Goal: Task Accomplishment & Management: Manage account settings

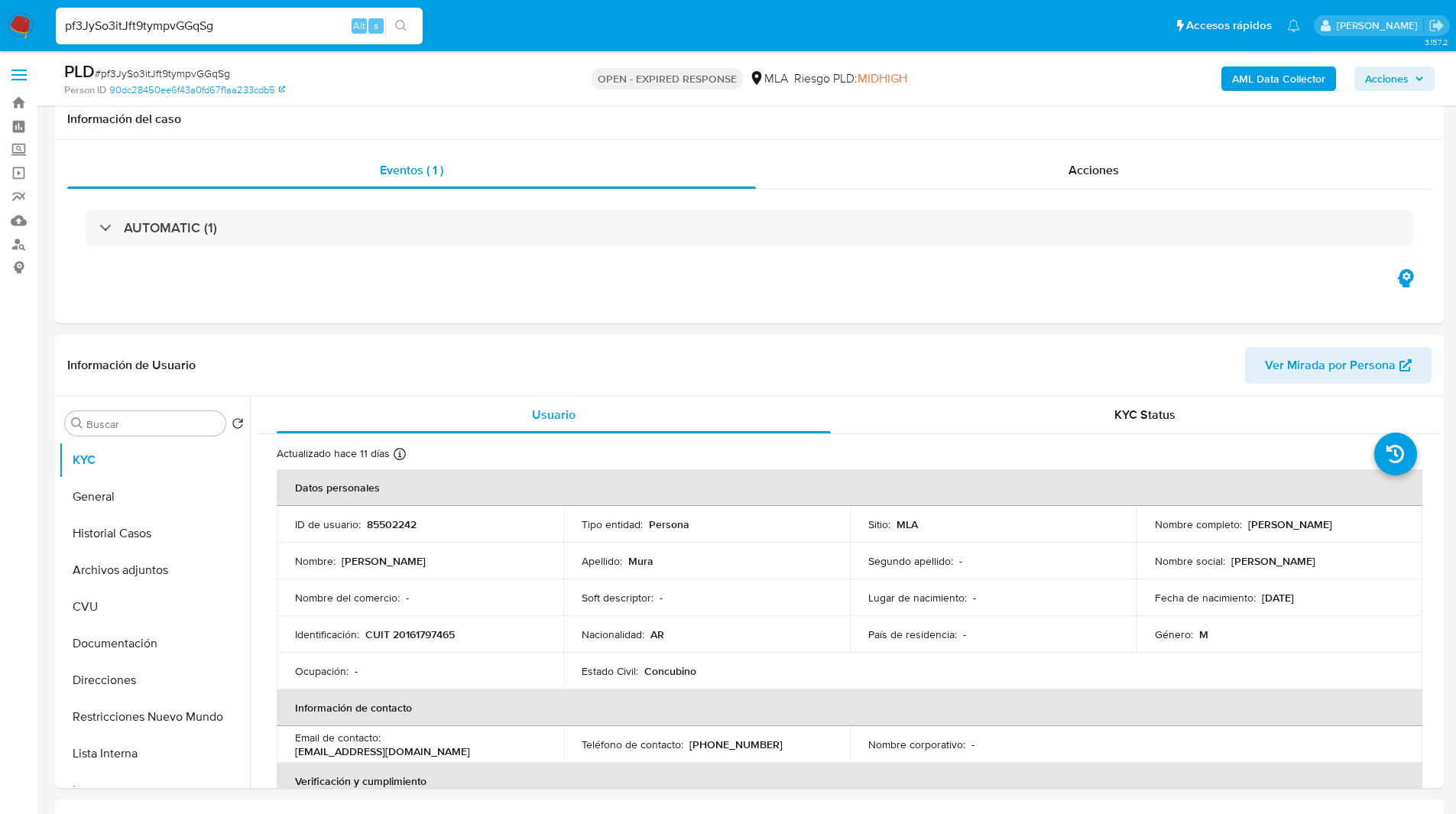
select select "10"
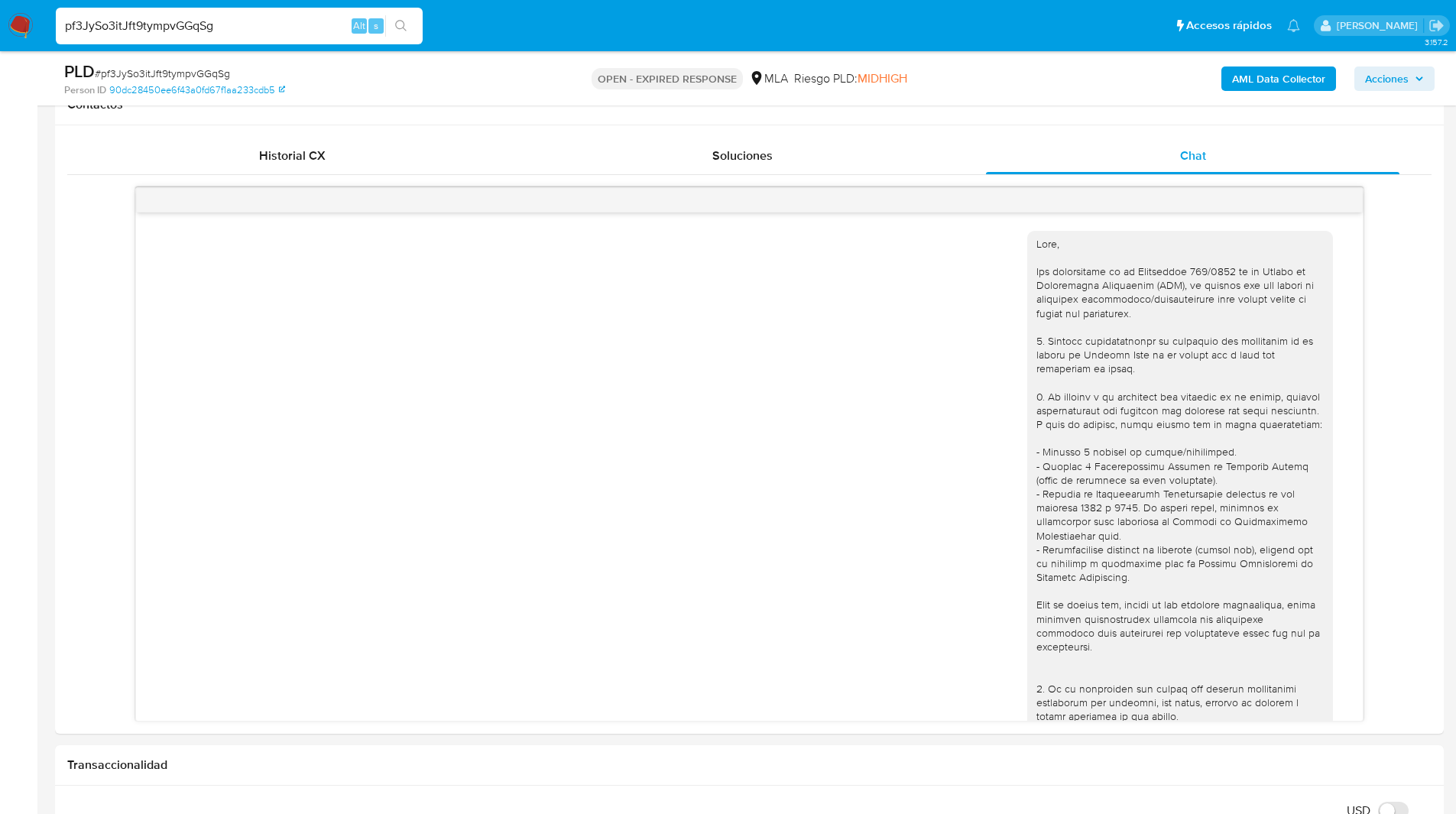
click at [793, 9] on ul "Pausado Ver notificaciones pf3JySo3itJft9tympvGGqSg Alt s Accesos rápidos Presi…" at bounding box center [677, 24] width 1259 height 38
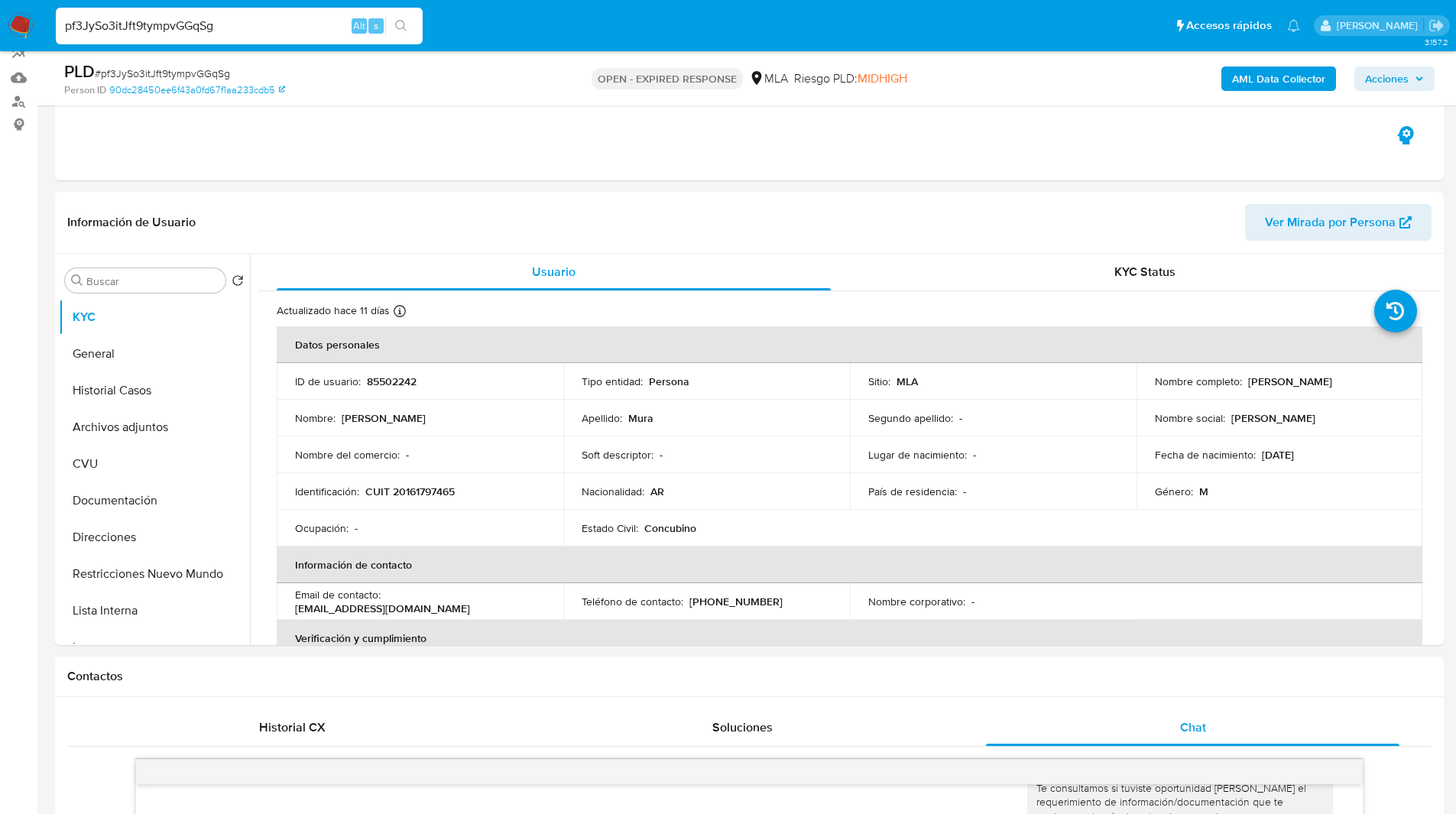
scroll to position [0, 0]
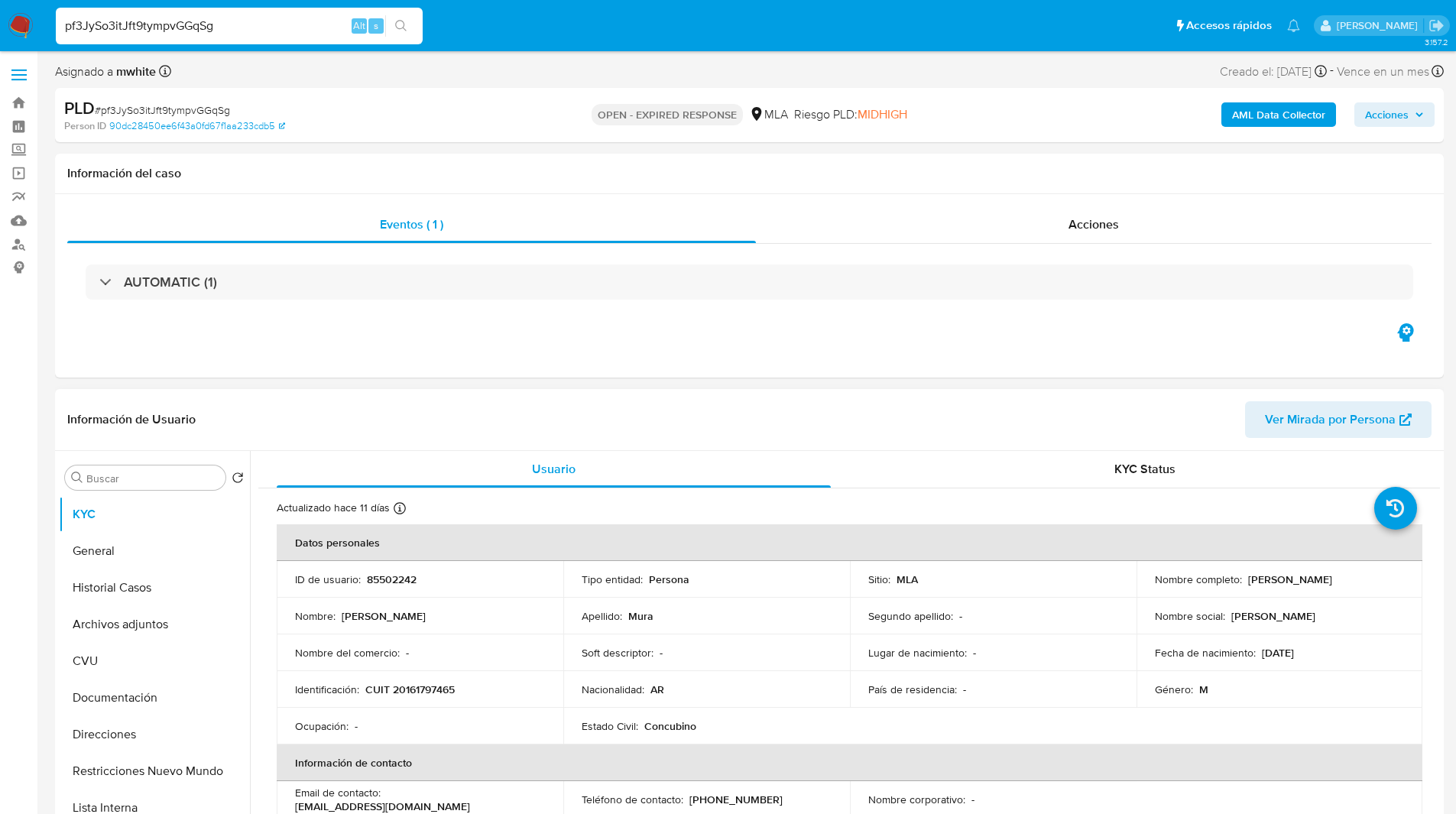
click at [408, 569] on td "ID de usuario : 85502242" at bounding box center [420, 578] width 287 height 36
click at [399, 580] on p "85502242" at bounding box center [391, 579] width 50 height 14
click at [808, 100] on div "Riesgo PLD: MIDHIGH" at bounding box center [851, 114] width 114 height 36
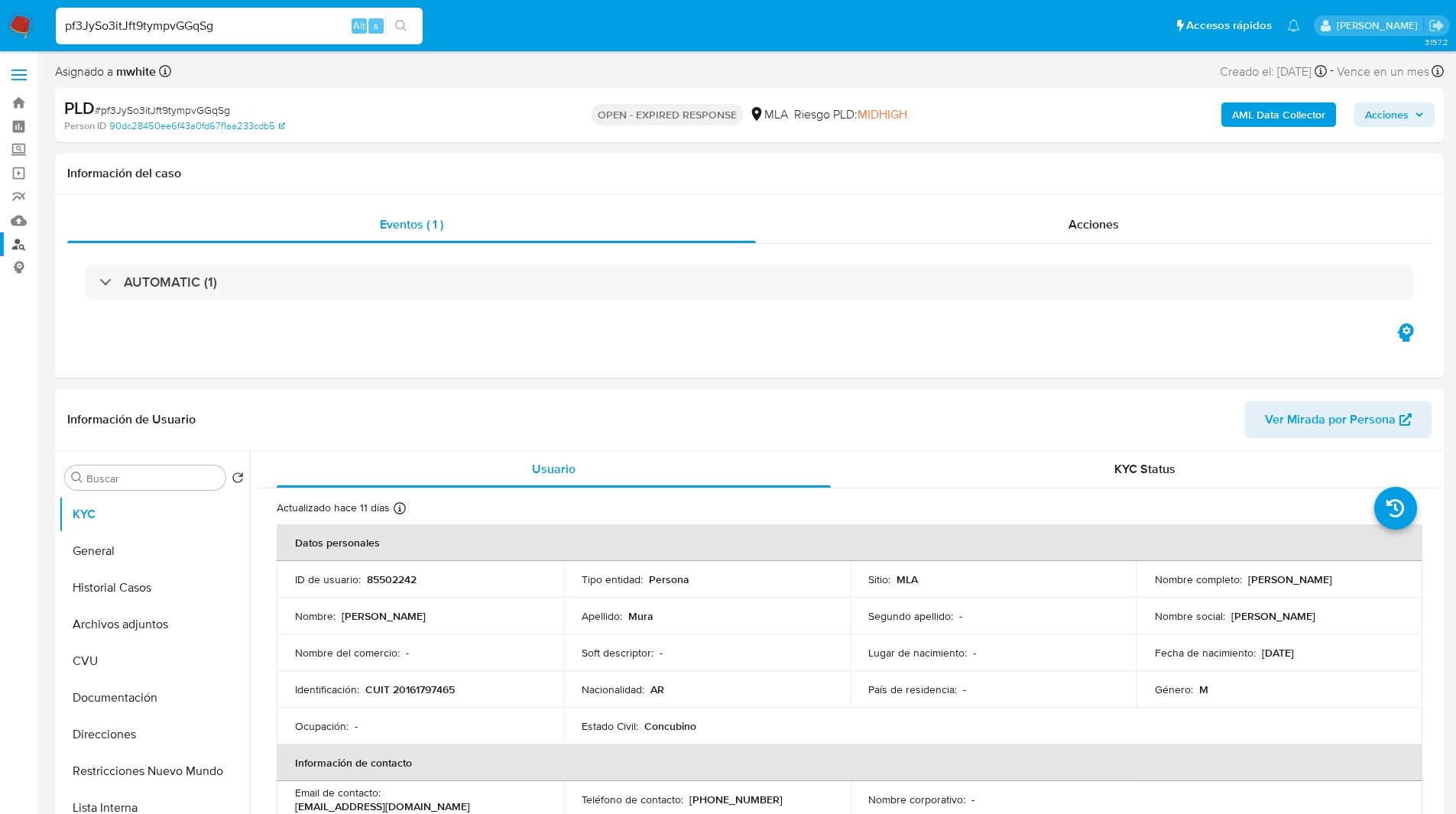
click at [20, 244] on link "Buscador de personas" at bounding box center [91, 244] width 182 height 23
click at [492, 14] on ul "Pausado Ver notificaciones pf3JySo3itJft9tympvGGqSg Alt s Accesos rápidos Presi…" at bounding box center [677, 24] width 1259 height 38
click at [603, 82] on div "Asignado a mwhite Asignado el: 17/07/2025 16:38:06 Creado el: 12/07/2025 Creado…" at bounding box center [749, 73] width 1388 height 26
click at [624, 81] on div "Asignado a mwhite Asignado el: 17/07/2025 16:38:06 Creado el: 12/07/2025 Creado…" at bounding box center [749, 73] width 1388 height 26
click at [504, 28] on ul "Pausado Ver notificaciones pf3JySo3itJft9tympvGGqSg Alt s Accesos rápidos Presi…" at bounding box center [677, 24] width 1259 height 38
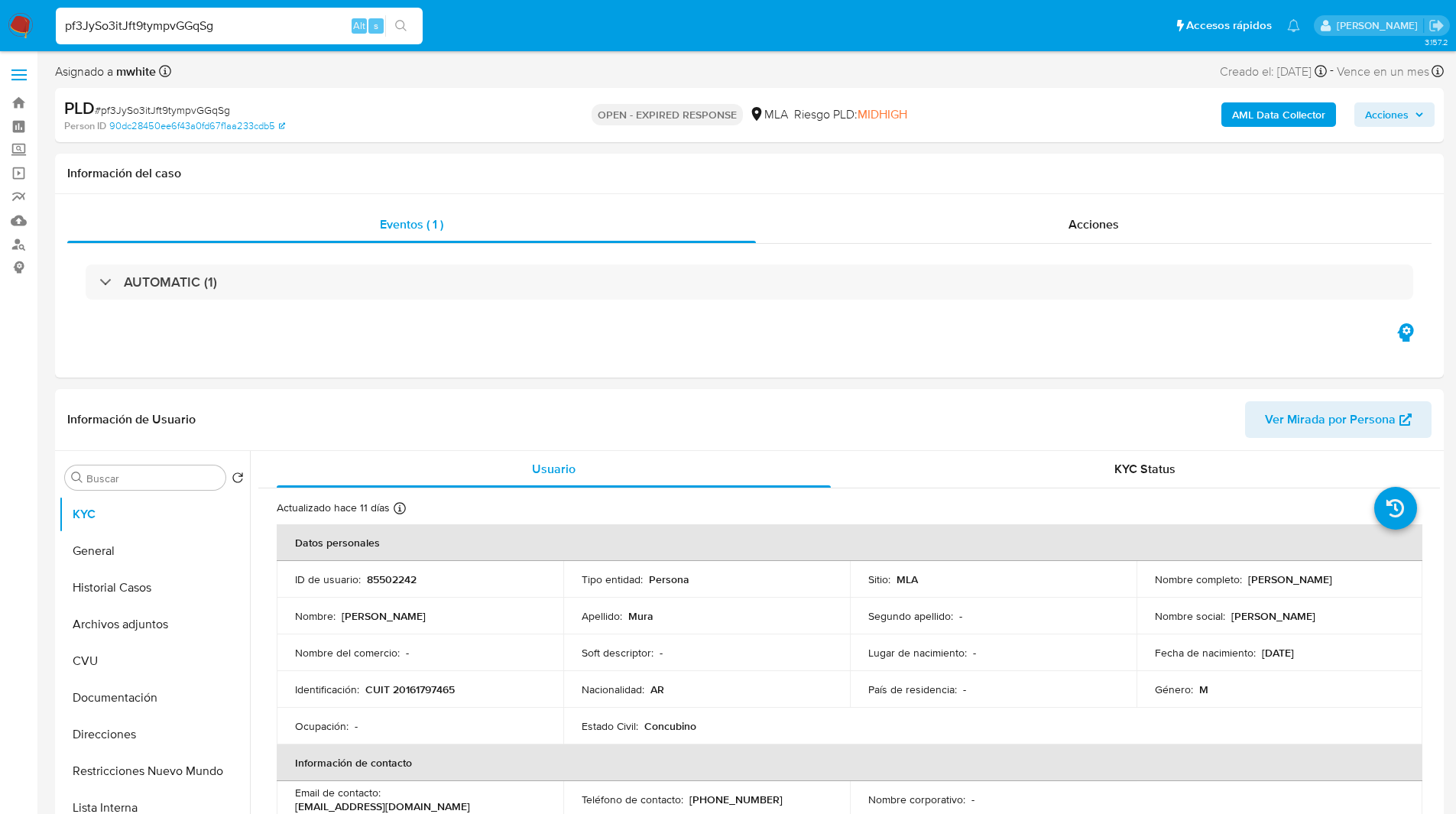
click at [836, 20] on ul "Pausado Ver notificaciones pf3JySo3itJft9tympvGGqSg Alt s Accesos rápidos Presi…" at bounding box center [677, 24] width 1259 height 38
click at [622, 16] on ul "Pausado Ver notificaciones pf3JySo3itJft9tympvGGqSg Alt s Accesos rápidos Presi…" at bounding box center [677, 24] width 1259 height 38
click at [245, 33] on input "pf3JySo3itJft9tympvGGqSg" at bounding box center [239, 25] width 367 height 20
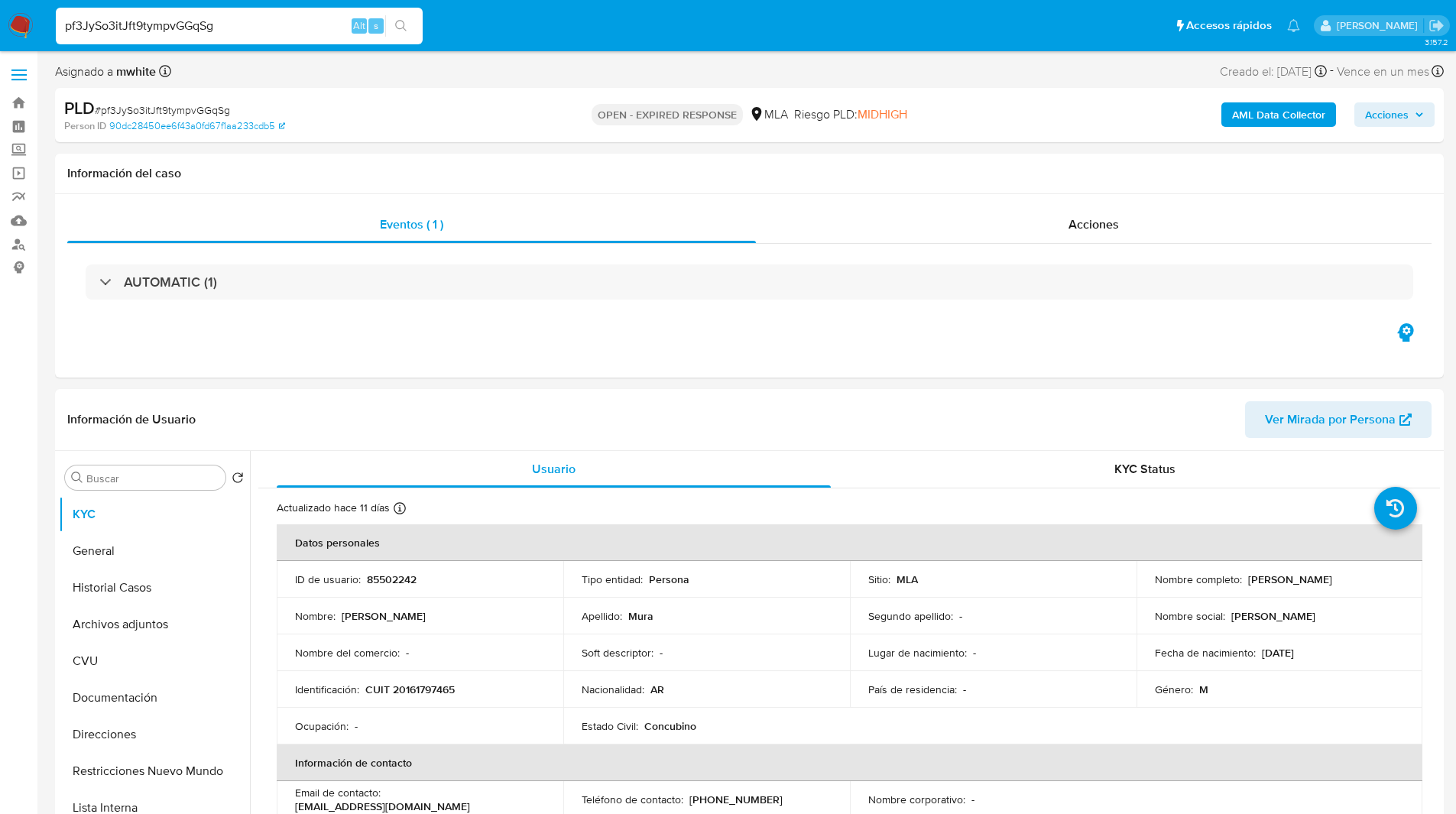
paste input "mJqHxU4Q0pysxlrHZjr2O9XX"
type input "mJqHxU4Q0pysxlrHZjr2O9XX"
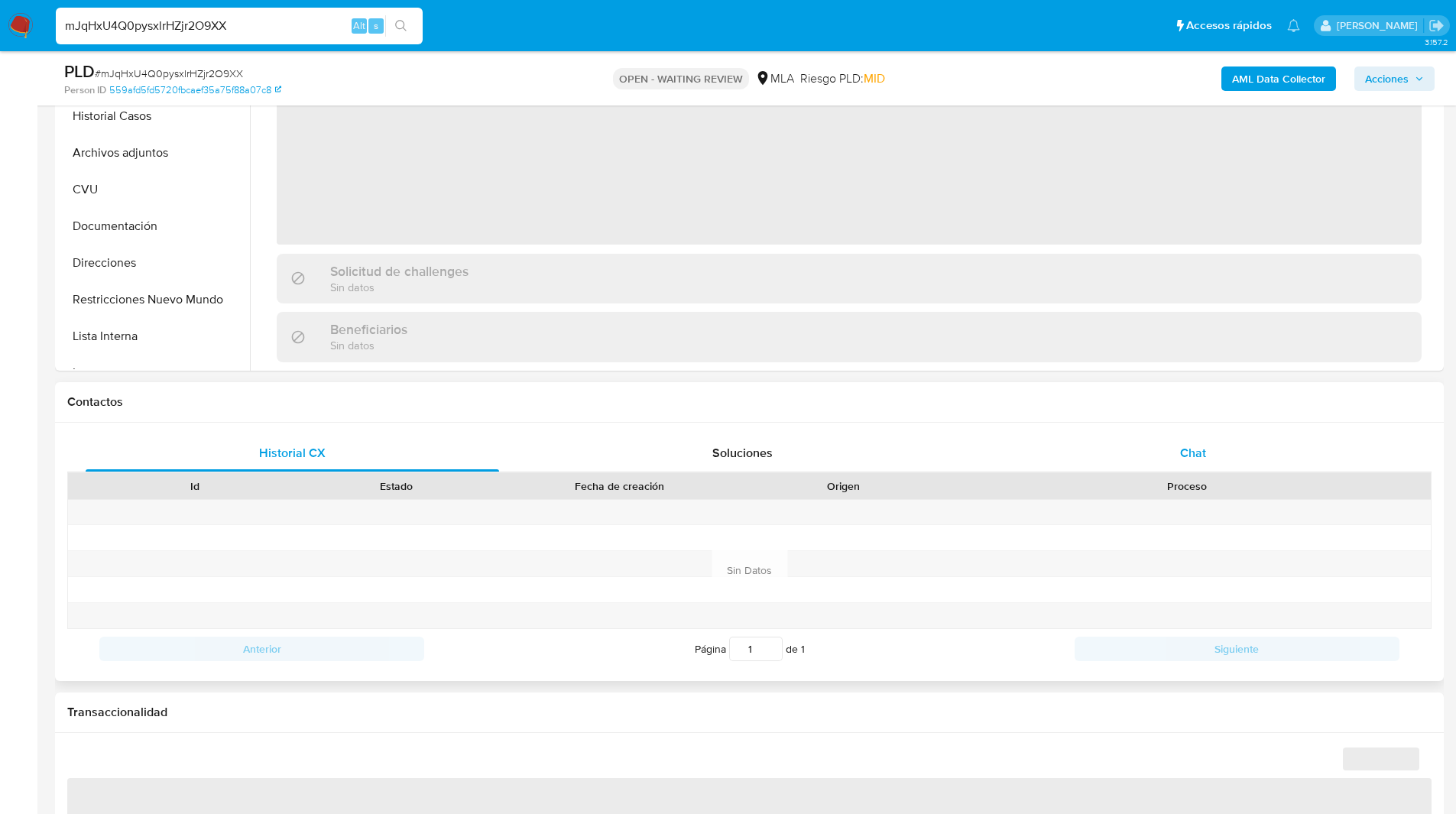
click at [1224, 445] on div "Chat" at bounding box center [1193, 452] width 414 height 36
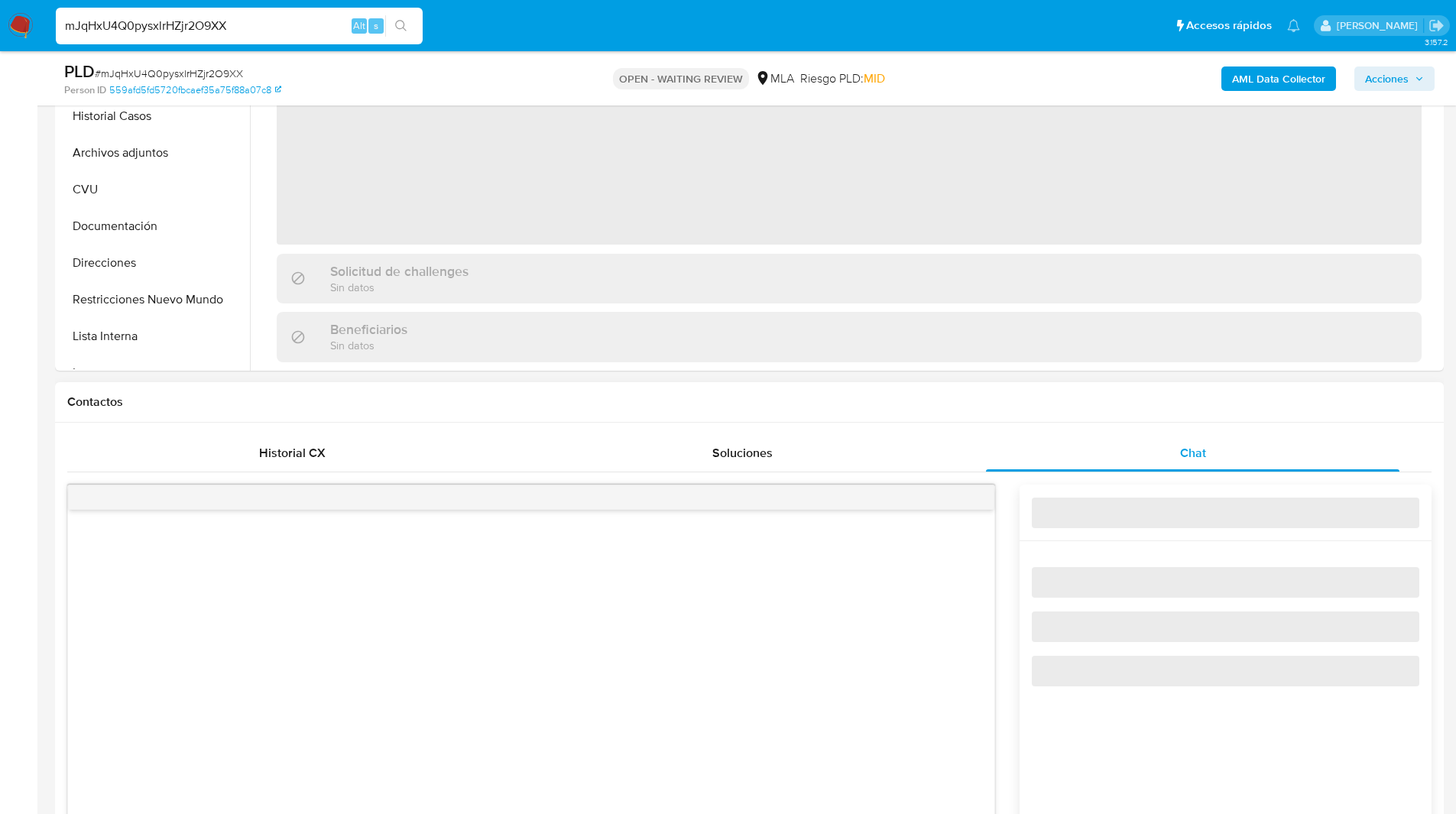
click at [1056, 394] on h1 "Contactos" at bounding box center [750, 402] width 1364 height 16
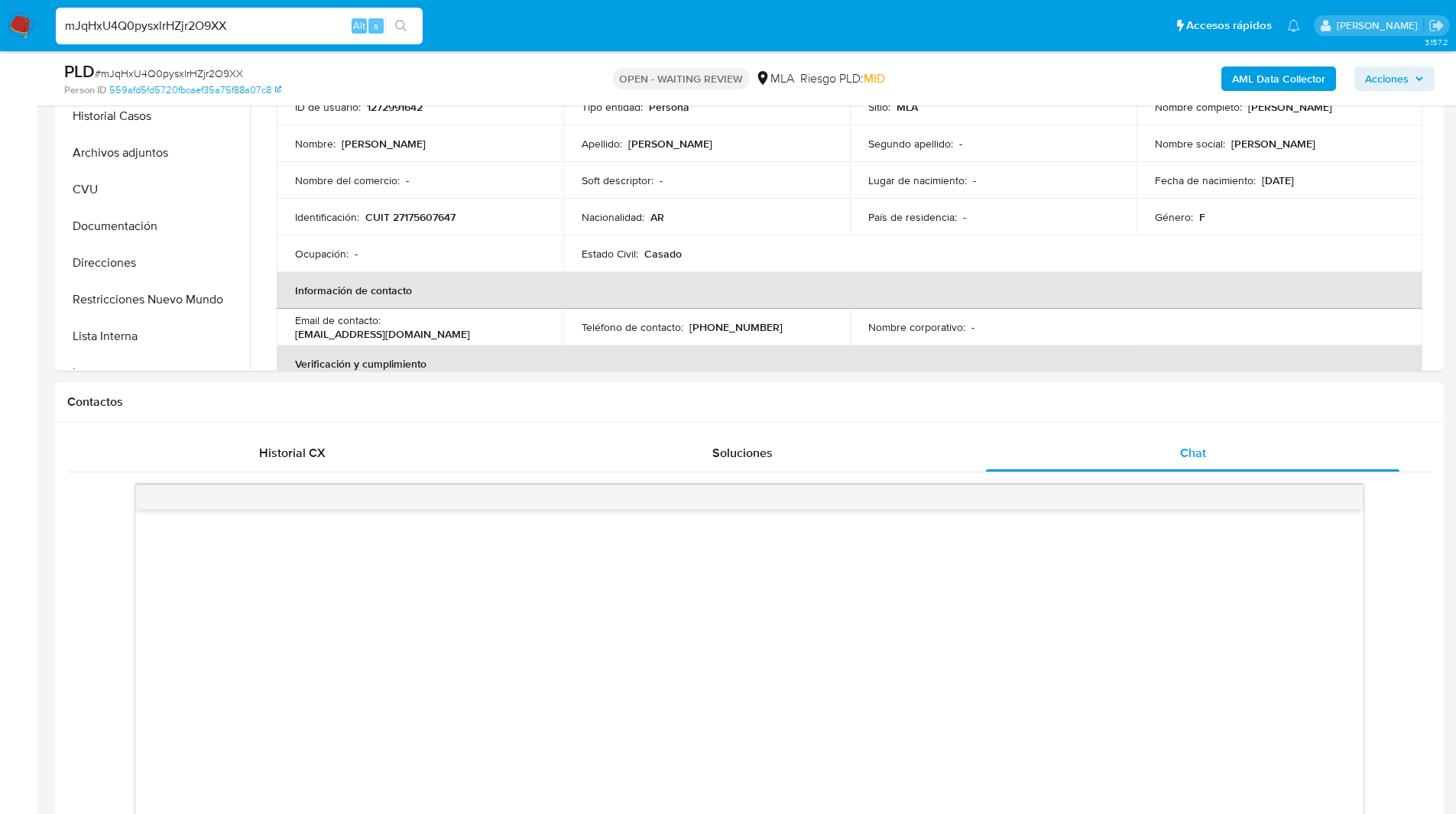
select select "10"
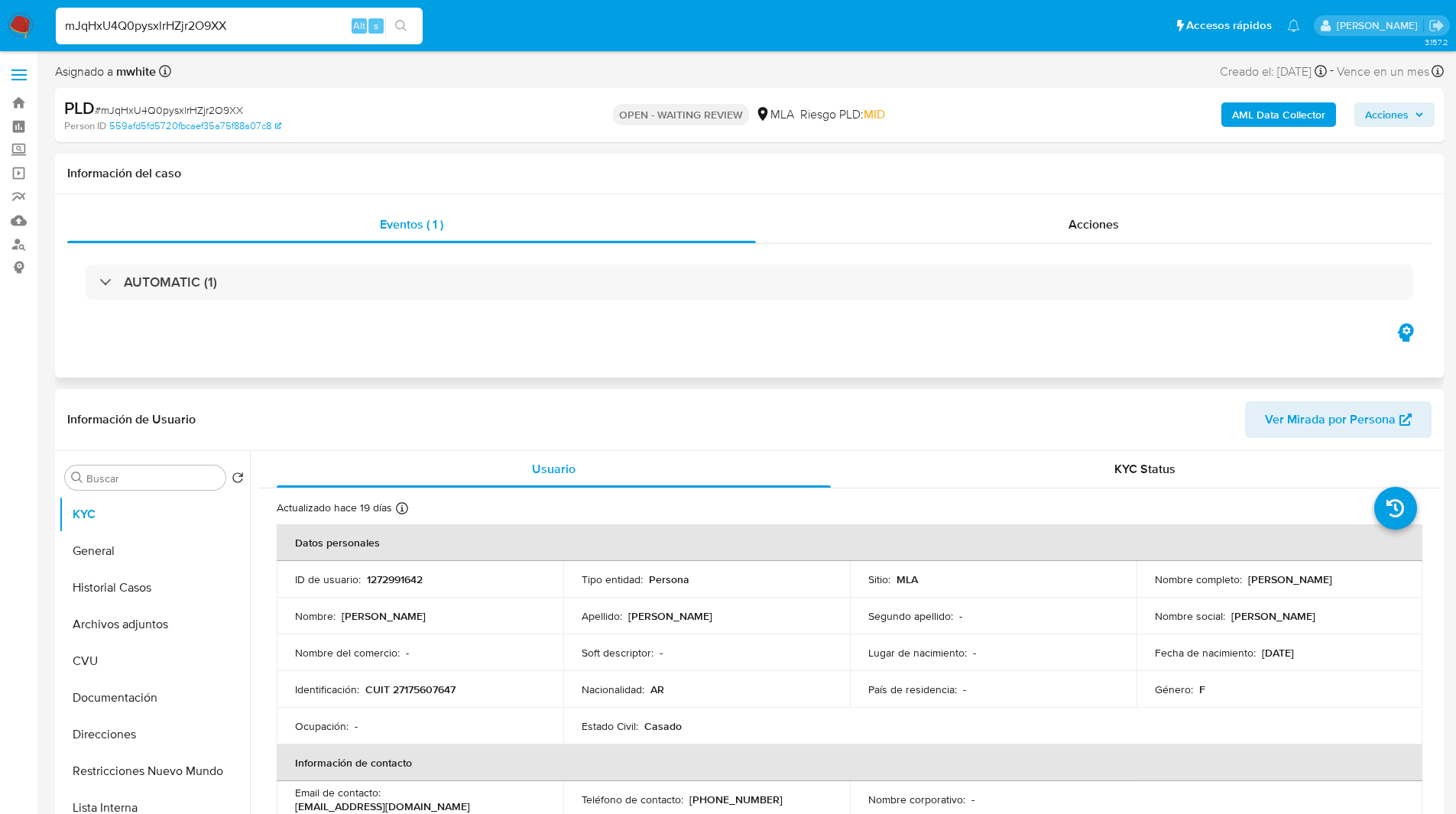
click at [285, 342] on div "Eventos ( 1 ) Acciones AUTOMATIC (1)" at bounding box center [749, 285] width 1388 height 183
click at [407, 581] on p "1272991642" at bounding box center [394, 579] width 56 height 14
copy p "1272991642"
click at [958, 82] on div "Asignado a mwhite Asignado el: 18/08/2025 14:16:44 Creado el: 12/08/2025 Creado…" at bounding box center [749, 73] width 1388 height 26
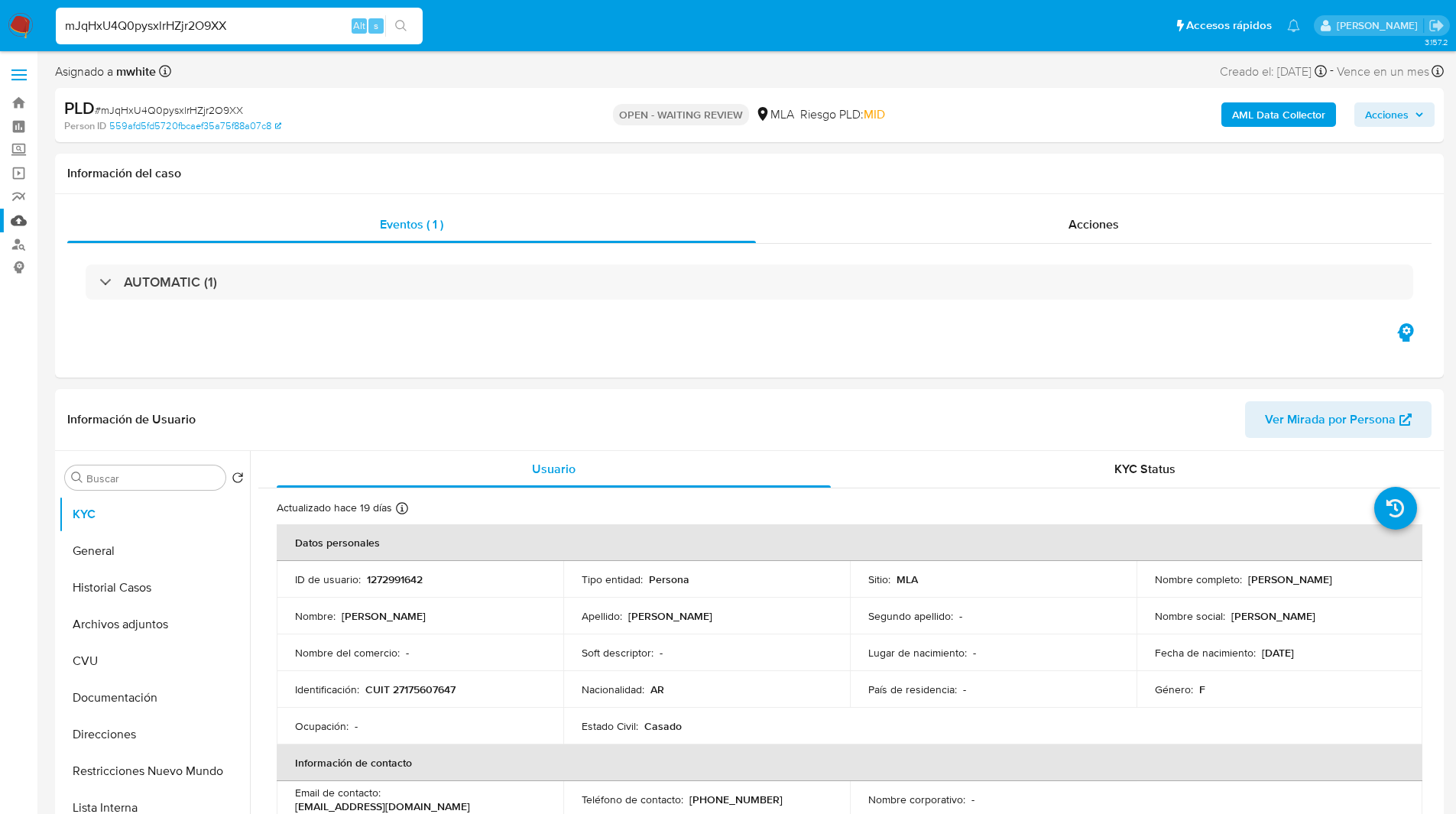
click at [9, 215] on link "Mulan" at bounding box center [91, 220] width 182 height 23
click at [583, 97] on div "OPEN - WAITING REVIEW MLA Riesgo PLD: MID" at bounding box center [749, 114] width 452 height 36
click at [530, 100] on div "OPEN - WAITING REVIEW MLA Riesgo PLD: MID" at bounding box center [749, 114] width 452 height 36
click at [828, 84] on div "Asignado a mwhite Asignado el: 18/08/2025 14:16:44 Creado el: 12/08/2025 Creado…" at bounding box center [749, 73] width 1388 height 26
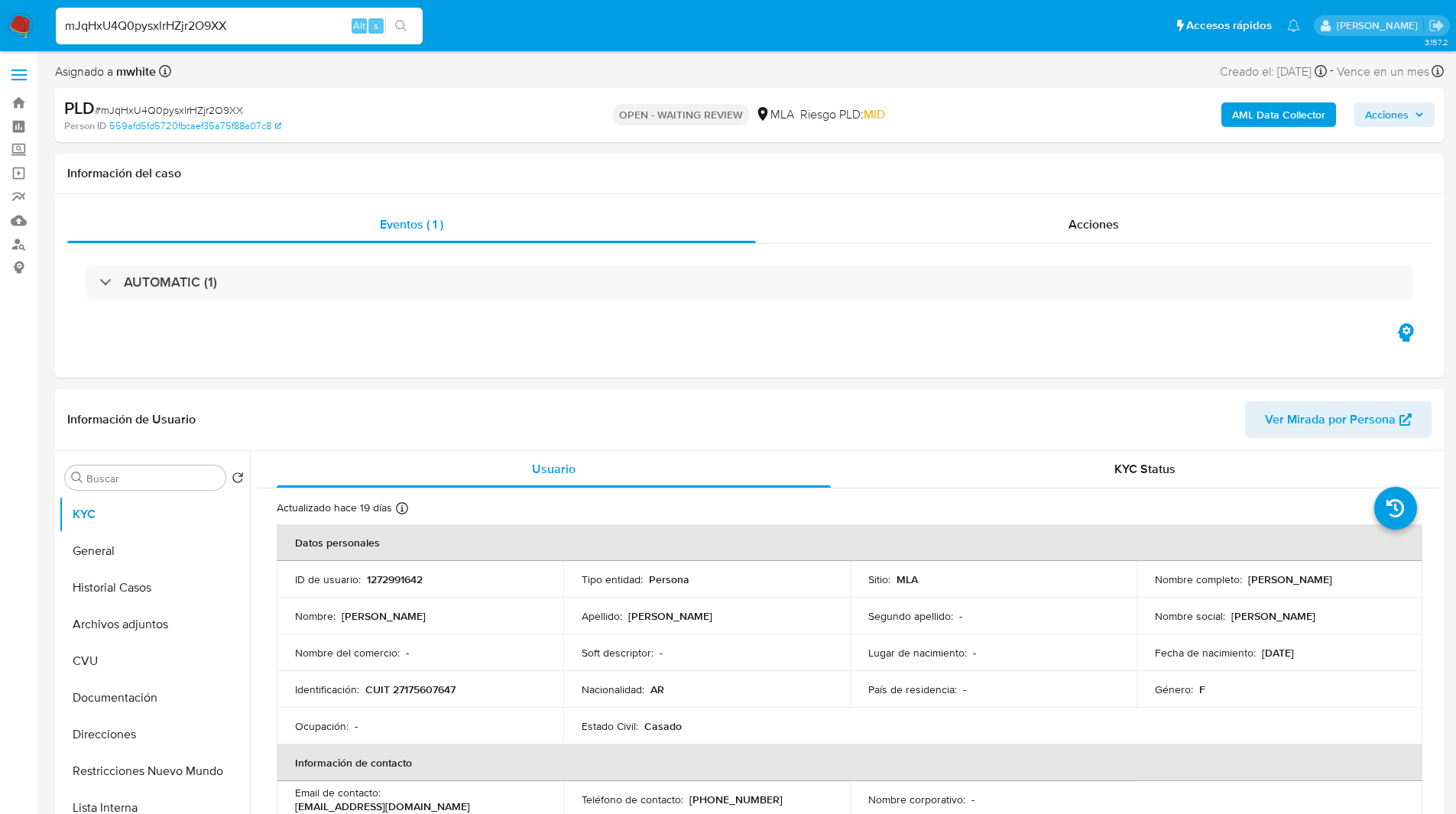
click at [550, 106] on div "OPEN - WAITING REVIEW MLA Riesgo PLD: MID" at bounding box center [749, 114] width 452 height 36
click at [712, 61] on div "Asignado a mwhite Asignado el: 18/08/2025 14:16:44 Creado el: 12/08/2025 Creado…" at bounding box center [749, 73] width 1388 height 26
click at [521, 122] on div "PLD # mJqHxU4Q0pysxlrHZjr2O9XX Person ID 559afd5fd5720fbcaef35a75f88a07c8 OPEN …" at bounding box center [749, 114] width 1388 height 54
click at [442, 83] on div "Asignado a mwhite Asignado el: 18/08/2025 14:16:44 Creado el: 12/08/2025 Creado…" at bounding box center [749, 73] width 1388 height 26
click at [455, 104] on div "PLD # mJqHxU4Q0pysxlrHZjr2O9XX" at bounding box center [290, 108] width 451 height 23
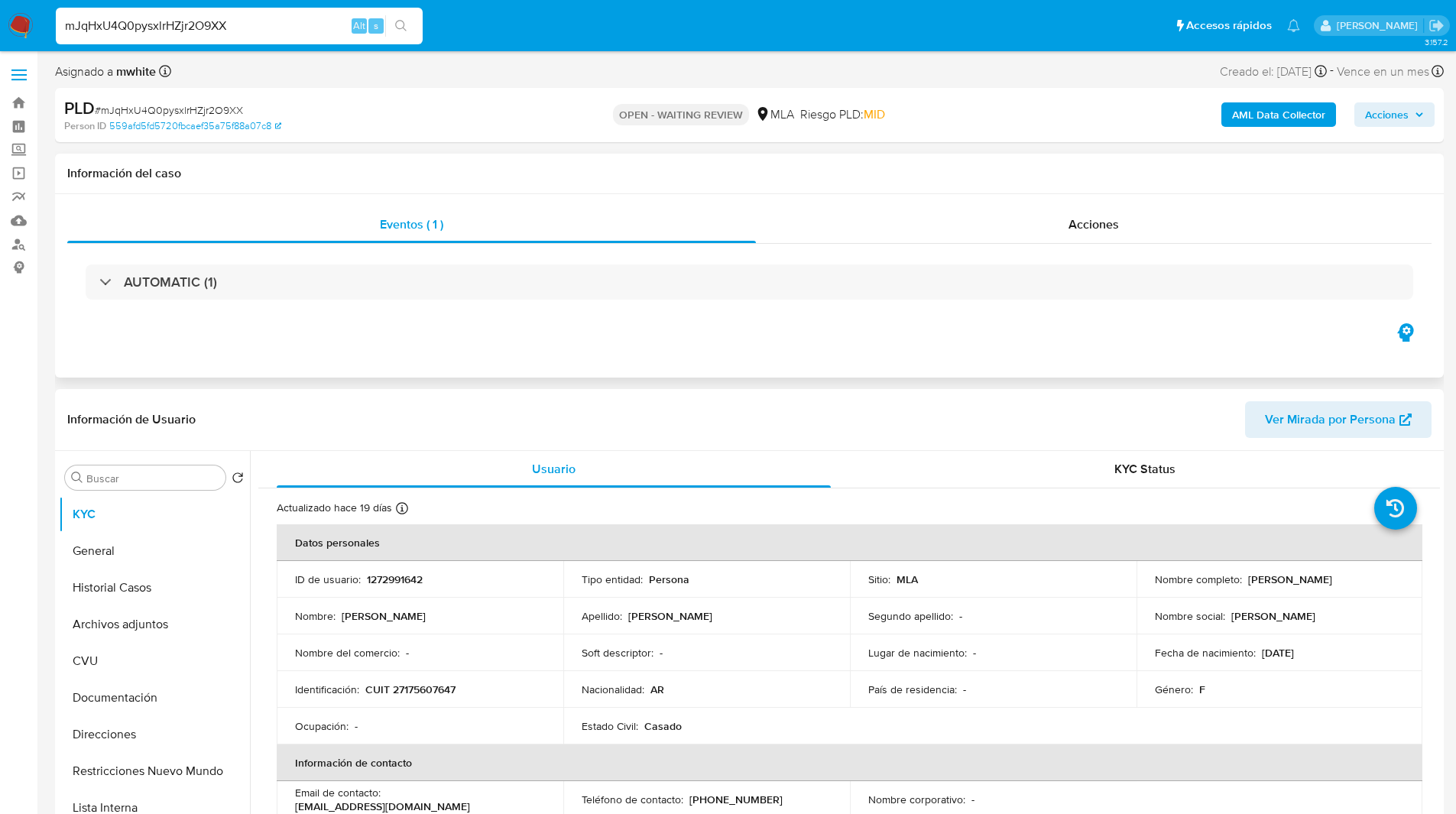
click at [966, 158] on div "Información del caso" at bounding box center [749, 173] width 1388 height 40
click at [522, 29] on ul "Pausado Ver notificaciones mJqHxU4Q0pysxlrHZjr2O9XX Alt s Accesos rápidos Presi…" at bounding box center [677, 24] width 1259 height 38
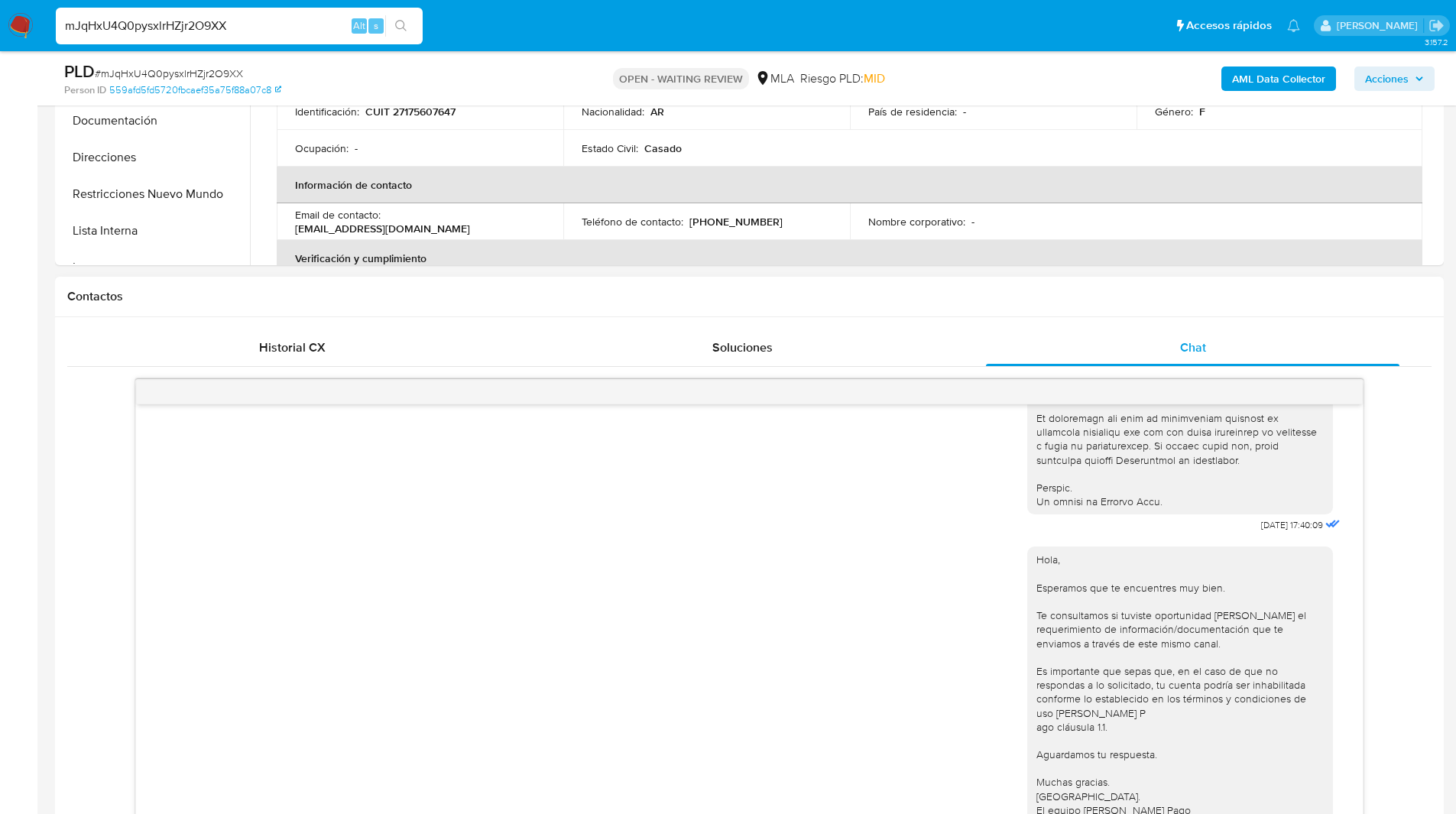
click at [809, 295] on h1 "Contactos" at bounding box center [750, 296] width 1364 height 16
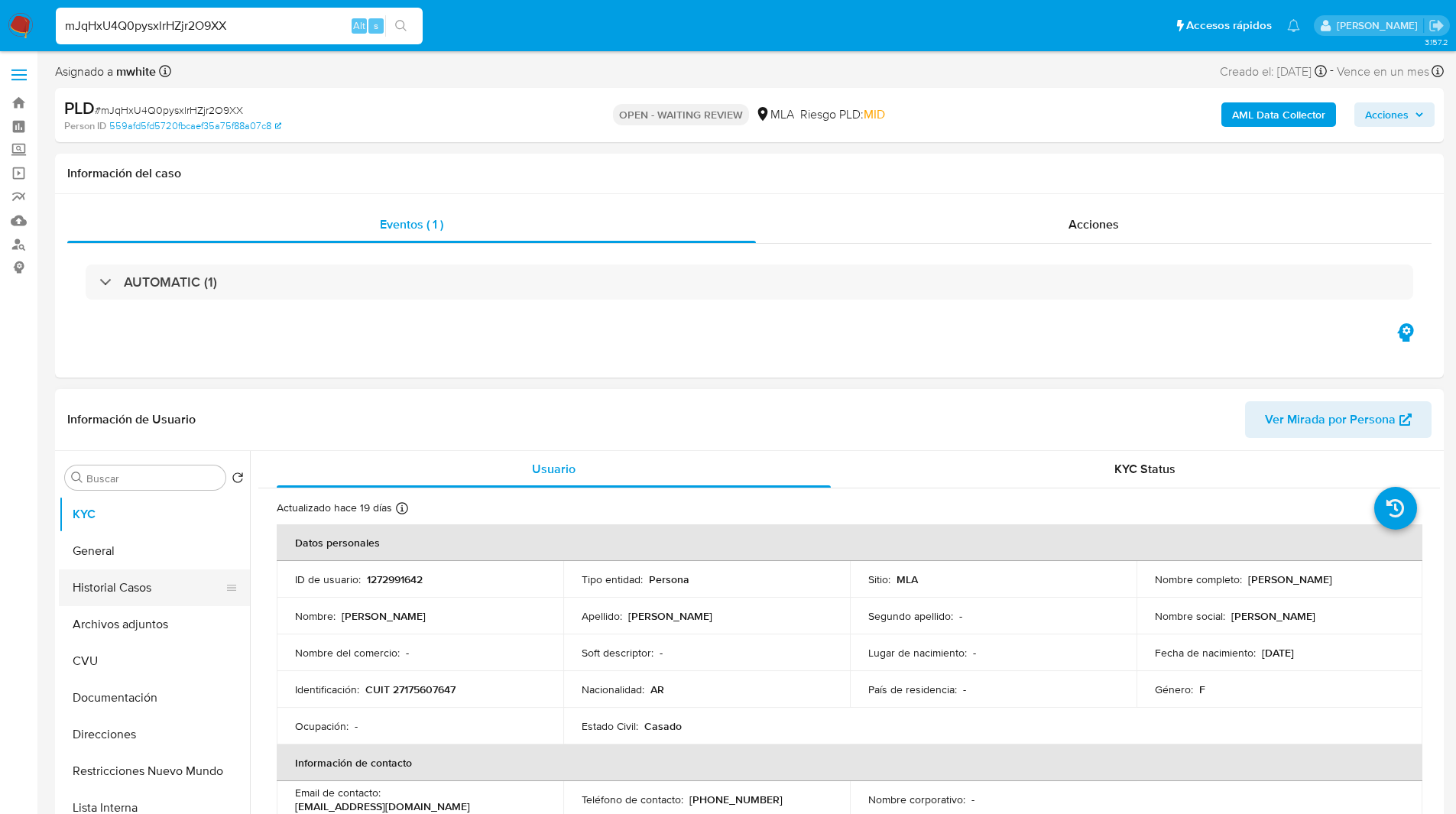
click at [171, 572] on button "Historial Casos" at bounding box center [148, 587] width 179 height 36
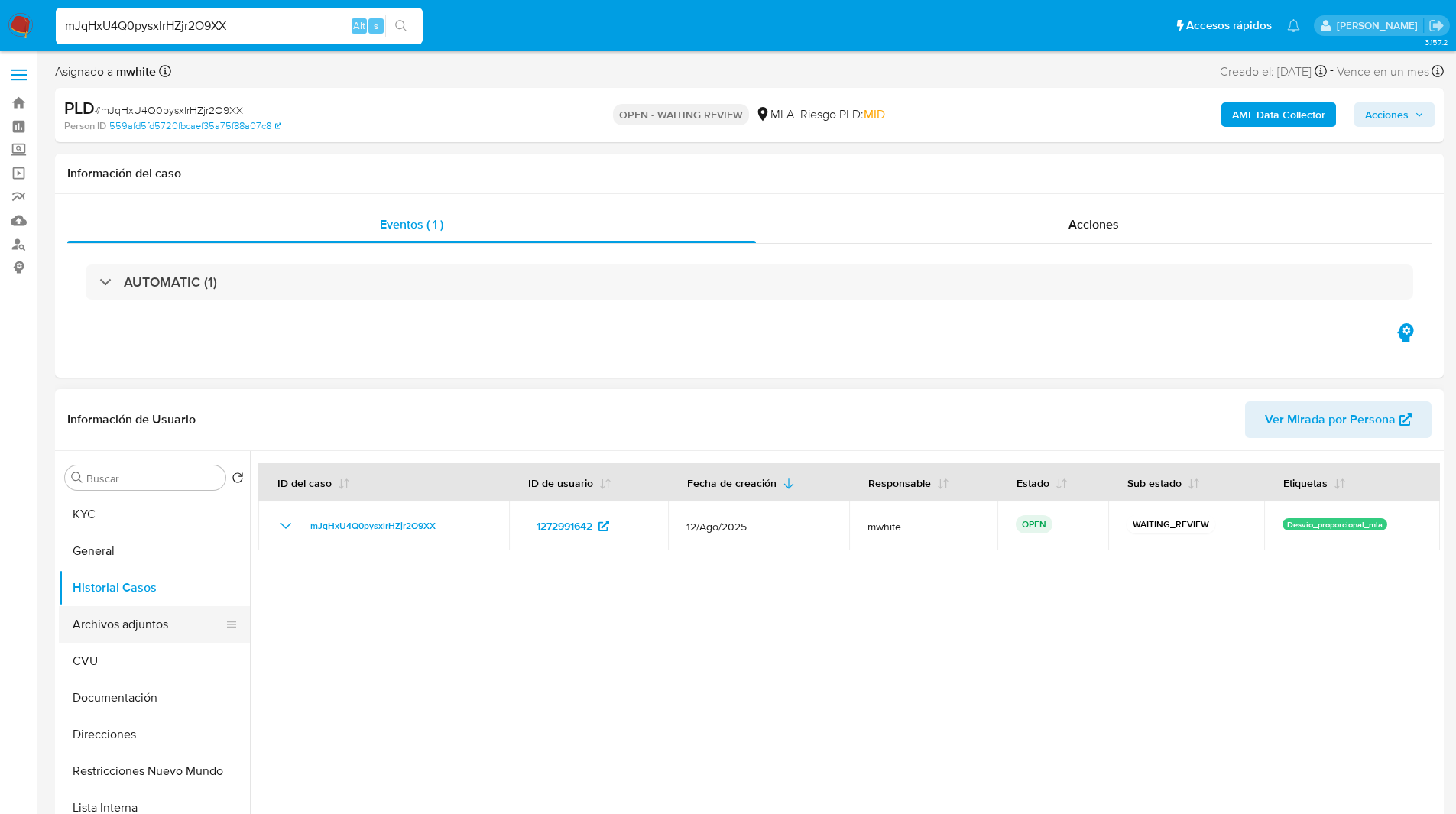
click at [129, 621] on button "Archivos adjuntos" at bounding box center [148, 623] width 179 height 36
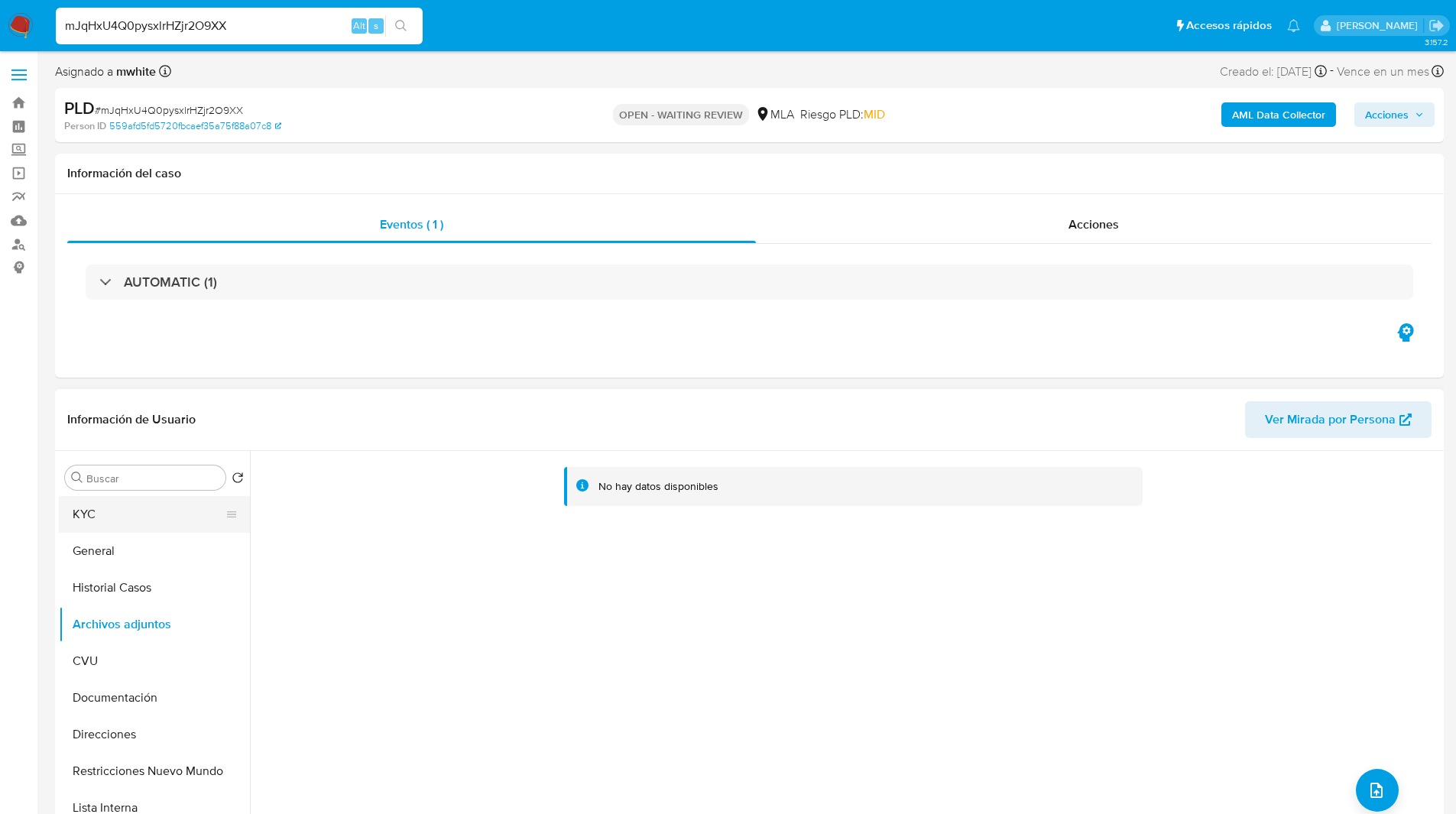
click at [114, 510] on button "KYC" at bounding box center [148, 514] width 179 height 36
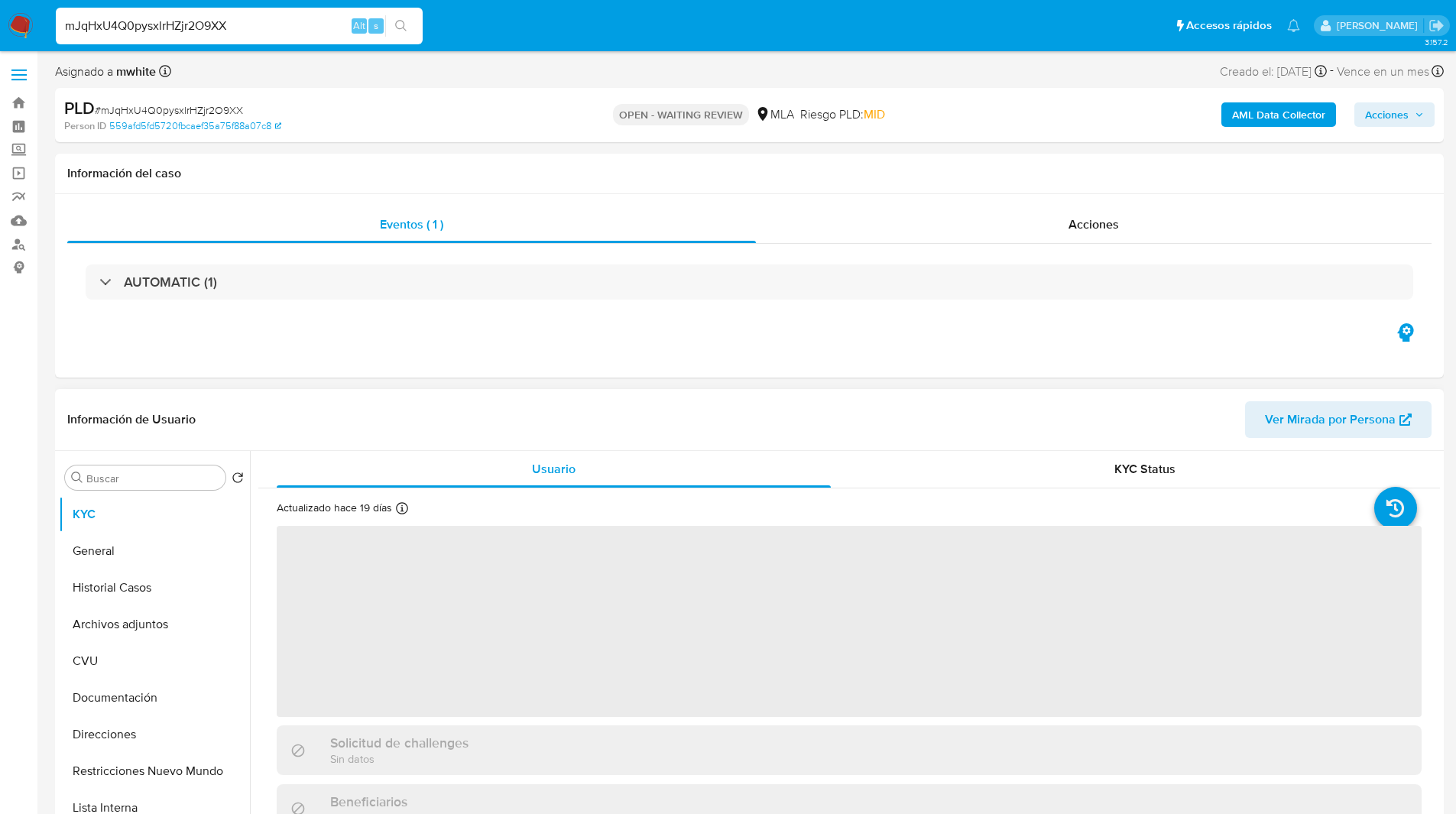
scroll to position [38, 0]
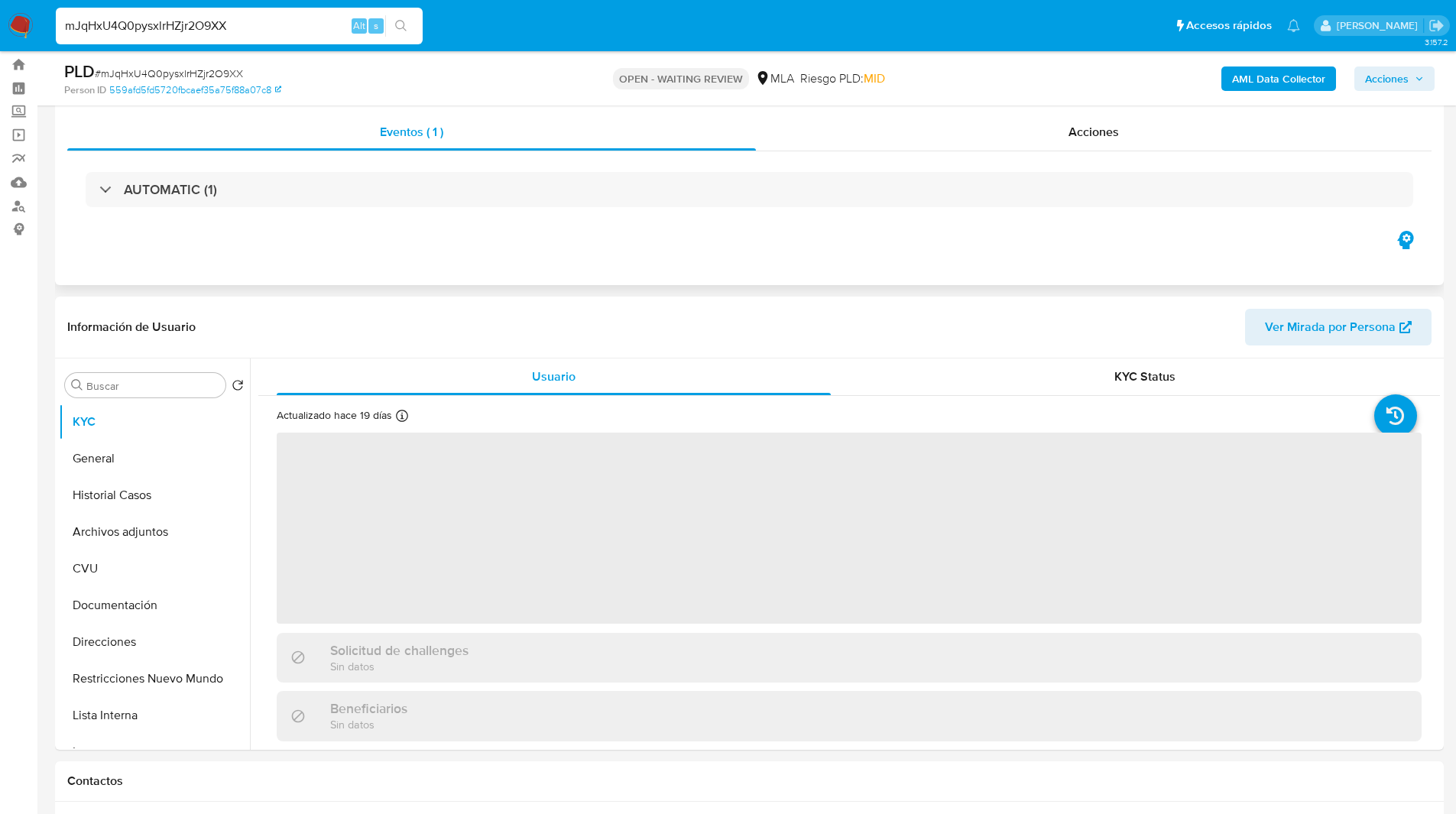
click at [438, 229] on div "Eventos ( 1 ) Acciones AUTOMATIC (1)" at bounding box center [749, 193] width 1388 height 183
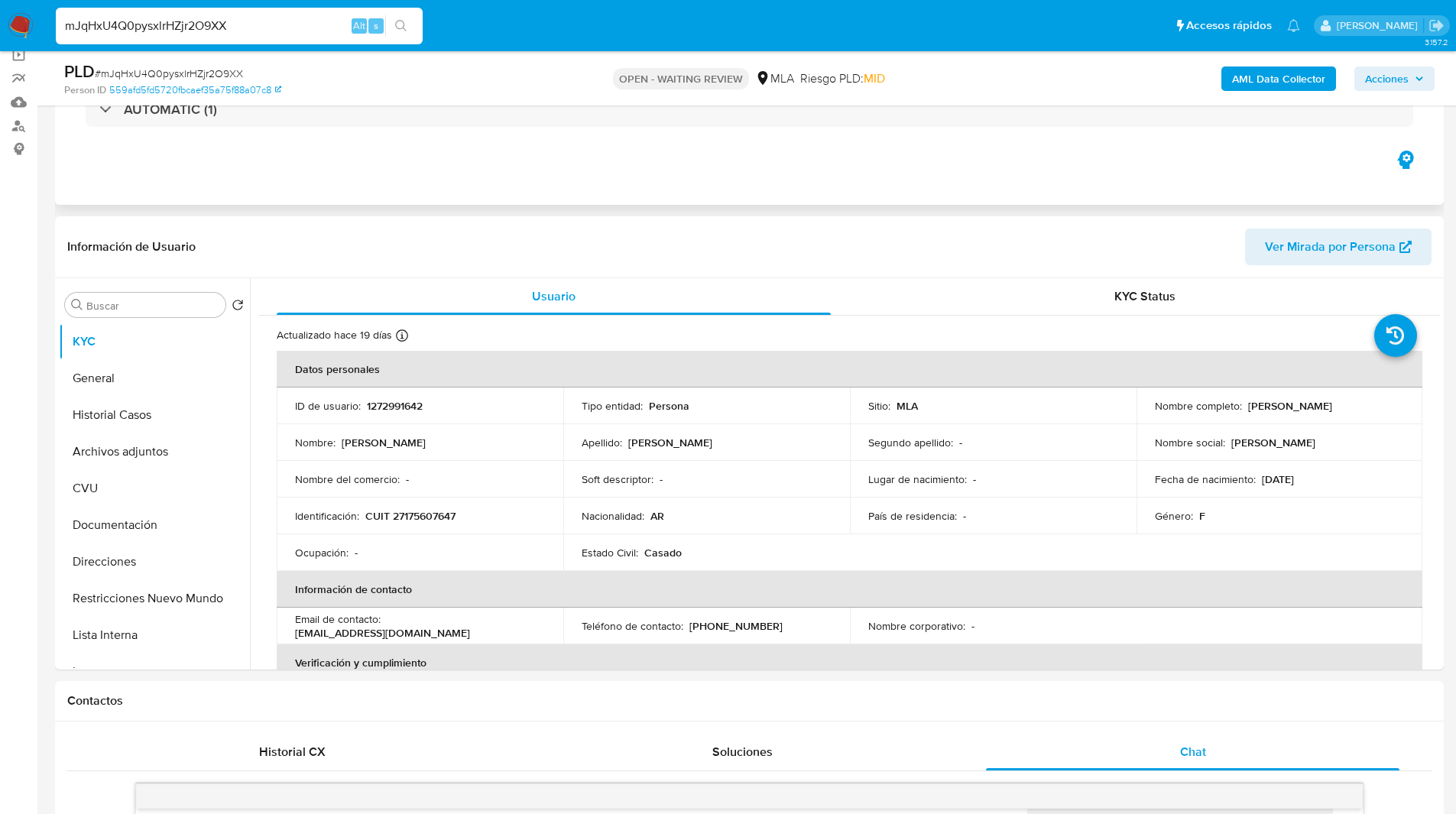
scroll to position [120, 0]
click at [434, 512] on p "CUIT 27175607647" at bounding box center [410, 514] width 90 height 14
copy p "27175607647"
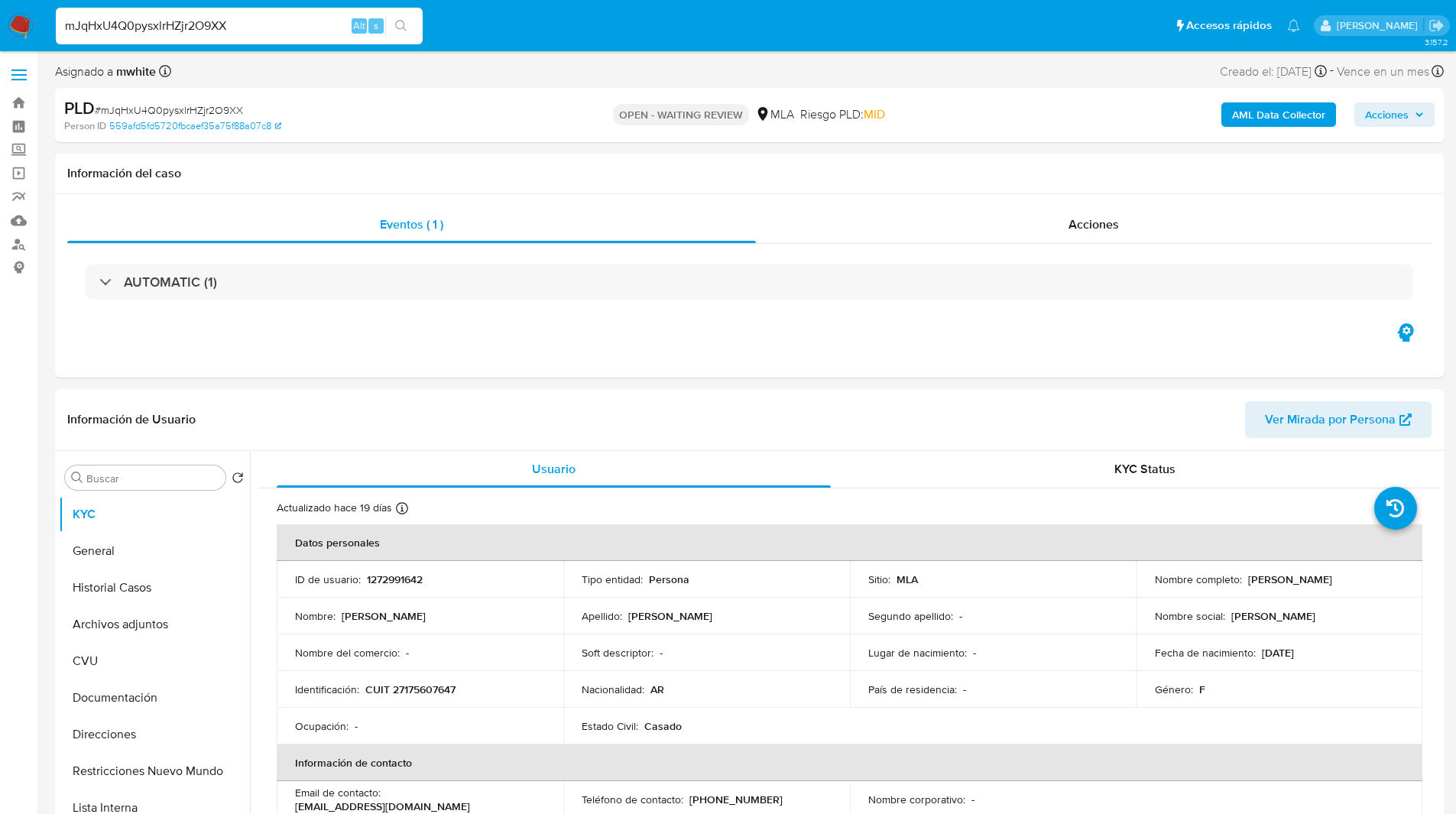
click at [592, 45] on nav "Pausado Ver notificaciones mJqHxU4Q0pysxlrHZjr2O9XX Alt s Accesos rápidos Presi…" at bounding box center [728, 25] width 1456 height 51
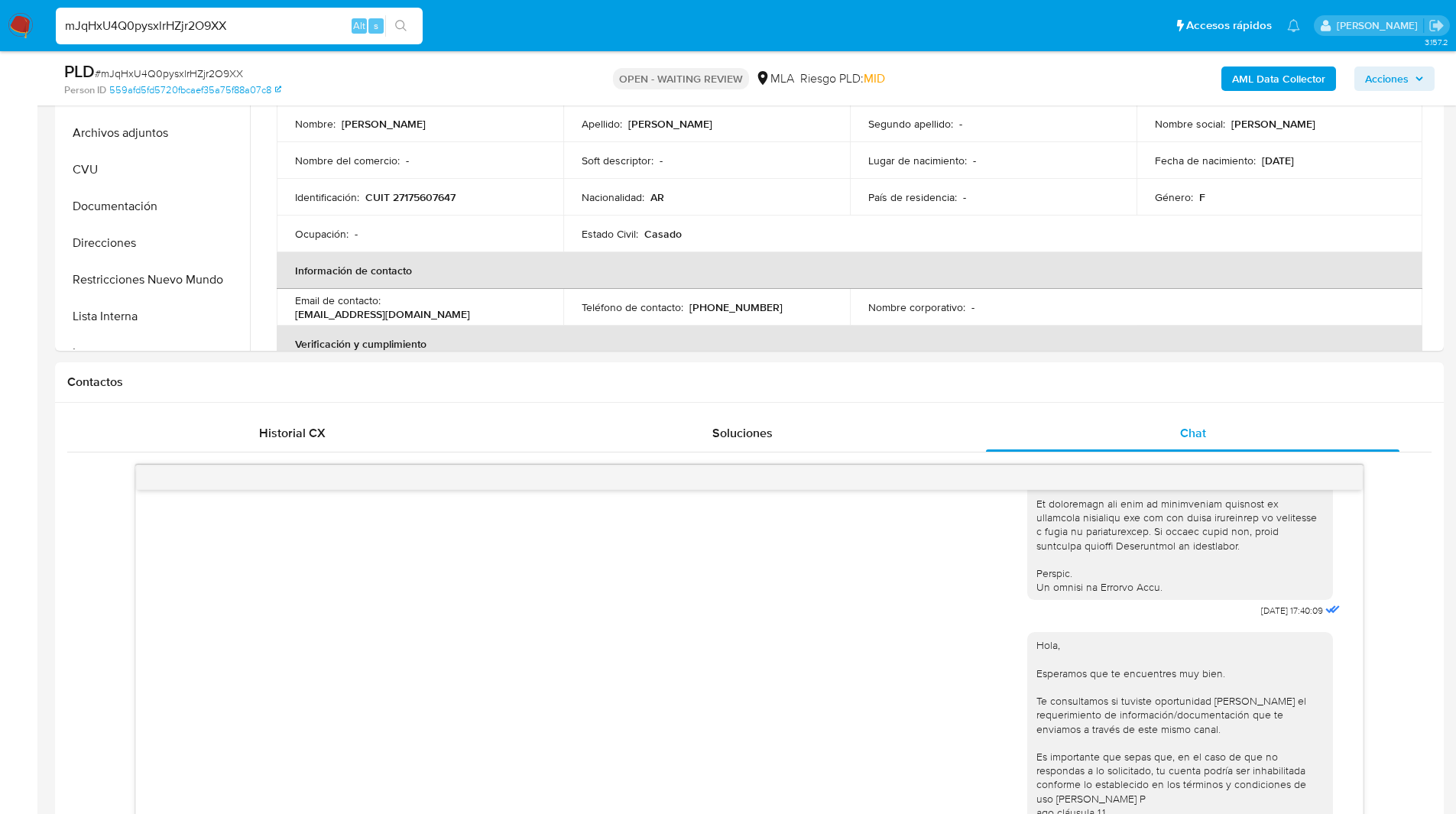
scroll to position [438, 0]
click at [914, 406] on div "Historial CX Soluciones Chat Id Estado Fecha de creación Origen Proceso Anterio…" at bounding box center [749, 706] width 1388 height 609
click at [967, 395] on div "Contactos" at bounding box center [749, 381] width 1388 height 40
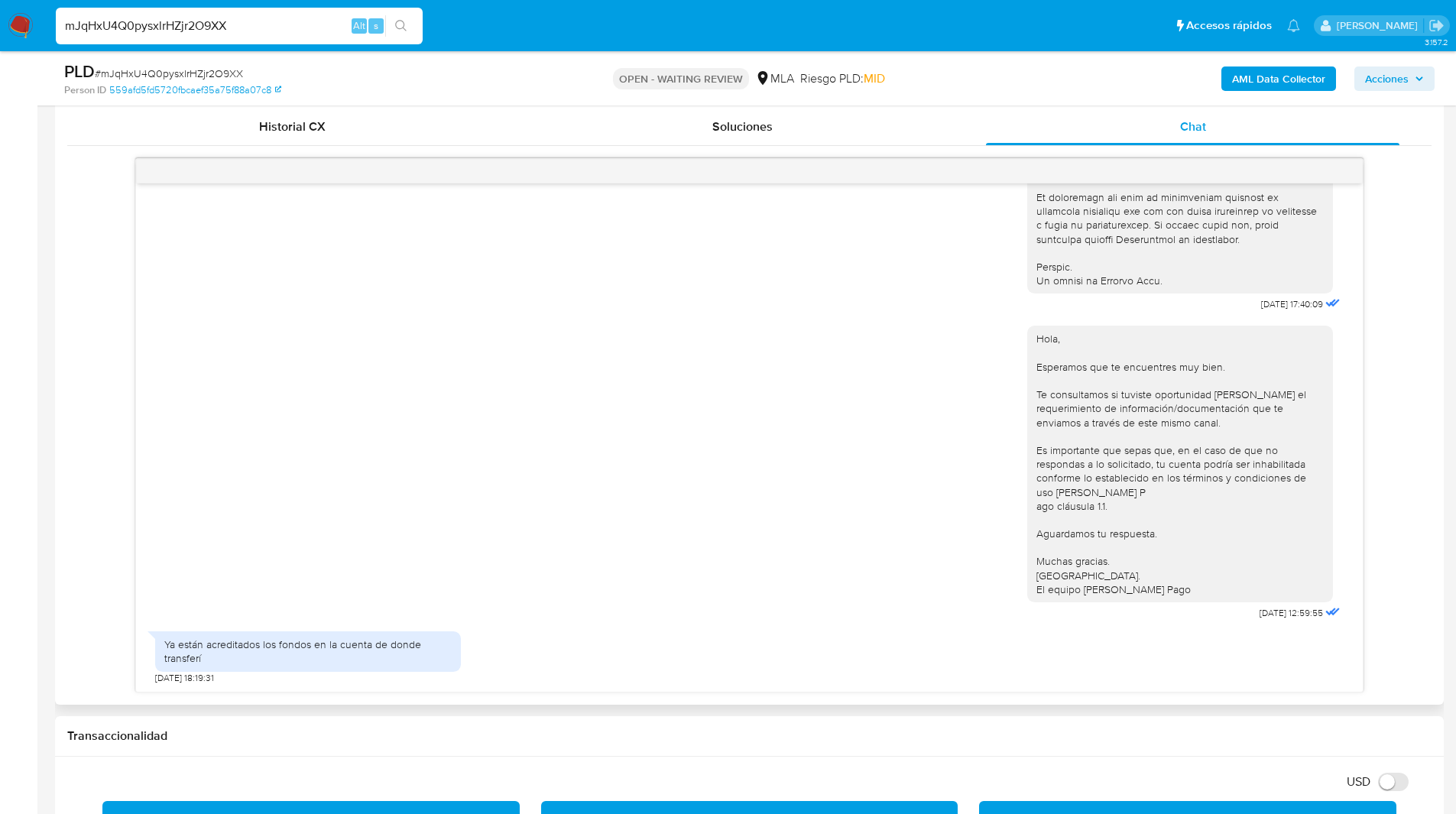
scroll to position [756, 0]
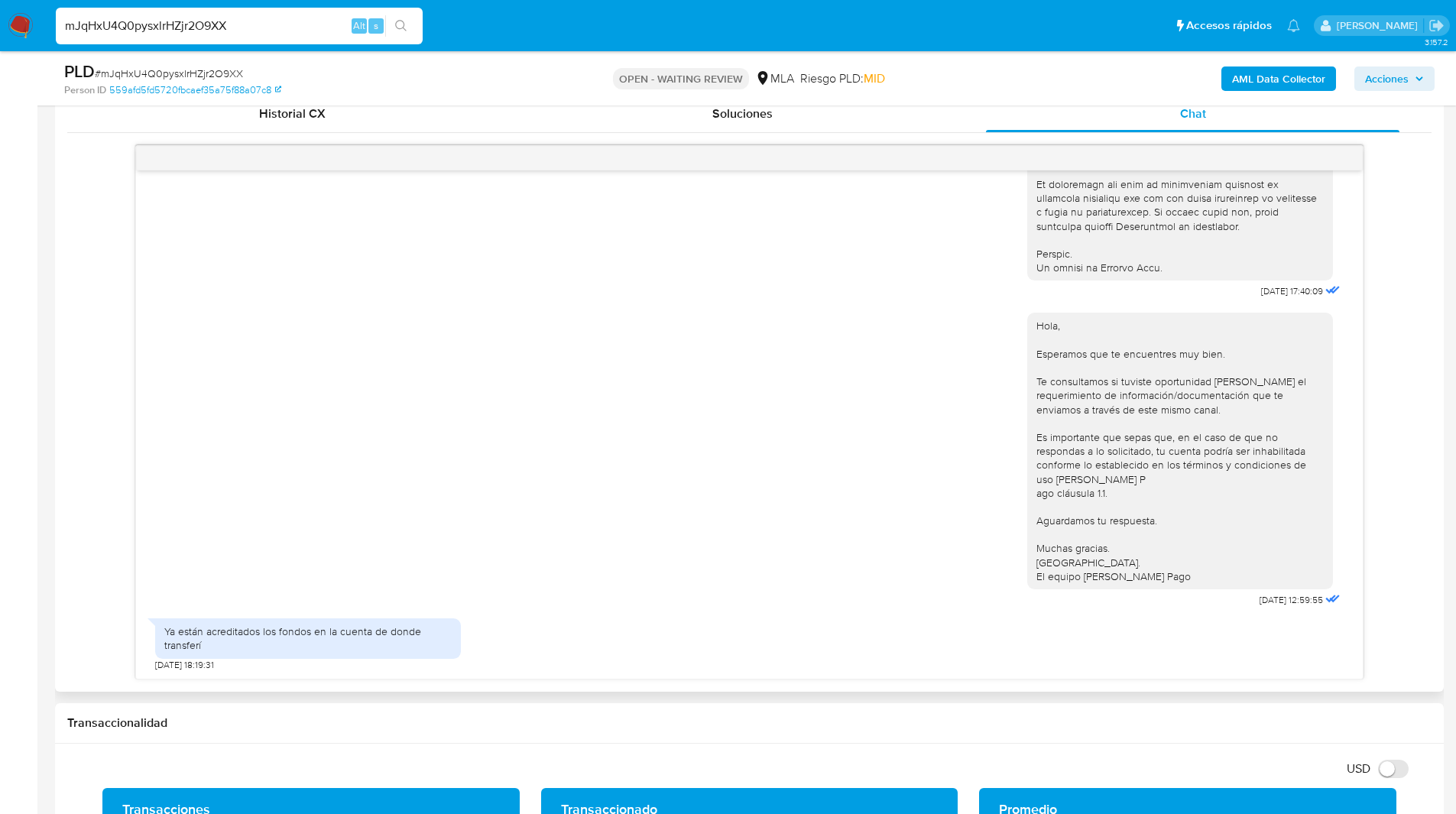
click at [104, 404] on div "18/08/2025 17:40:09 Hola, Esperamos que te encuentres muy bien. Te consultamos …" at bounding box center [750, 412] width 1364 height 534
click at [83, 351] on div "18/08/2025 17:40:09 Hola, Esperamos que te encuentres muy bien. Te consultamos …" at bounding box center [750, 412] width 1364 height 534
click at [79, 334] on div "18/08/2025 17:40:09 Hola, Esperamos que te encuentres muy bien. Te consultamos …" at bounding box center [750, 412] width 1364 height 534
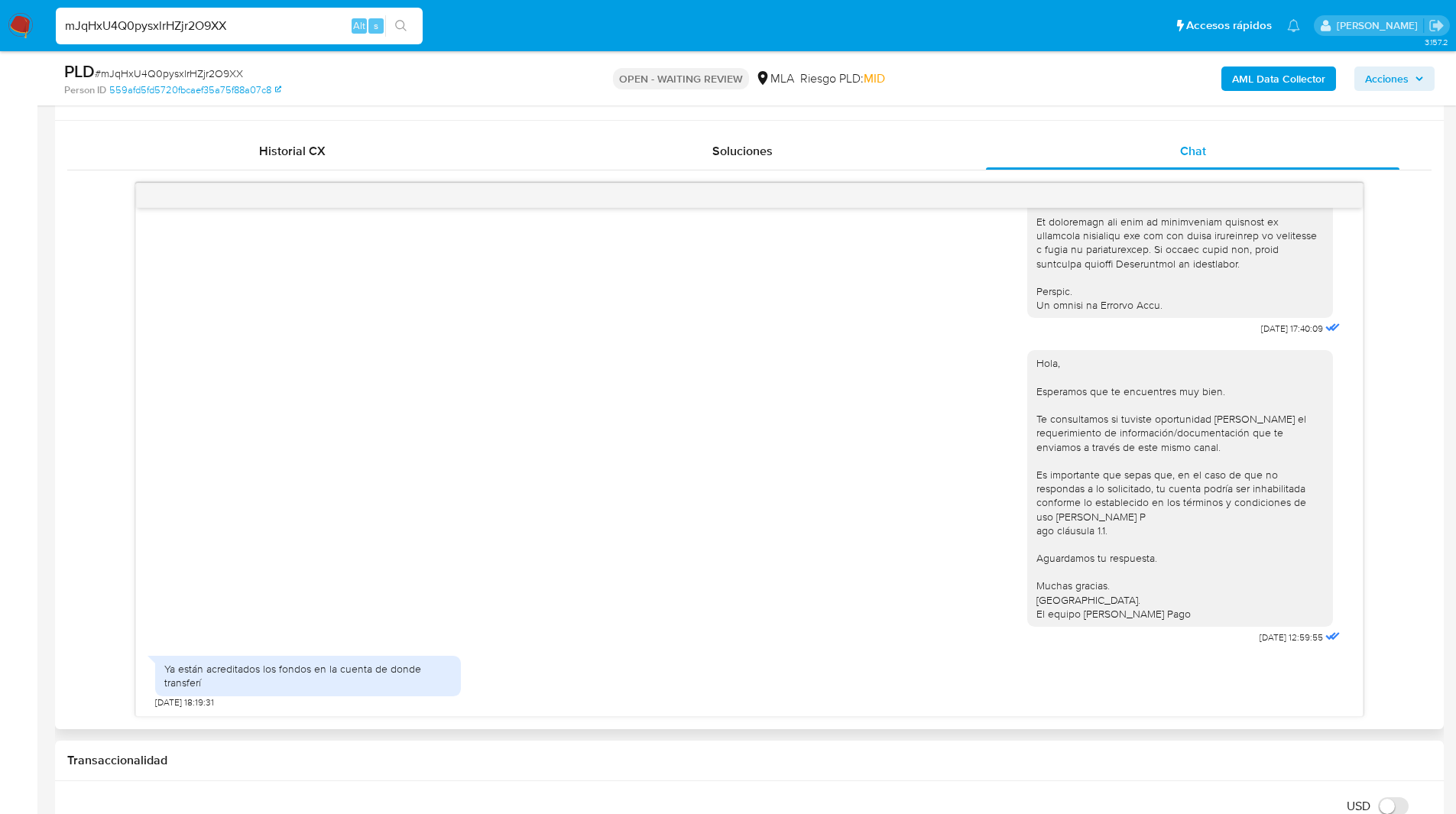
scroll to position [718, 0]
click at [87, 428] on div "18/08/2025 17:40:09 Hola, Esperamos que te encuentres muy bien. Te consultamos …" at bounding box center [750, 450] width 1364 height 534
click at [899, 39] on ul "Pausado Ver notificaciones mJqHxU4Q0pysxlrHZjr2O9XX Alt s Accesos rápidos Presi…" at bounding box center [677, 24] width 1259 height 38
click at [483, 16] on ul "Pausado Ver notificaciones mJqHxU4Q0pysxlrHZjr2O9XX Alt s Accesos rápidos Presi…" at bounding box center [677, 24] width 1259 height 38
click at [1432, 283] on div "Historial CX Soluciones Chat Id Estado Fecha de creación Origen Proceso Anterio…" at bounding box center [749, 426] width 1388 height 609
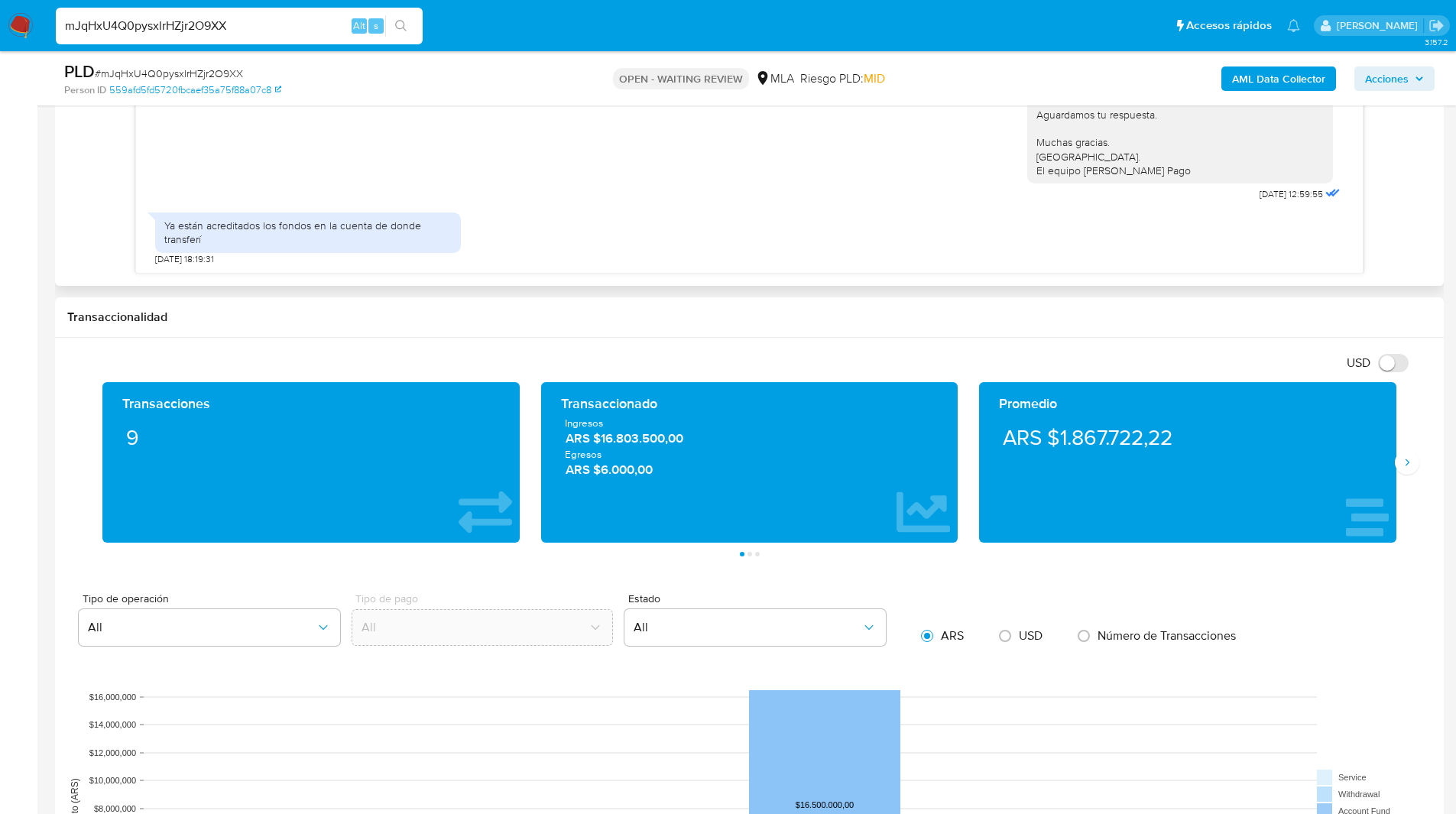
scroll to position [1085, 0]
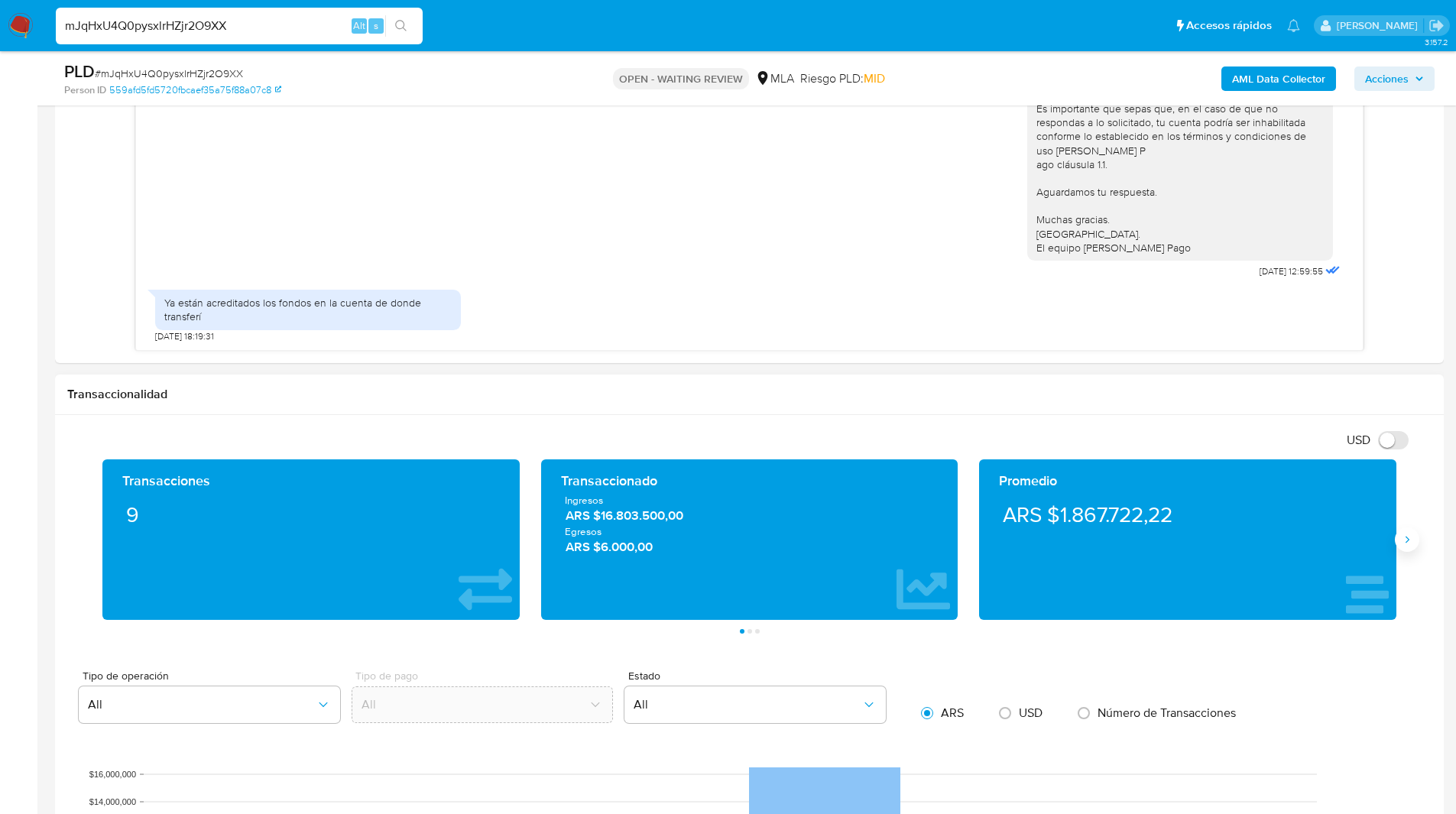
click at [1407, 537] on icon "Siguiente" at bounding box center [1408, 539] width 4 height 7
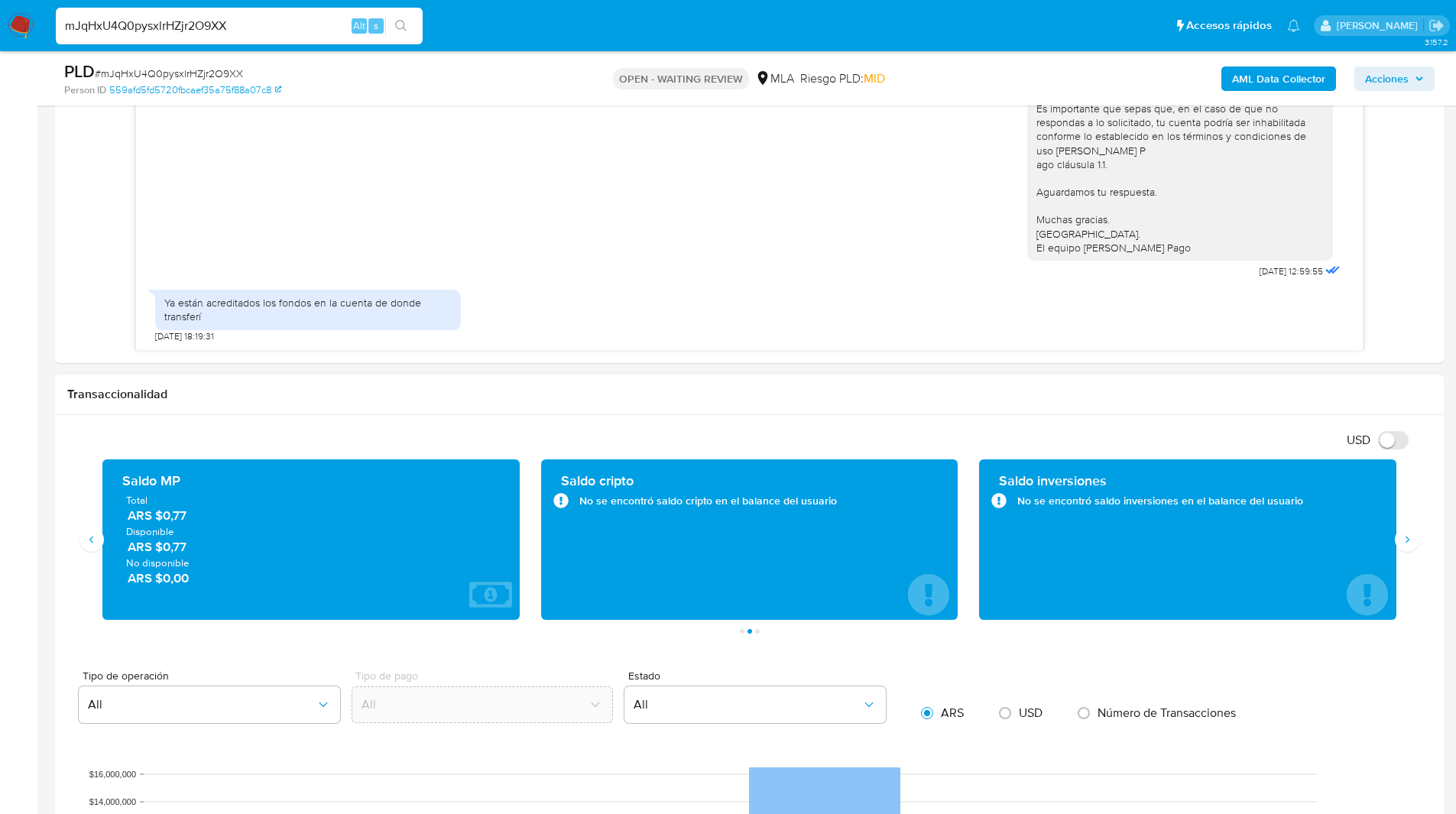
click at [502, 452] on div "USD Cambiar entre moneda local y dolar" at bounding box center [744, 440] width 1353 height 25
click at [1405, 537] on icon "Siguiente" at bounding box center [1407, 539] width 12 height 12
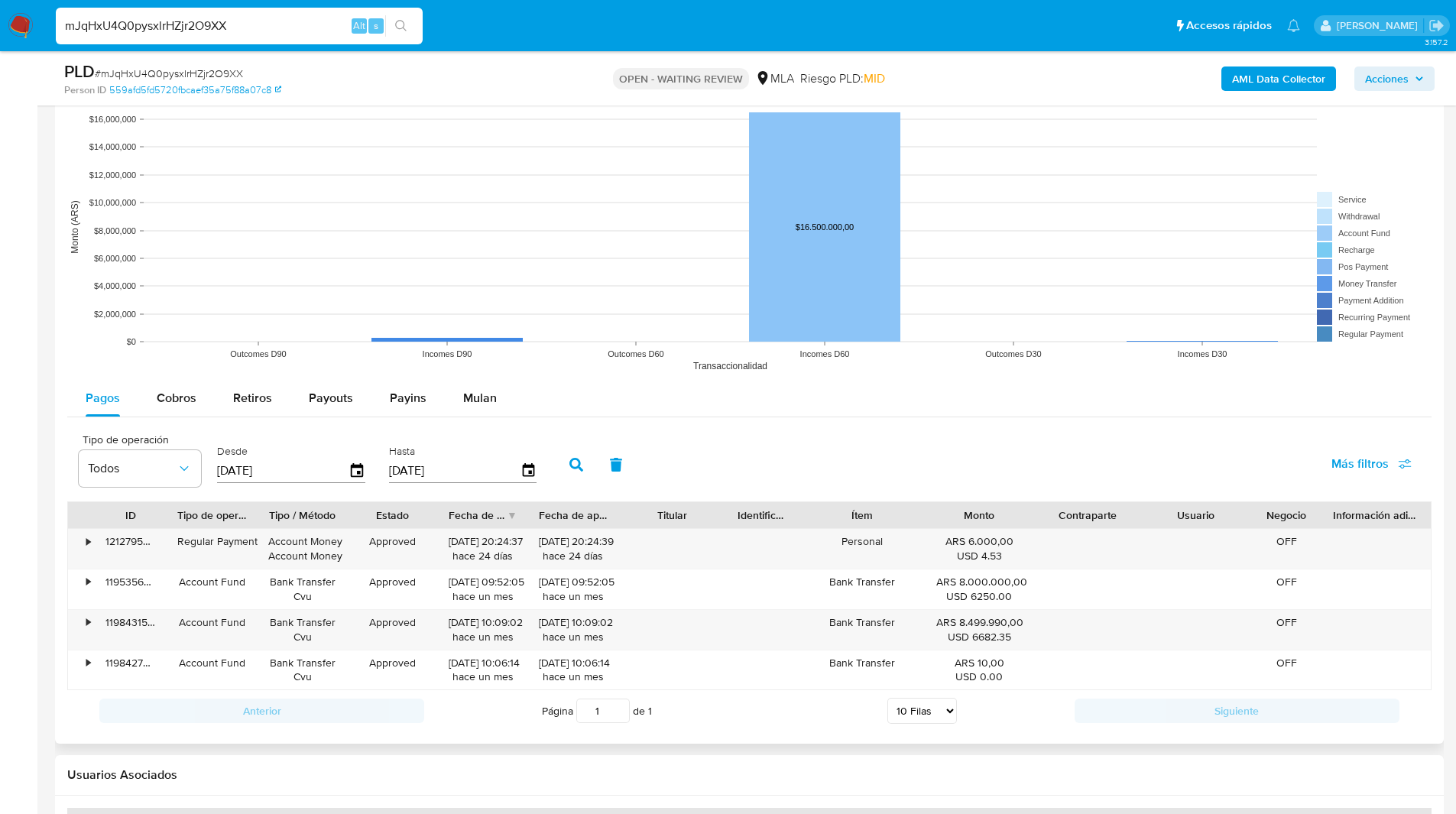
scroll to position [1741, 0]
click at [577, 36] on ul "Pausado Ver notificaciones mJqHxU4Q0pysxlrHZjr2O9XX Alt s Accesos rápidos Presi…" at bounding box center [677, 24] width 1259 height 38
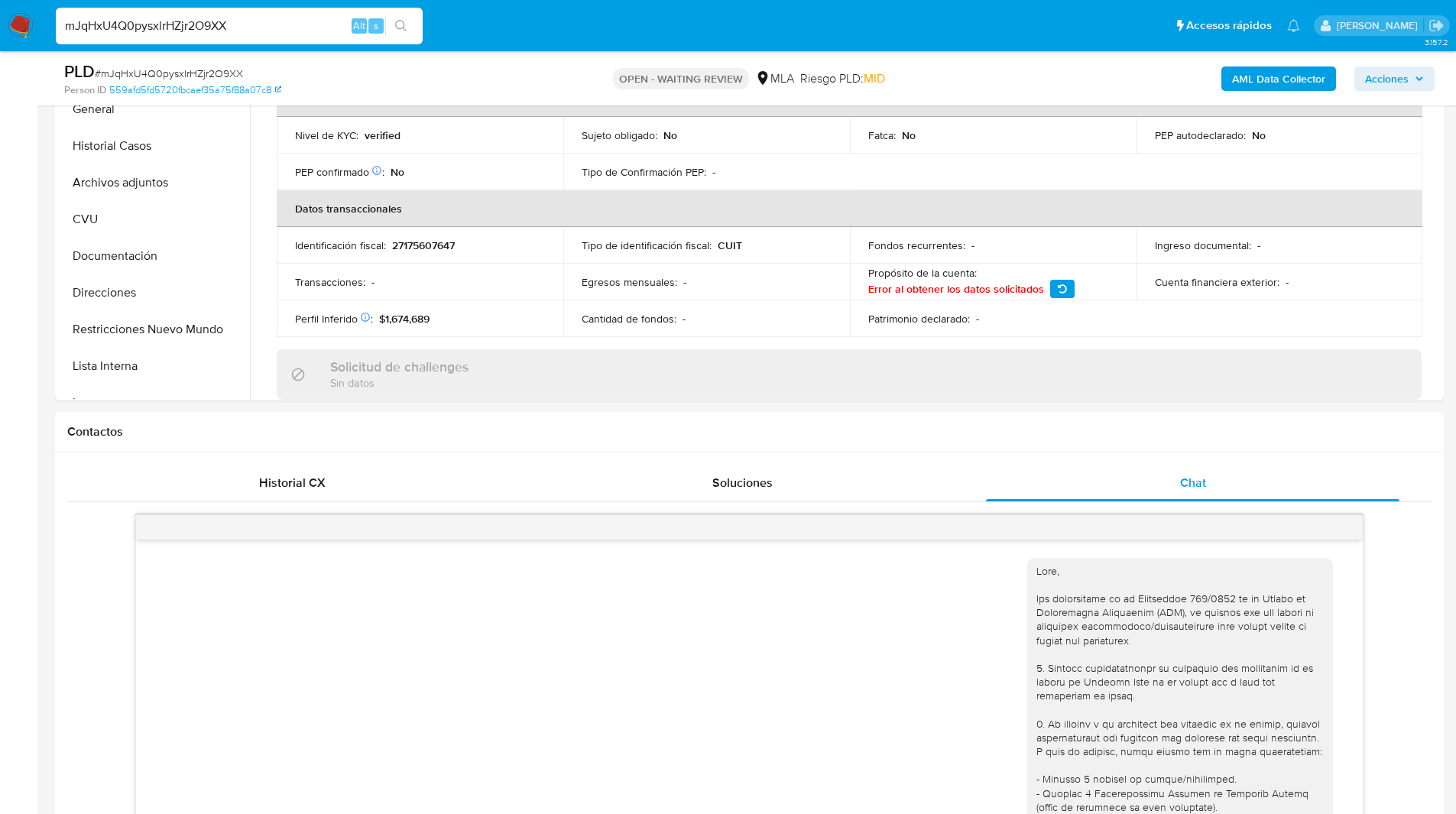
scroll to position [312, 0]
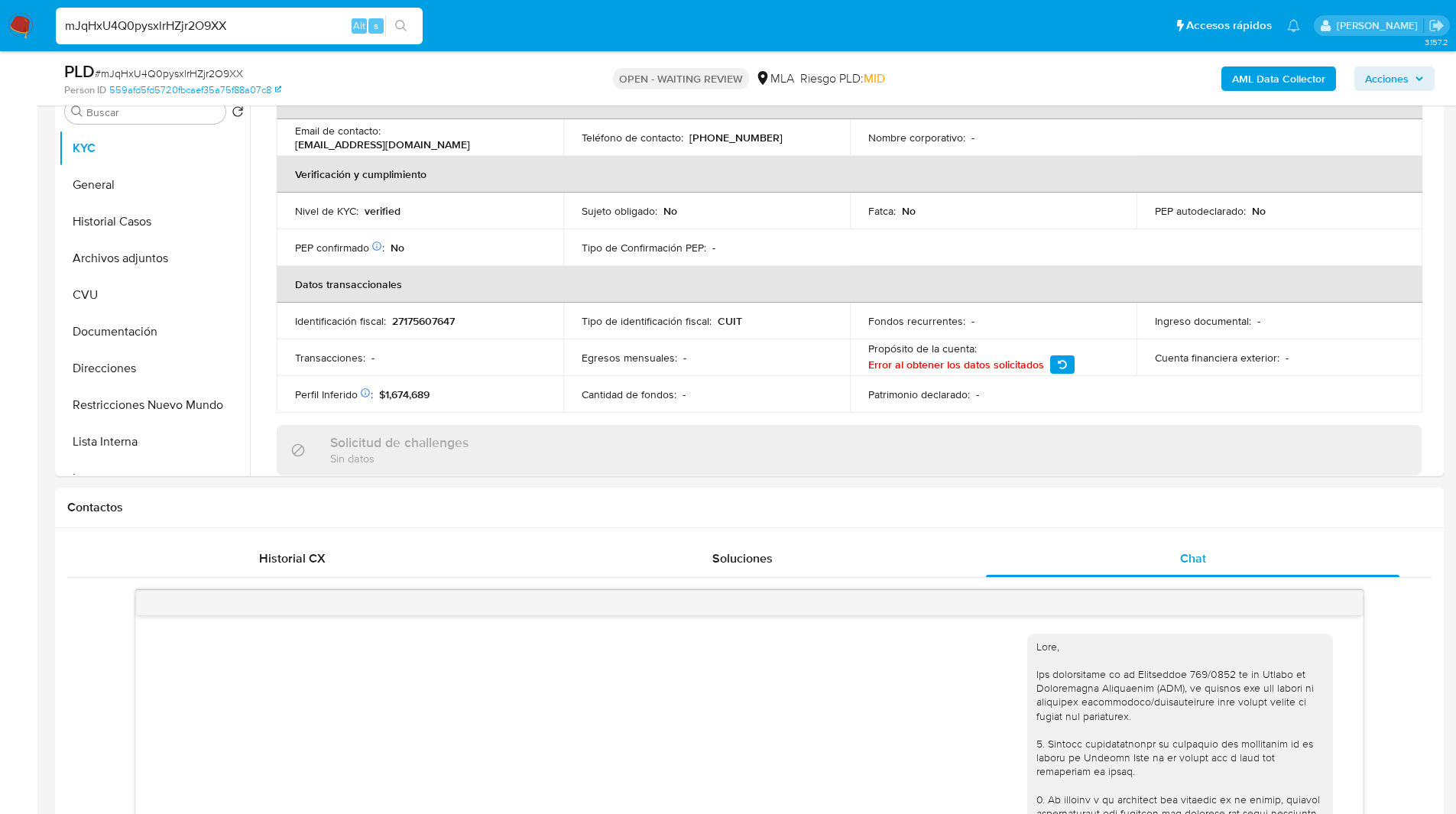
click at [27, 29] on img at bounding box center [21, 25] width 26 height 26
click at [150, 29] on input "mJqHxU4Q0pysxlrHZjr2O9XX" at bounding box center [239, 25] width 367 height 20
click at [830, 35] on ul "Pausado Ver notificaciones mJqHxU4Q0pysxlrHZjr2O9XX Alt s Accesos rápidos Presi…" at bounding box center [677, 24] width 1259 height 38
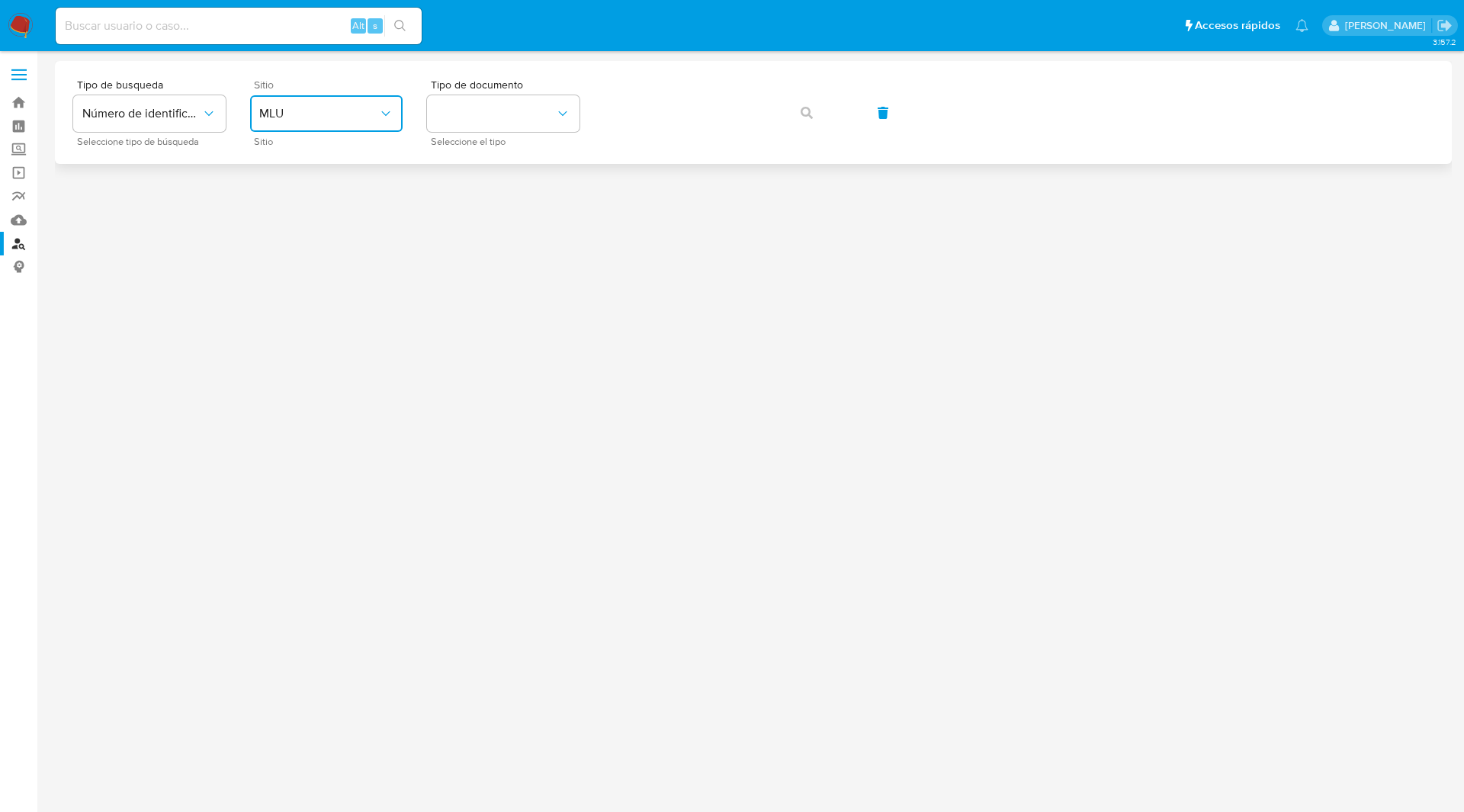
click at [323, 97] on button "MLU" at bounding box center [326, 113] width 152 height 36
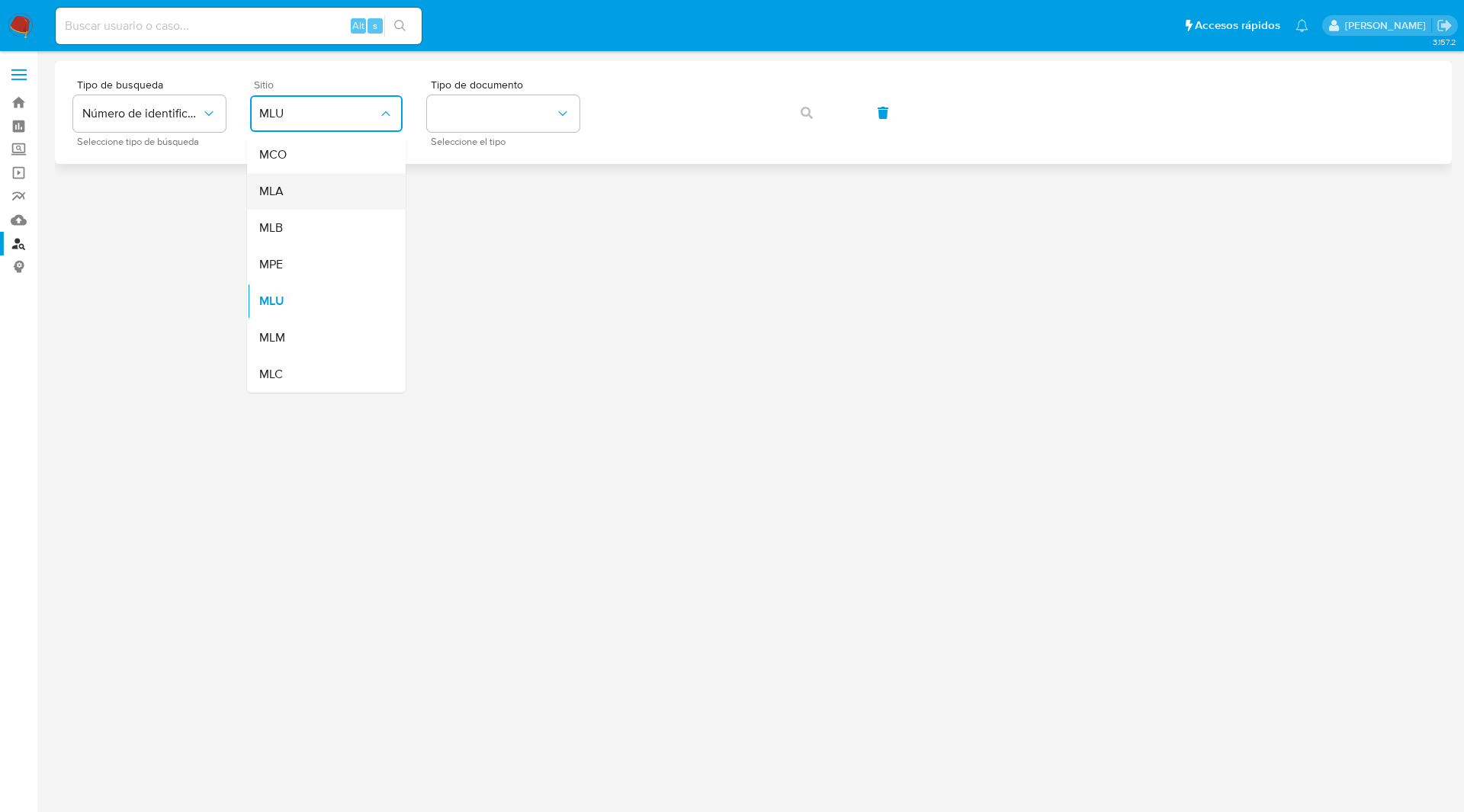
click at [253, 201] on li "MLA" at bounding box center [326, 190] width 158 height 36
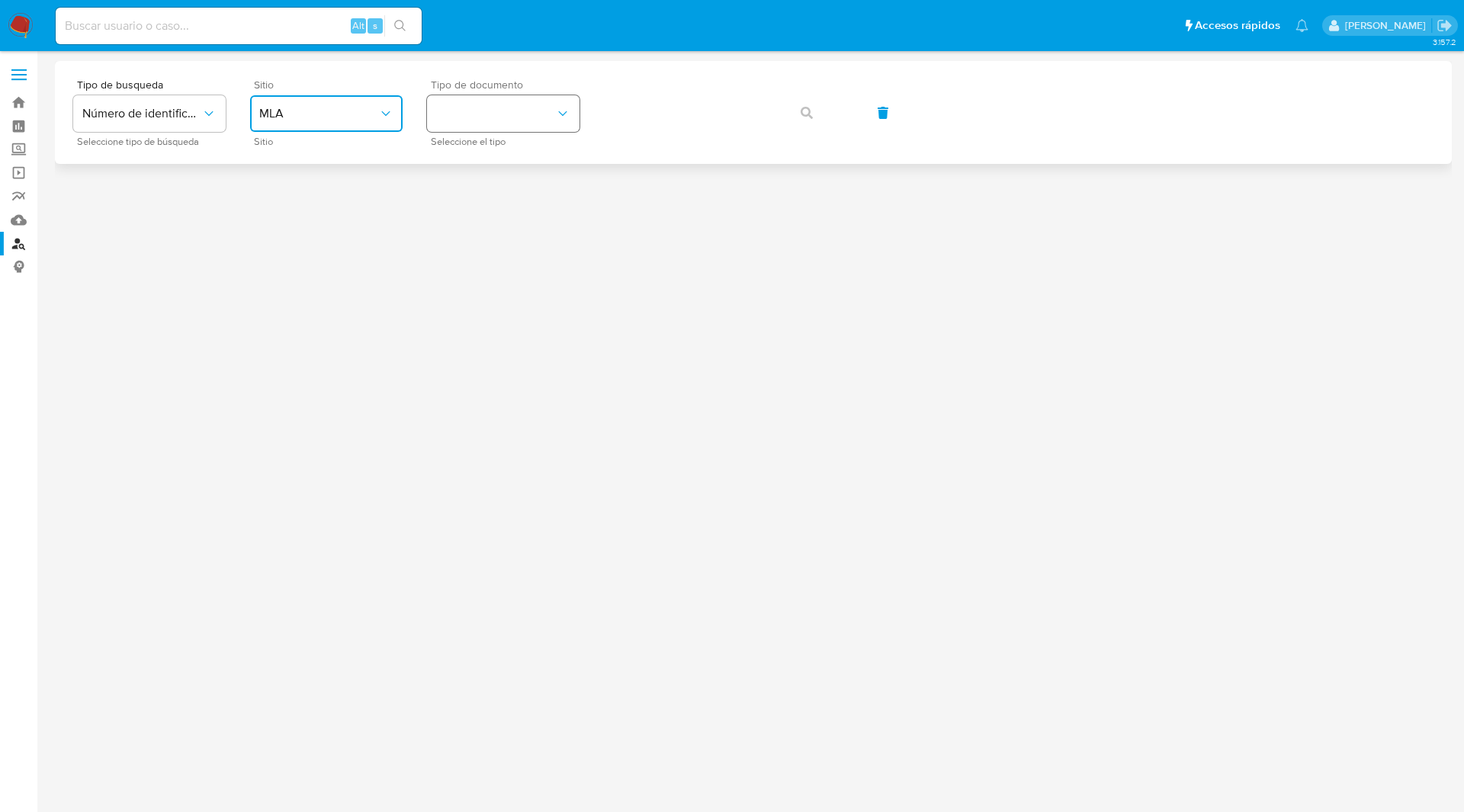
click at [497, 97] on button "identificationType" at bounding box center [503, 113] width 152 height 36
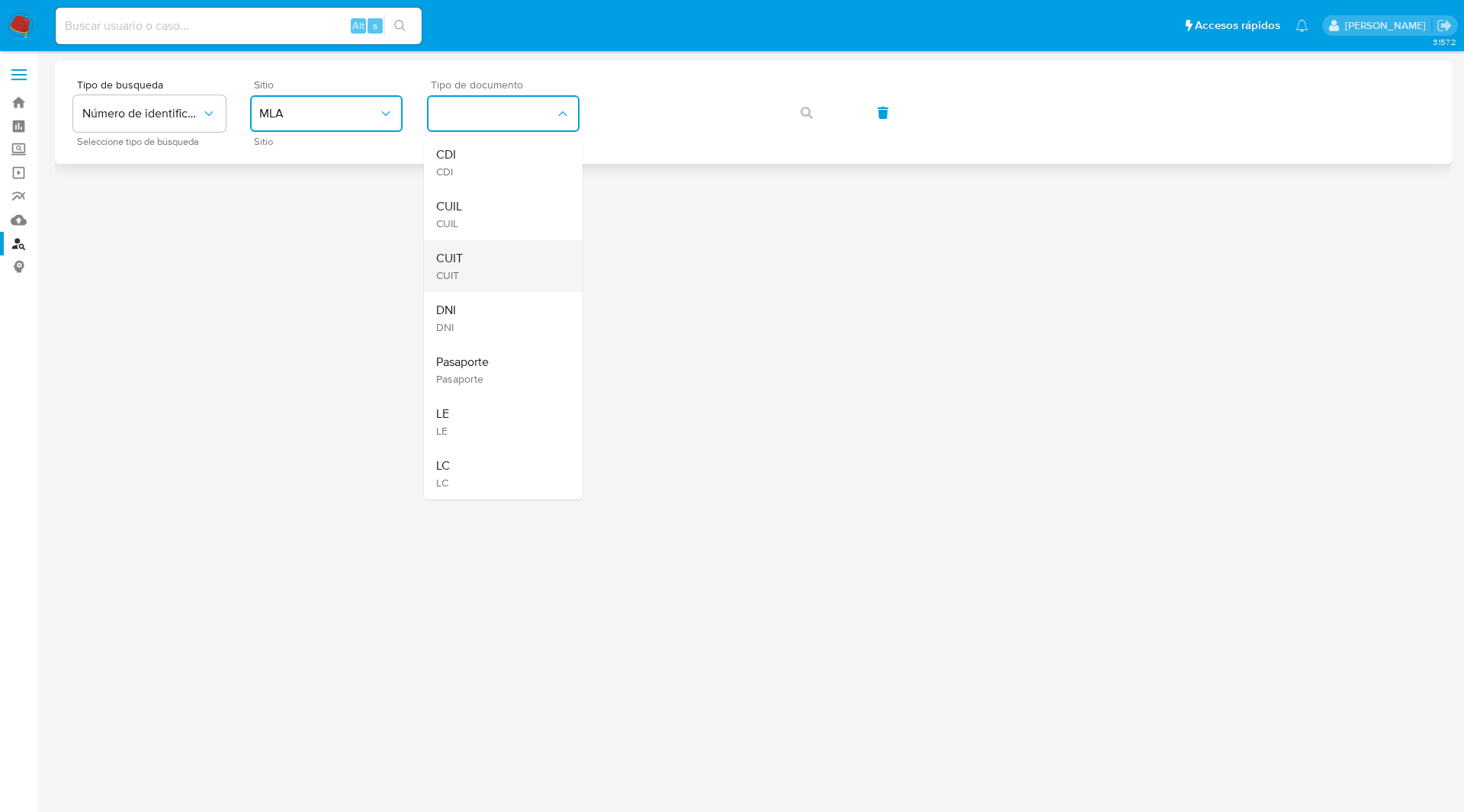
click at [476, 269] on div "CUIT CUIT" at bounding box center [499, 265] width 125 height 52
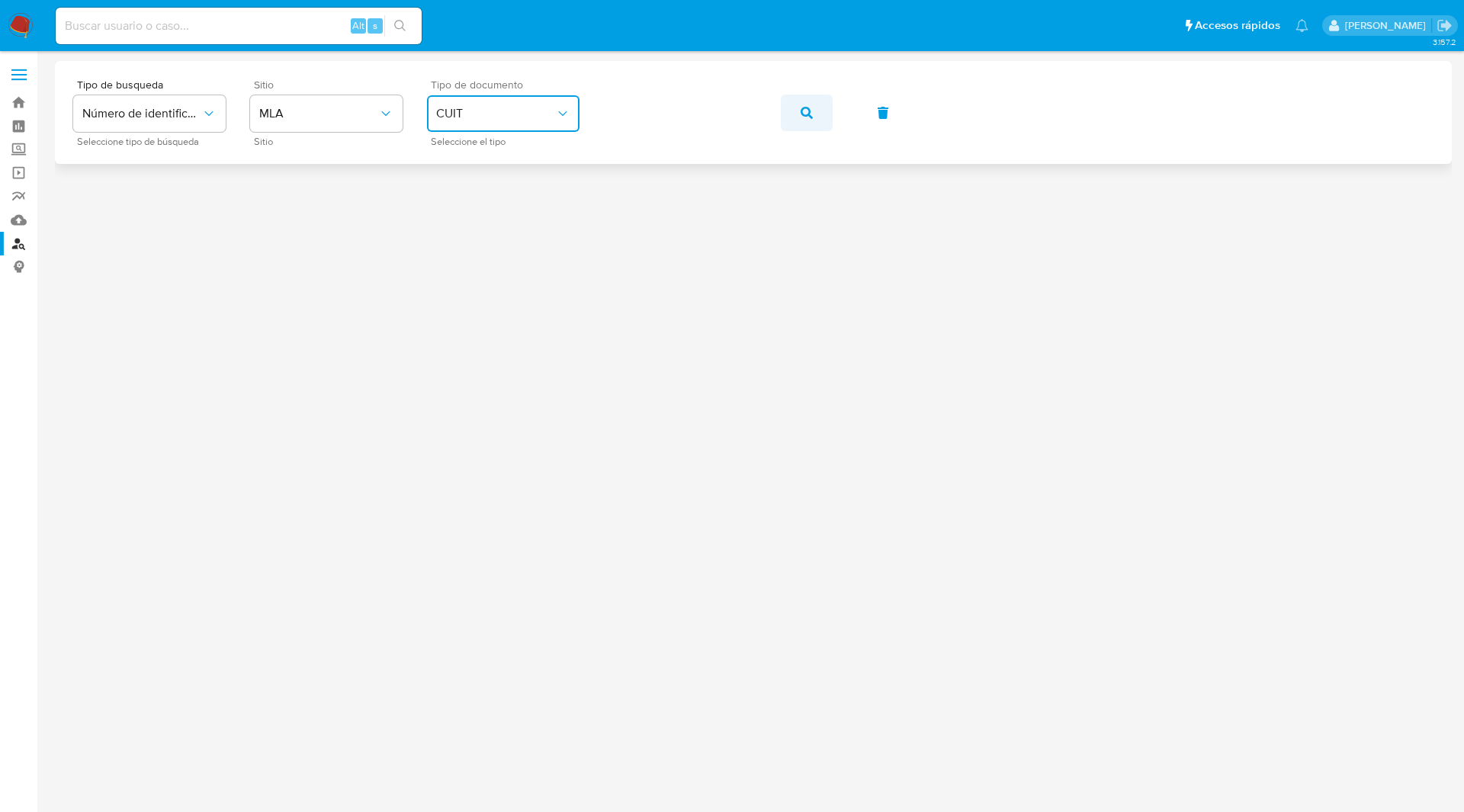
click at [808, 108] on icon "button" at bounding box center [806, 112] width 12 height 12
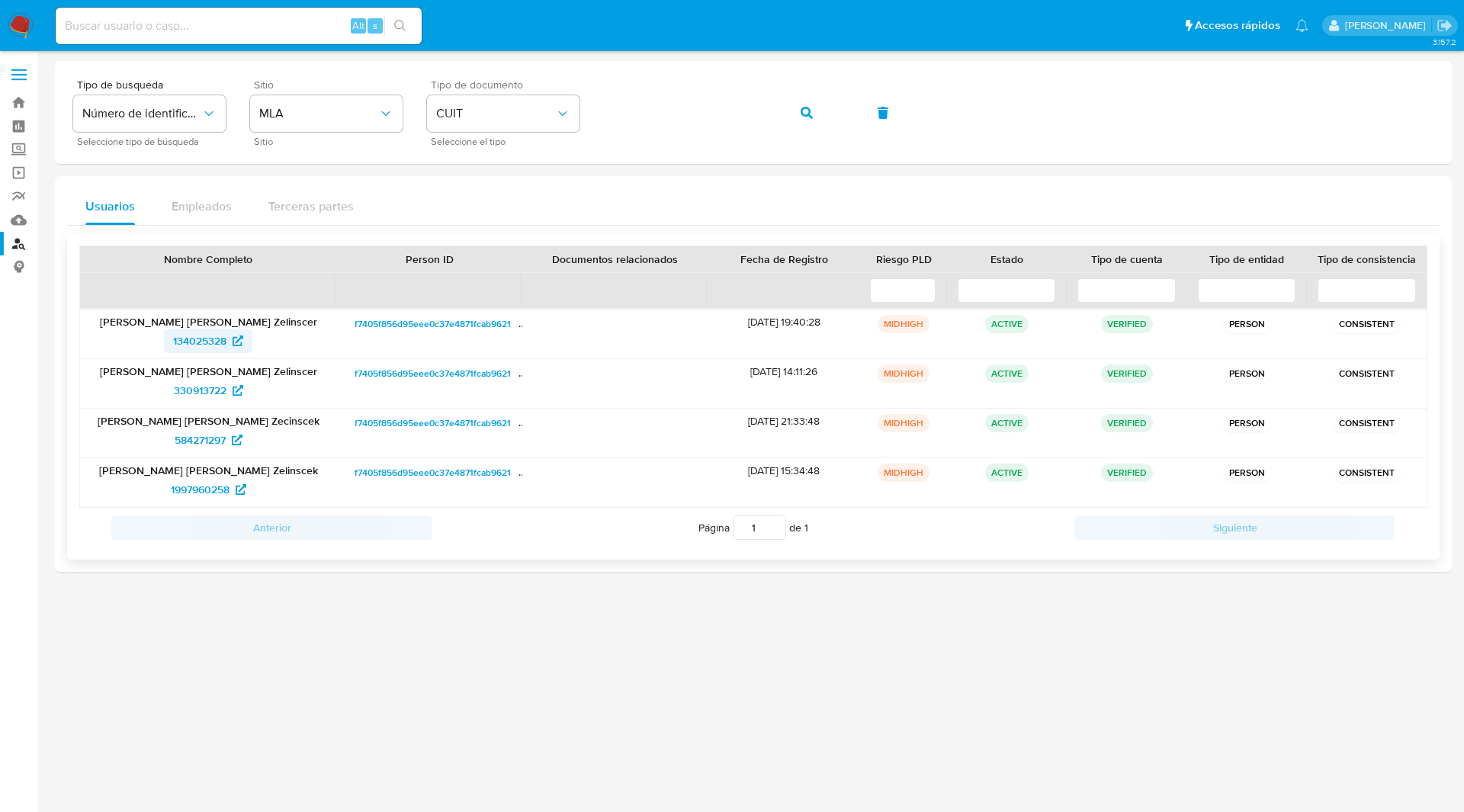
click at [213, 346] on span "134025328" at bounding box center [199, 341] width 54 height 24
click at [219, 394] on span "330913722" at bounding box center [200, 389] width 53 height 24
click at [221, 438] on span "584271297" at bounding box center [200, 439] width 51 height 24
click at [201, 487] on span "1997960258" at bounding box center [200, 489] width 59 height 24
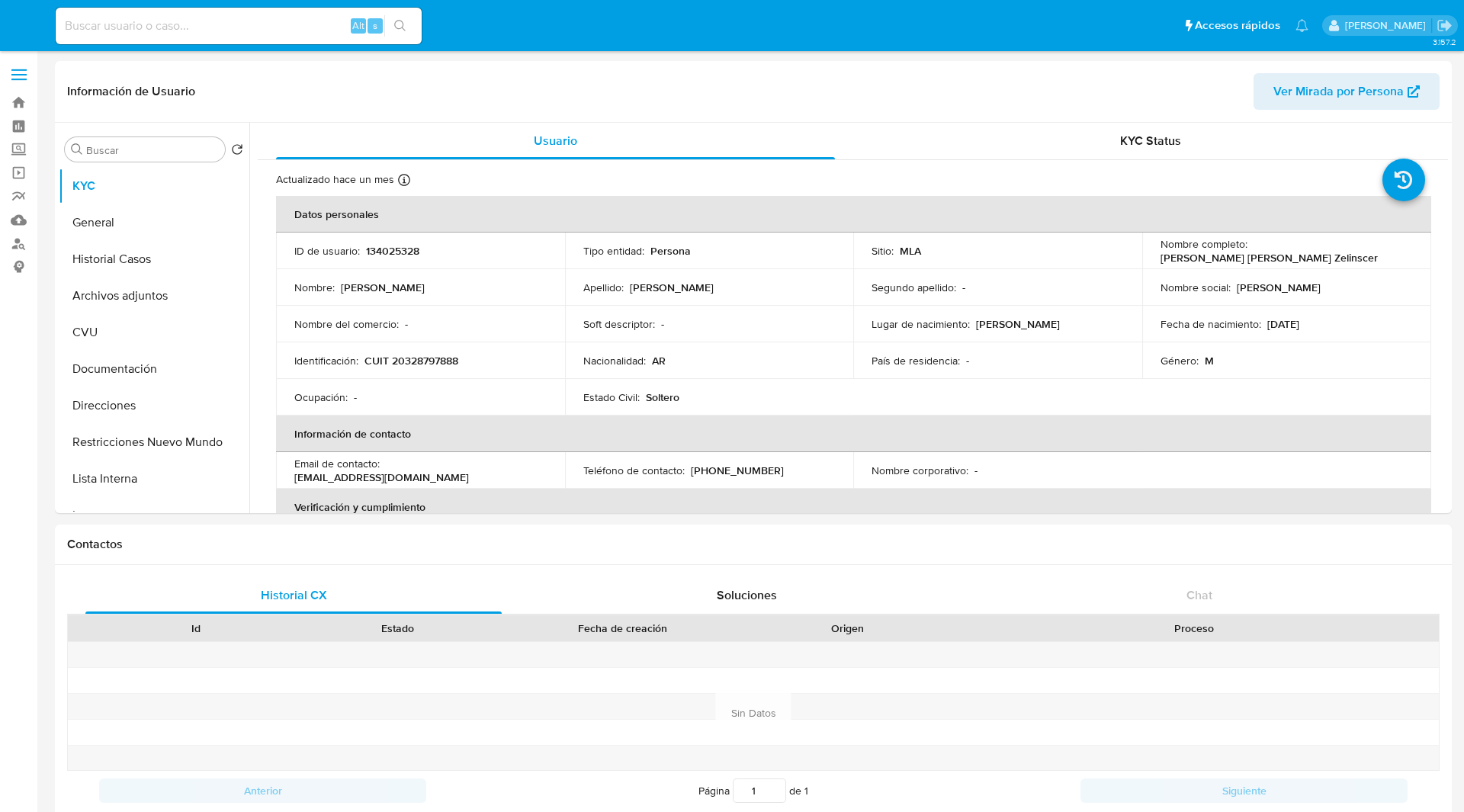
select select "10"
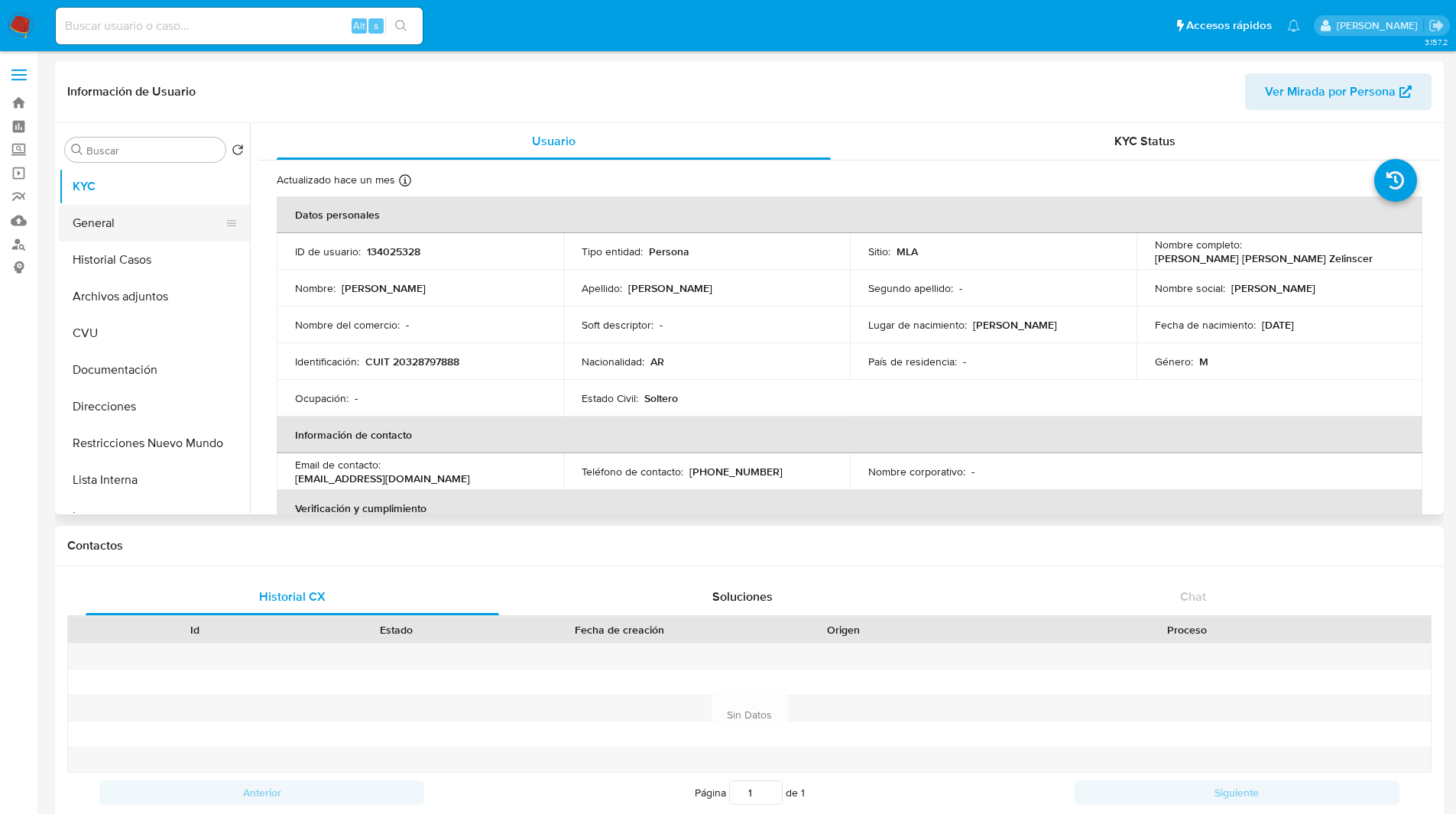
click at [143, 224] on button "General" at bounding box center [148, 222] width 179 height 36
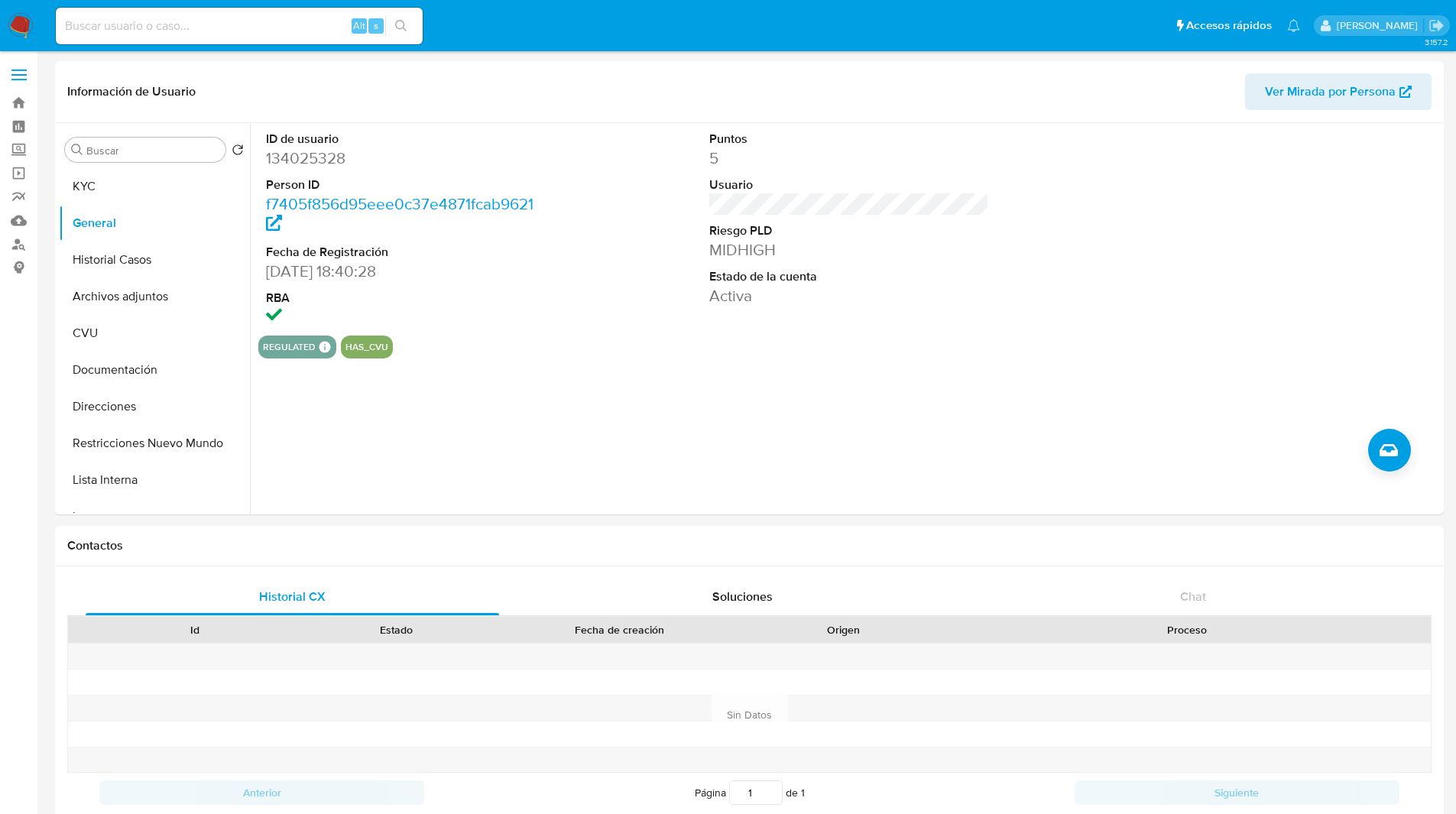
click at [516, 25] on ul "Pausado Ver notificaciones Alt s Accesos rápidos Presiona las siguientes teclas…" at bounding box center [677, 24] width 1259 height 38
click at [495, 25] on ul "Pausado Ver notificaciones Alt s Accesos rápidos Presiona las siguientes teclas…" at bounding box center [677, 24] width 1259 height 38
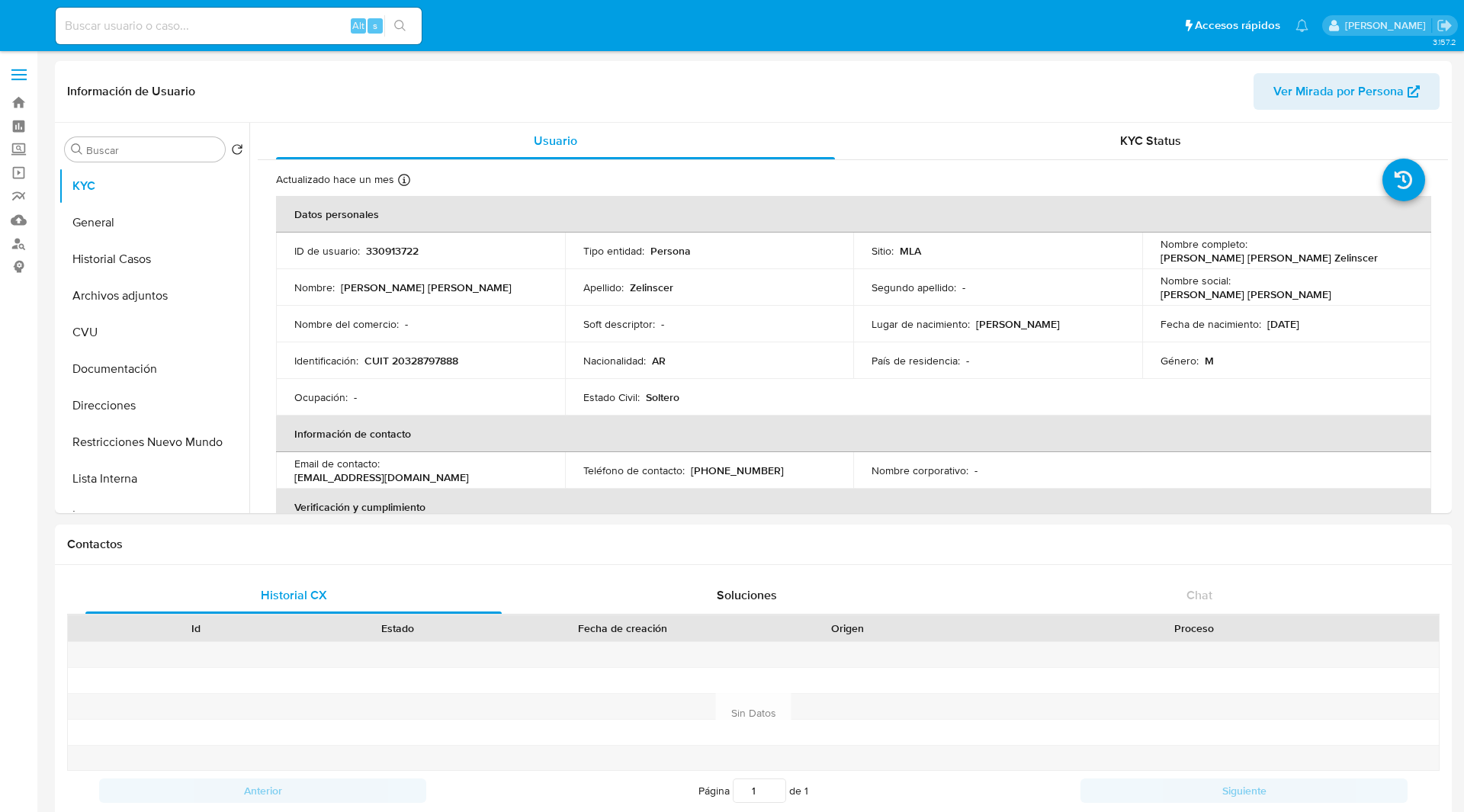
select select "10"
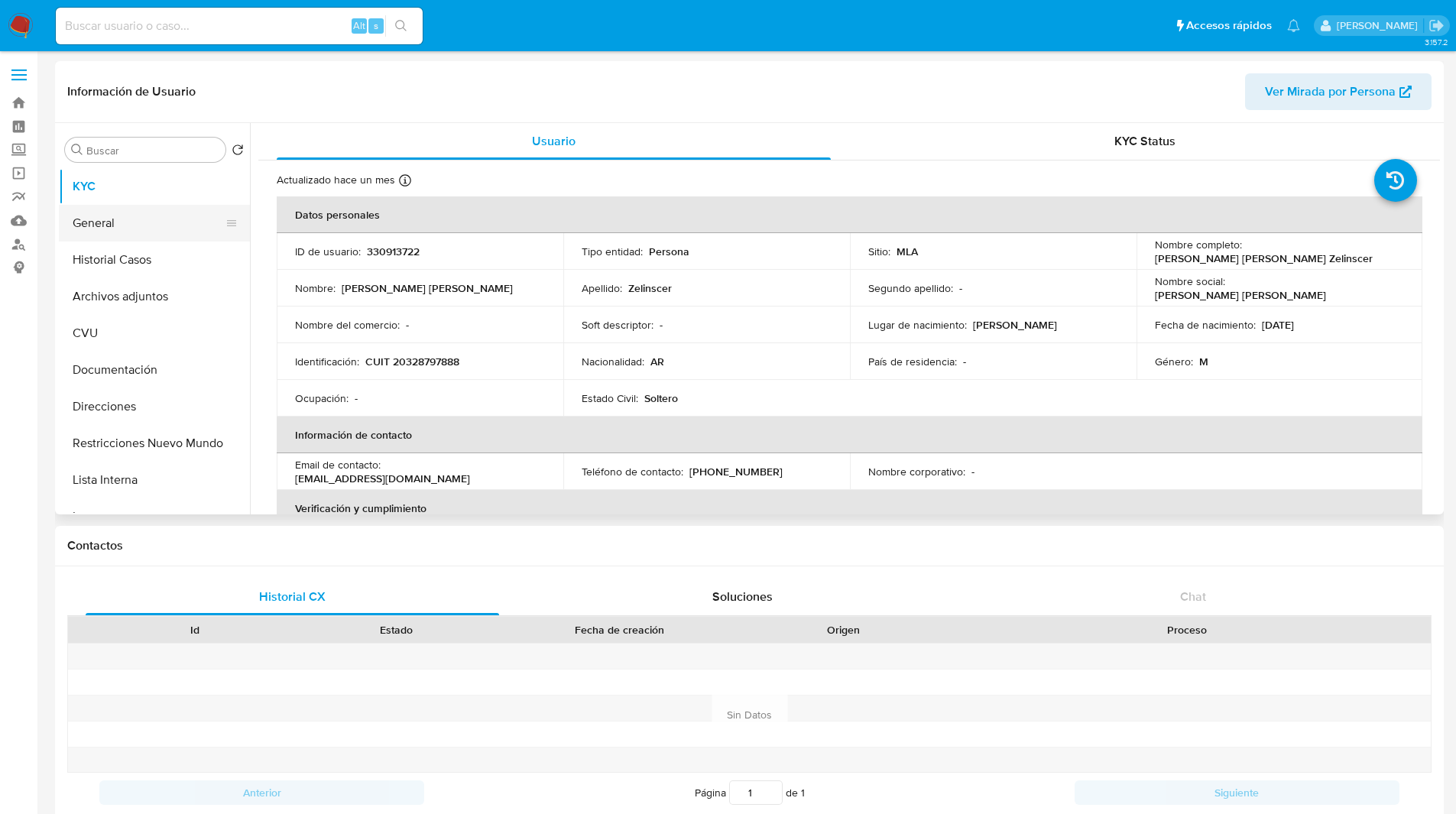
click at [131, 213] on button "General" at bounding box center [148, 222] width 179 height 36
click at [135, 214] on button "General" at bounding box center [148, 222] width 179 height 36
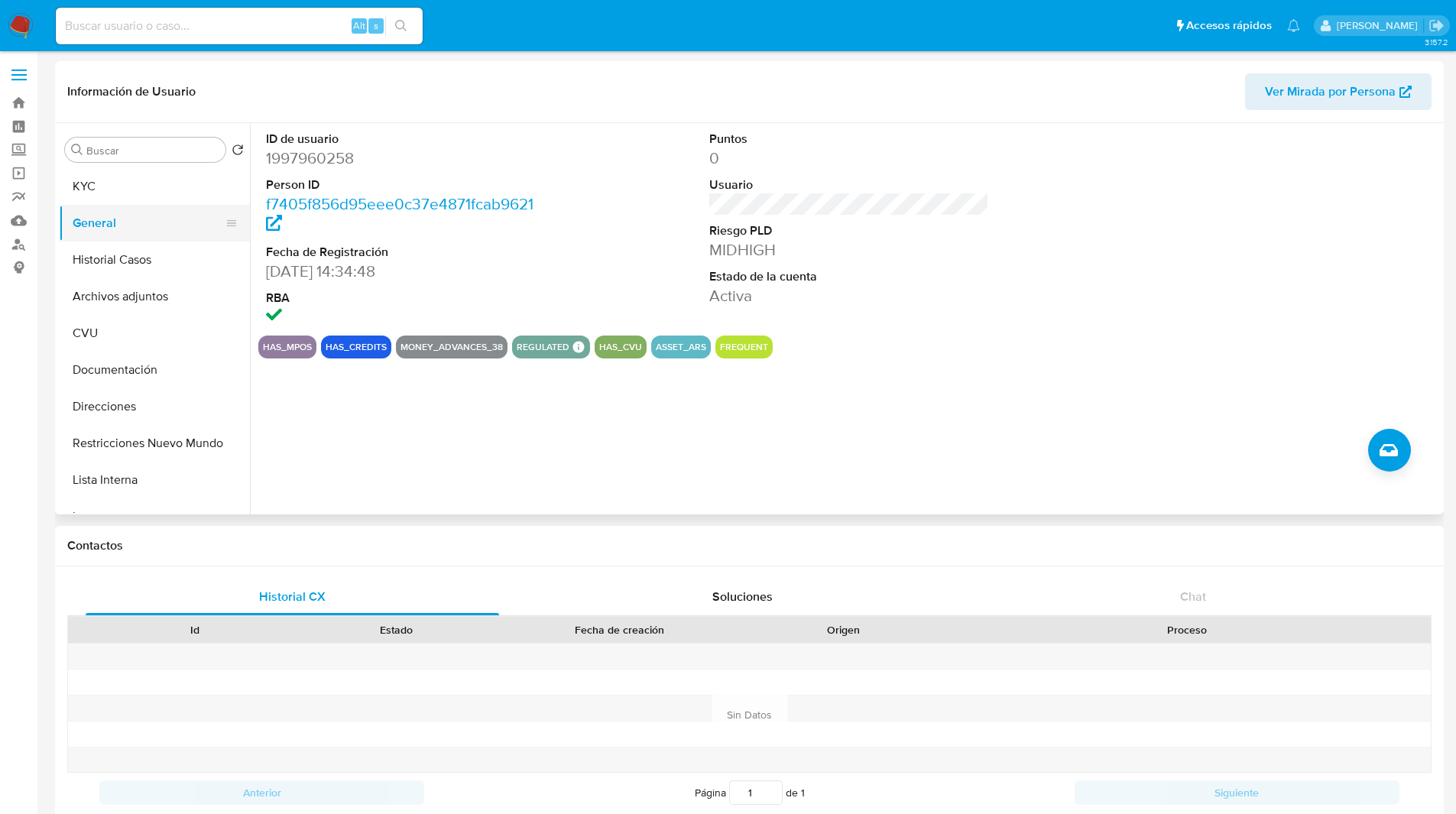
select select "10"
click at [424, 84] on header "Información de Usuario Ver Mirada por Persona" at bounding box center [750, 91] width 1364 height 36
click at [508, 73] on header "Información de Usuario Ver Mirada por Persona" at bounding box center [750, 91] width 1364 height 36
click at [113, 187] on button "KYC" at bounding box center [148, 186] width 179 height 36
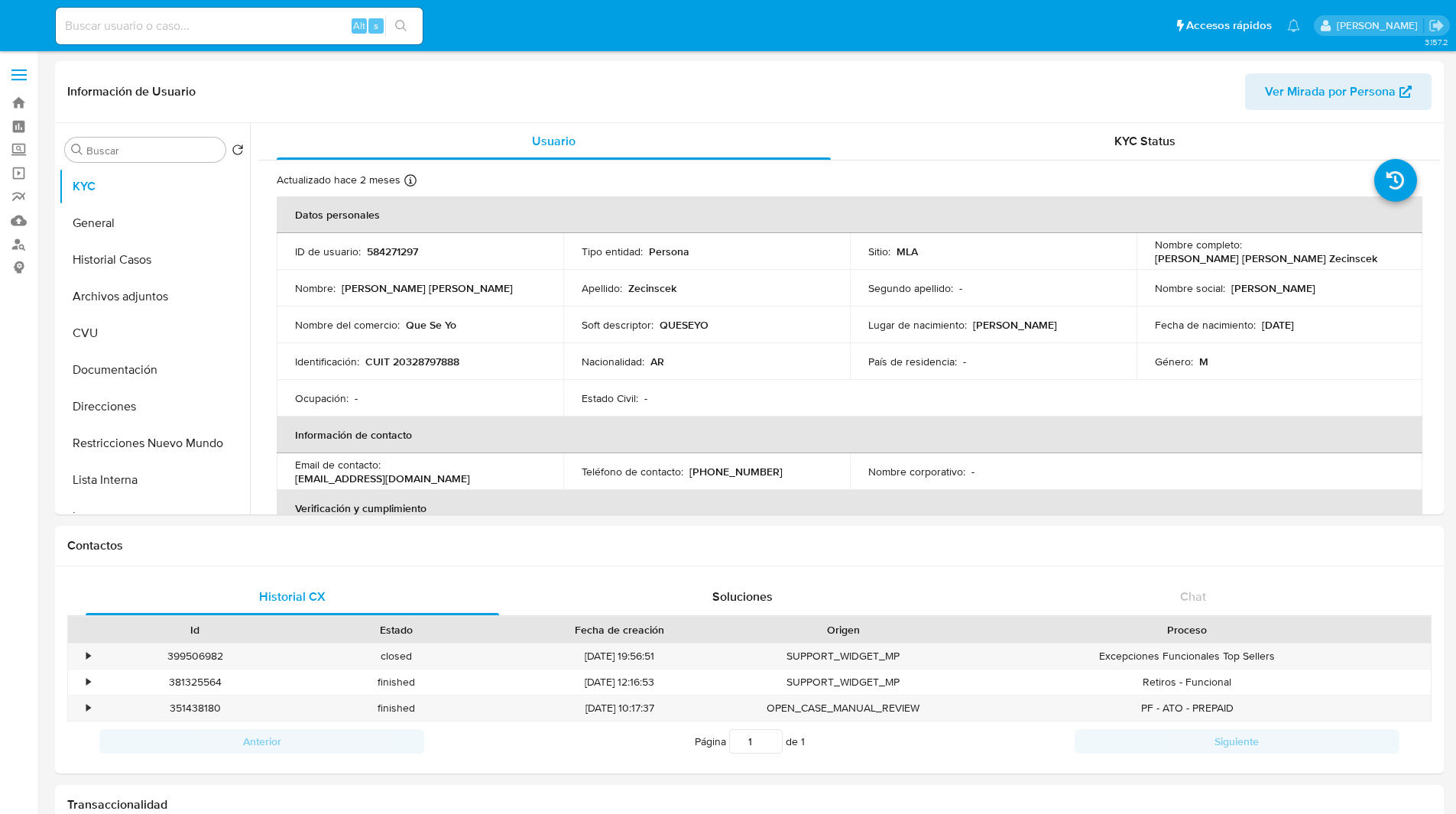
select select "10"
click at [150, 210] on button "General" at bounding box center [148, 222] width 179 height 36
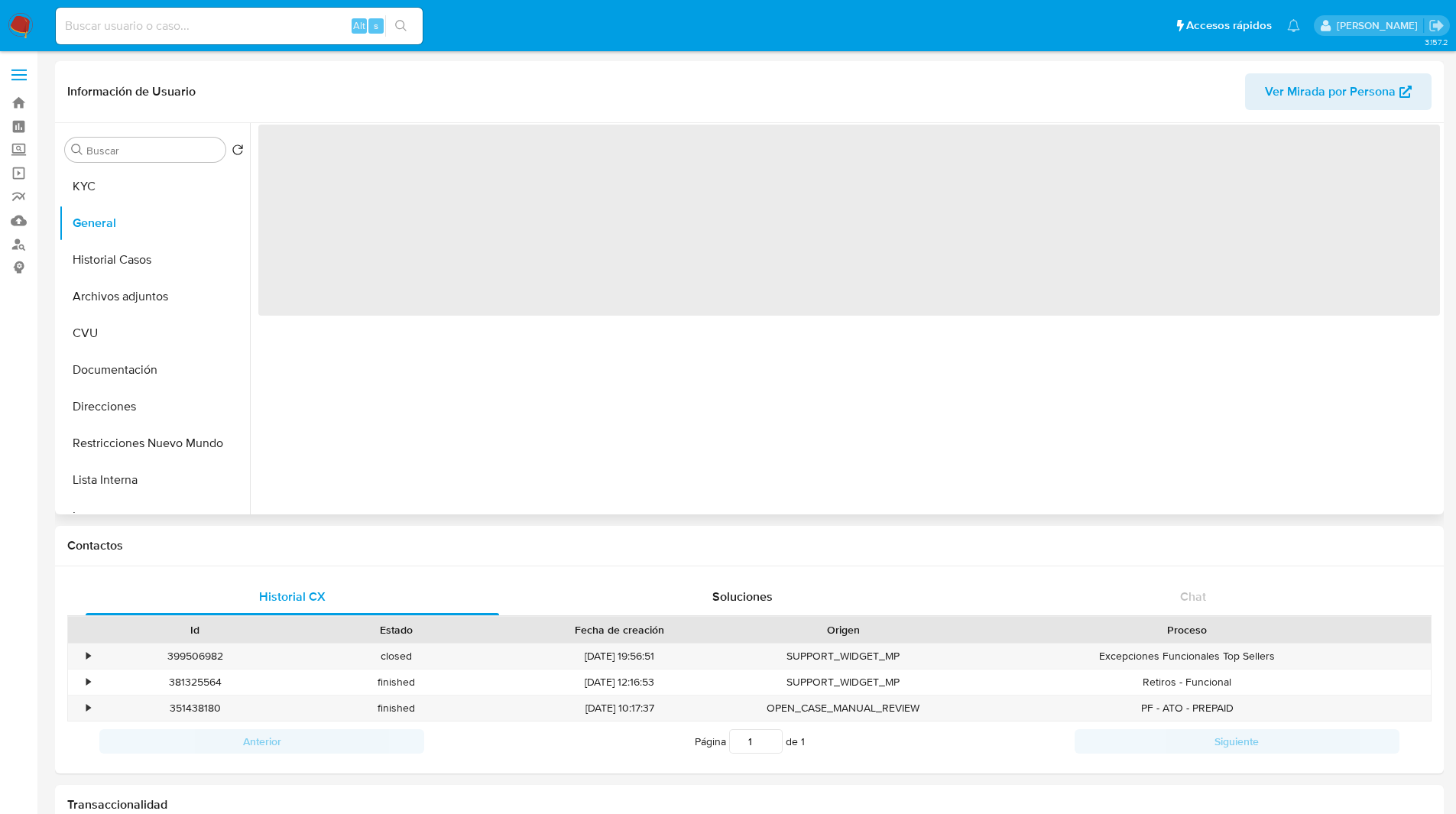
click at [363, 124] on span "‌" at bounding box center [849, 130] width 1182 height 17
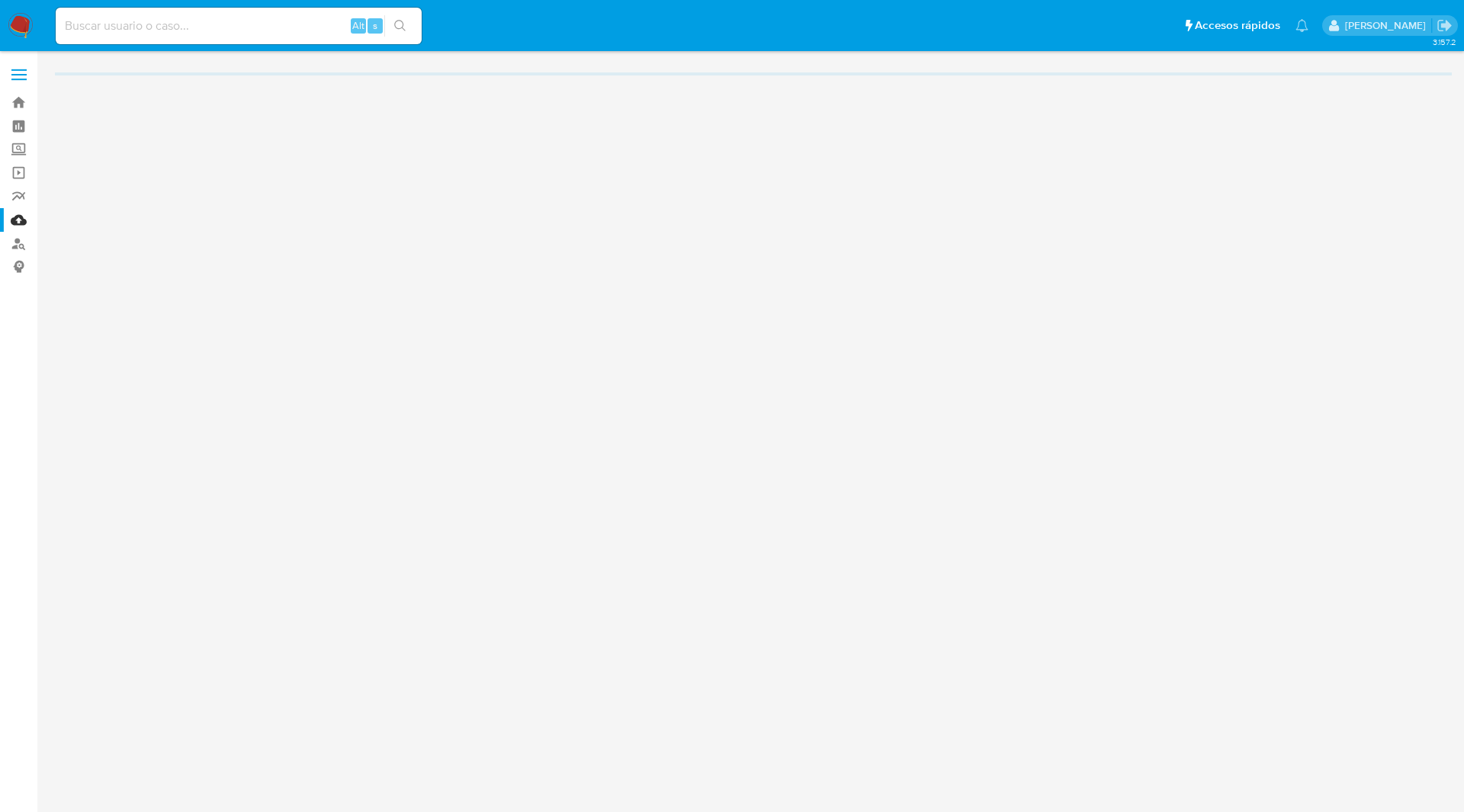
click at [48, 59] on main "3.157.2" at bounding box center [732, 406] width 1464 height 812
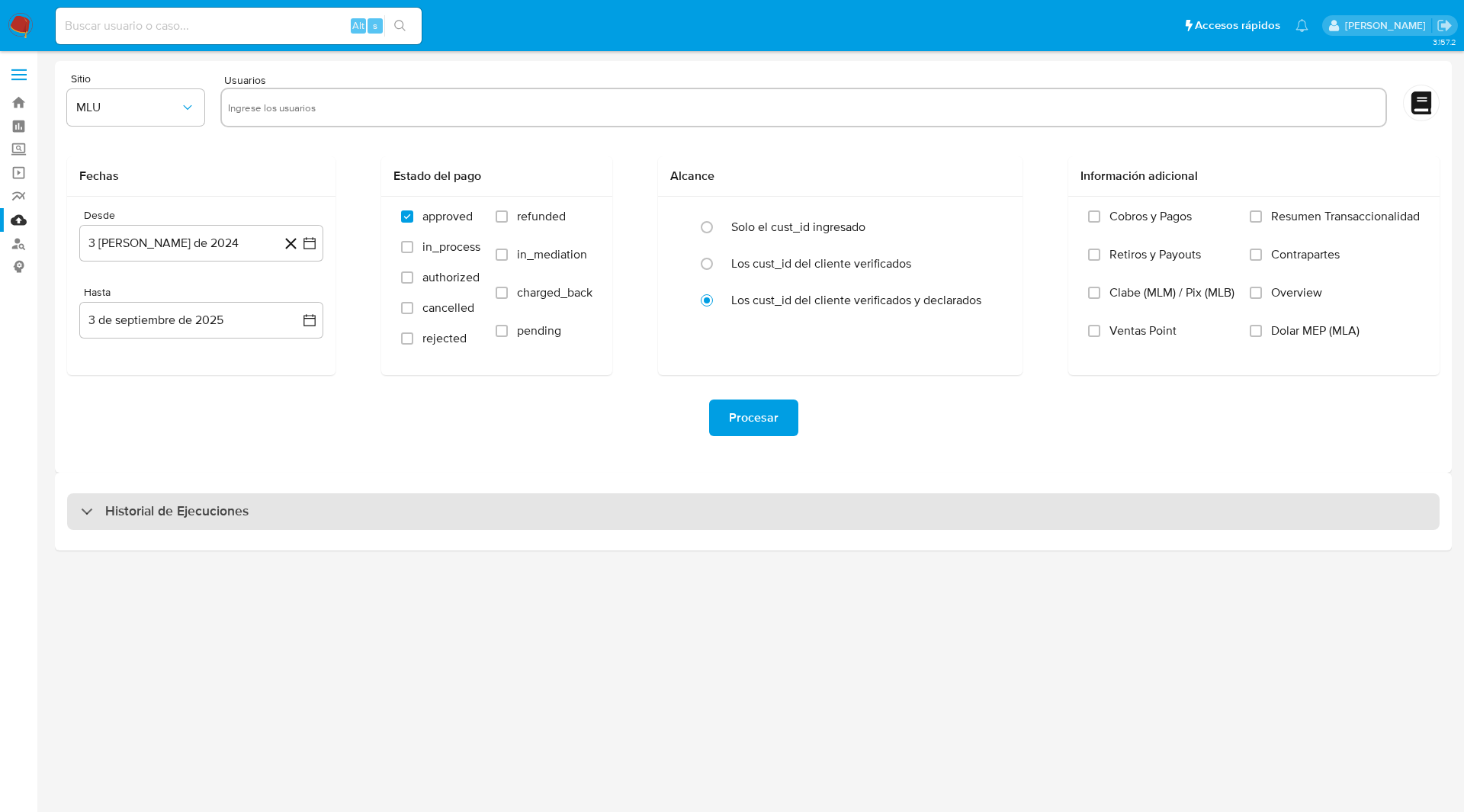
click at [166, 505] on h3 "Historial de Ejecuciones" at bounding box center [177, 511] width 143 height 19
select select "10"
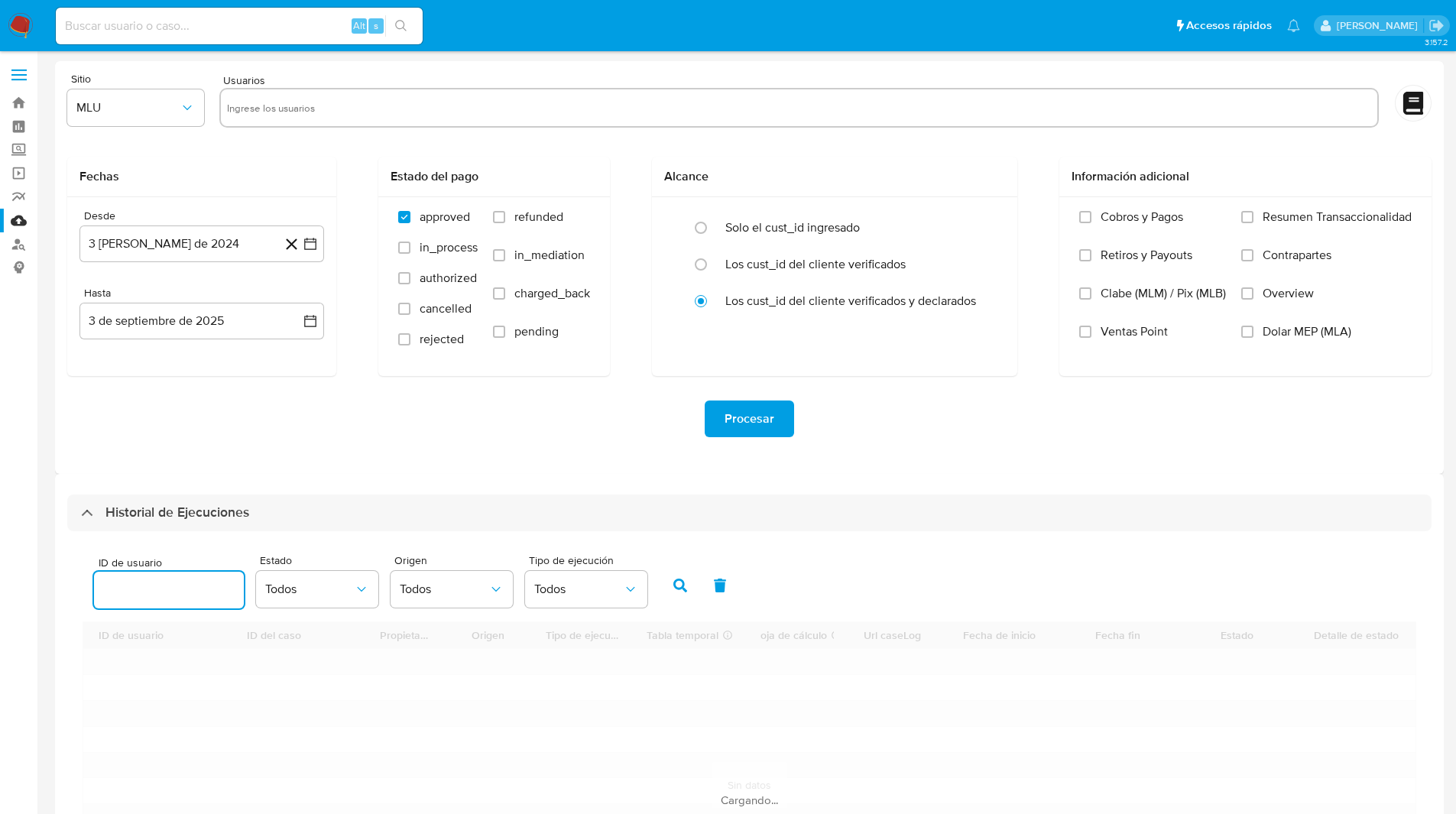
click at [152, 598] on input "number" at bounding box center [168, 590] width 150 height 20
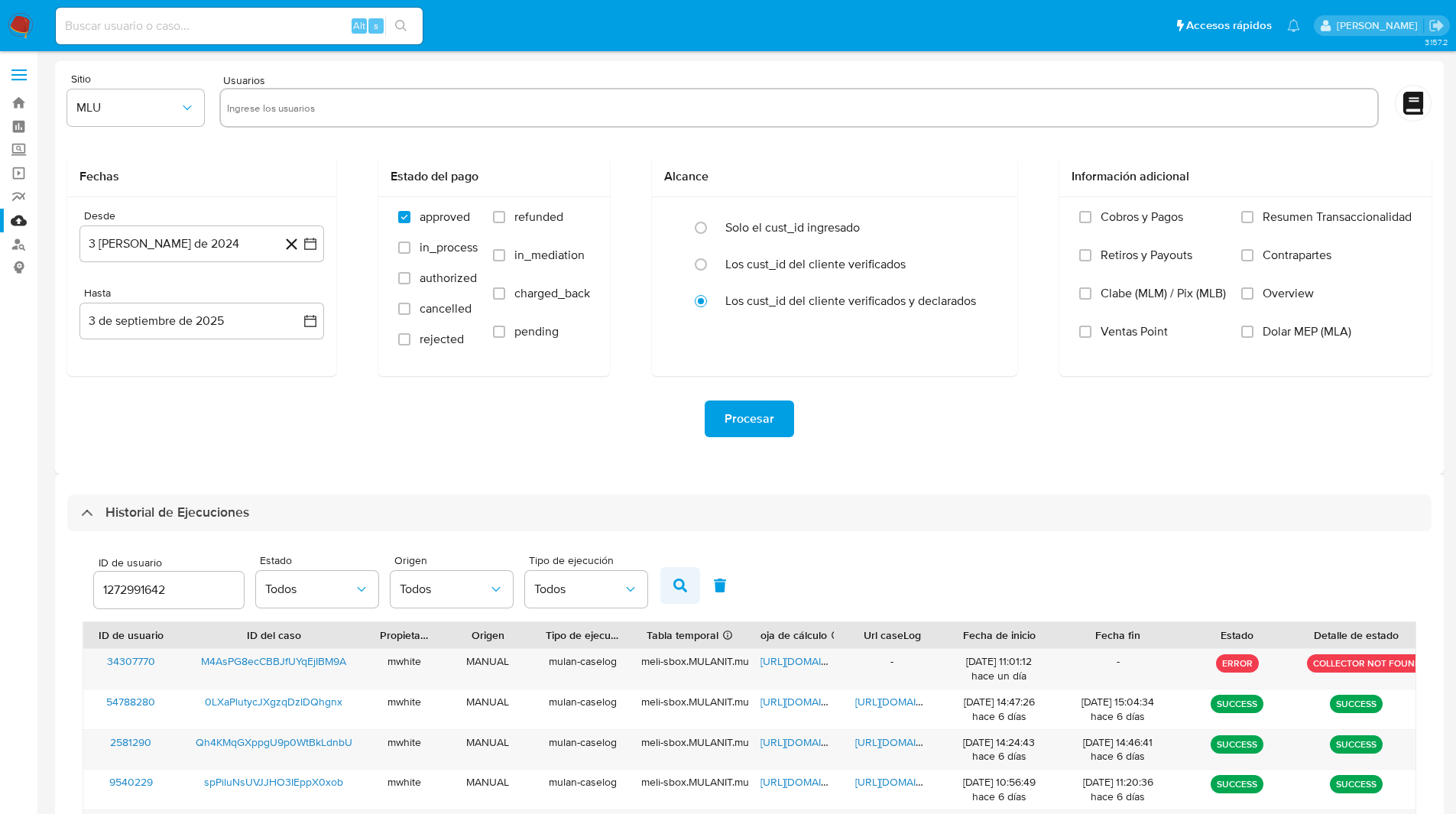
click at [683, 578] on button "button" at bounding box center [680, 585] width 40 height 36
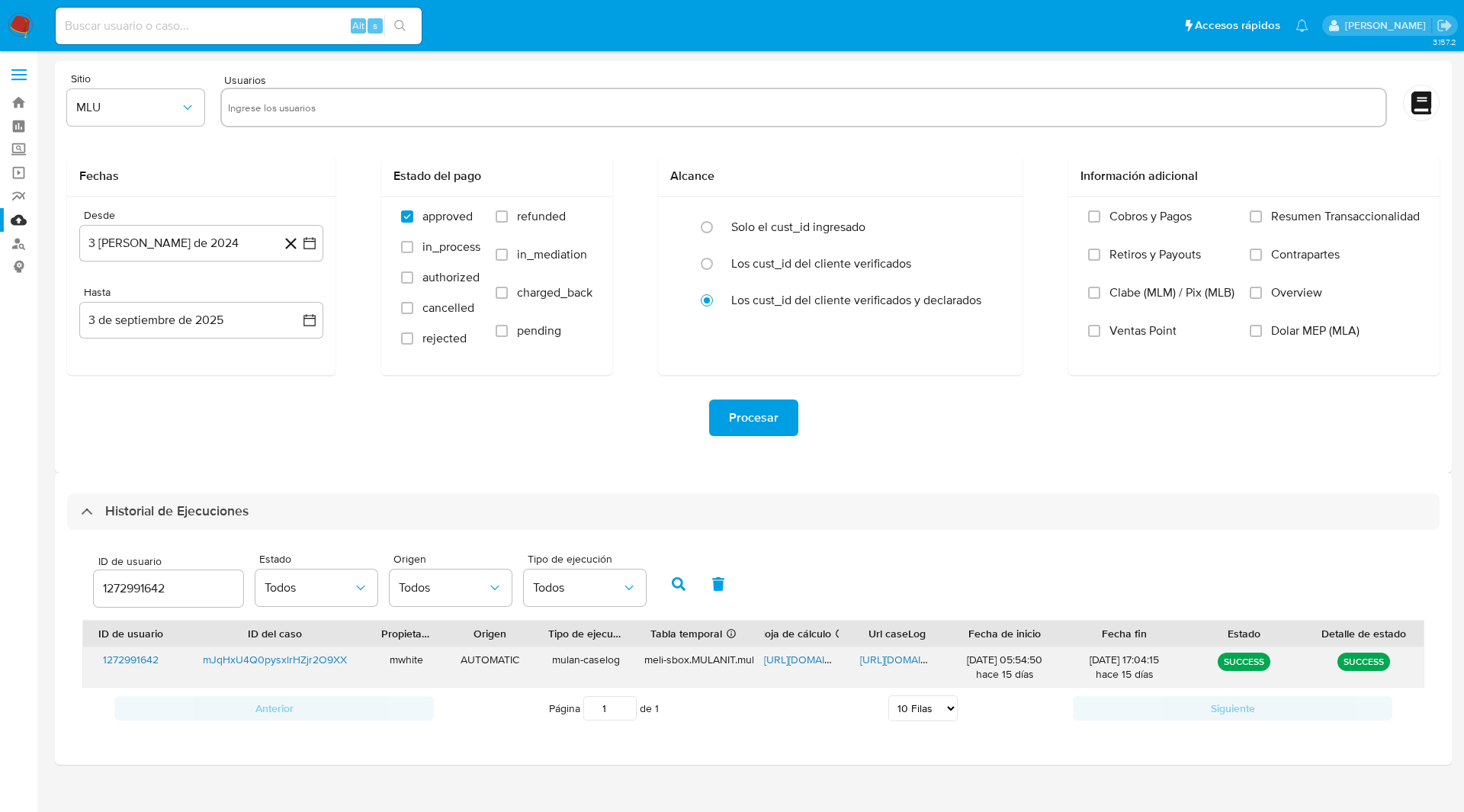
click at [779, 663] on span "[URL][DOMAIN_NAME]" at bounding box center [817, 660] width 105 height 16
click at [884, 657] on span "https://docs.google.com/document/d/1vEmIxoFpXjwo6lfGPZTEVH6tWVuODqolmSisdTDz2z8…" at bounding box center [913, 660] width 105 height 16
click at [151, 589] on input "1272991642" at bounding box center [168, 589] width 149 height 20
type input "76982313"
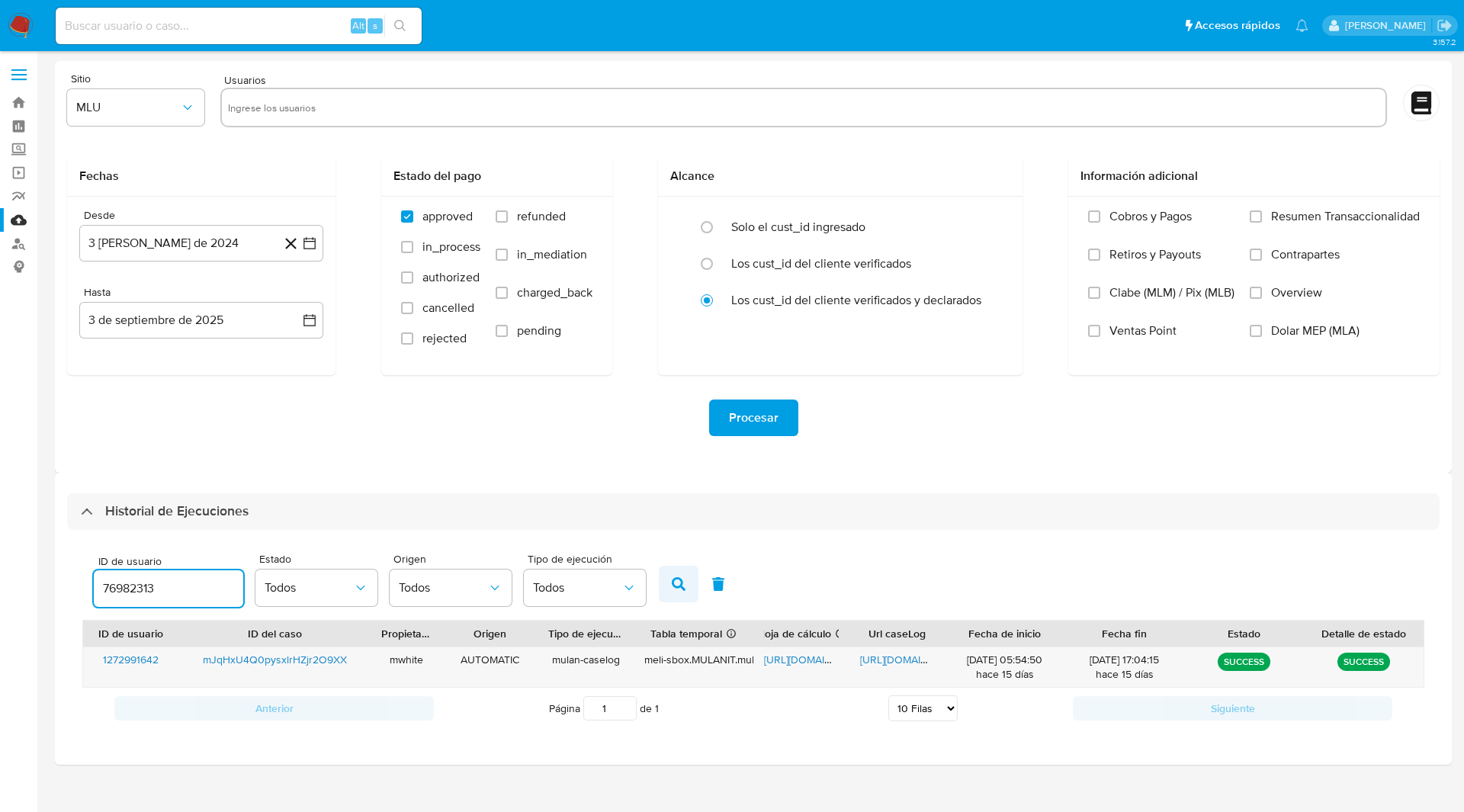
click at [688, 587] on button "button" at bounding box center [678, 584] width 40 height 36
click at [793, 654] on span "https://docs.google.com/spreadsheets/d/1PrcKoz-V1rHsz62co3IXzFnvDAH4fgb5cWY1kOm…" at bounding box center [817, 660] width 105 height 16
click at [904, 657] on span "https://docs.google.com/document/d/187MSx4Lep63FzhwN1QsydQmOpEfOV7Fjy4y-tWrqxak…" at bounding box center [913, 660] width 105 height 16
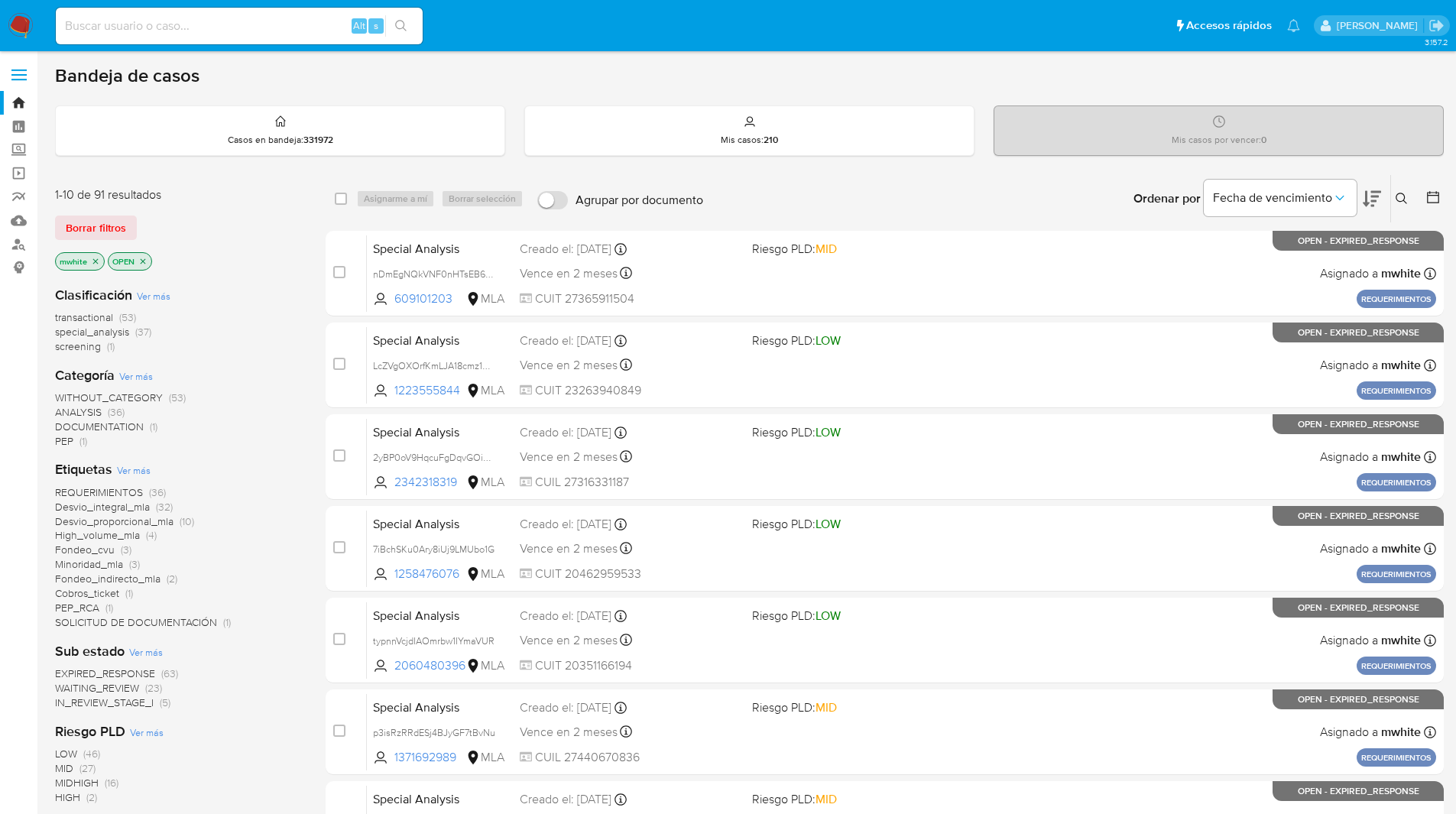
click at [1407, 195] on icon at bounding box center [1401, 199] width 12 height 12
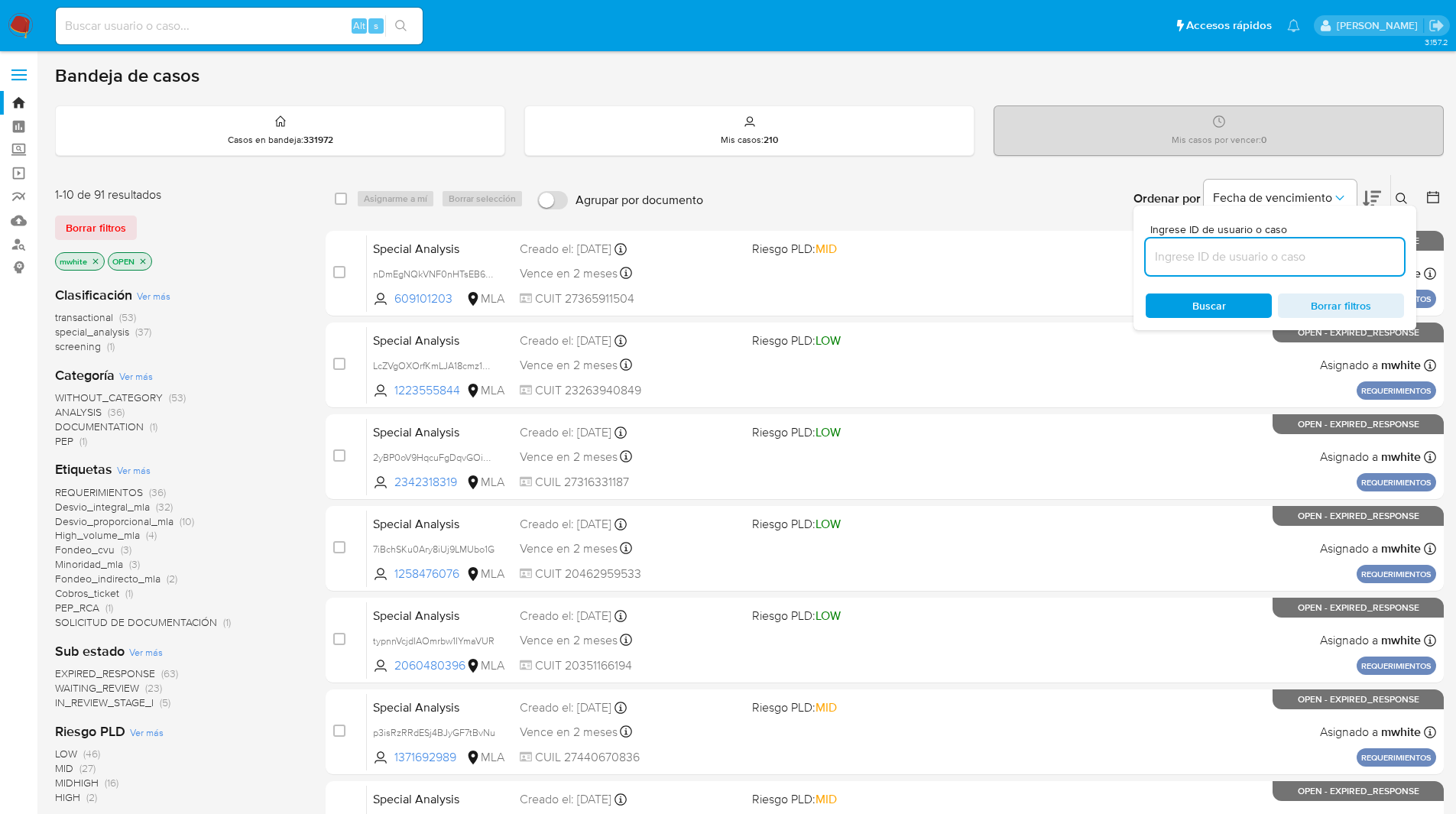
click at [1266, 256] on input at bounding box center [1275, 256] width 258 height 20
type input "mJqHxU4Q0pysxlrHZjr2O9XX"
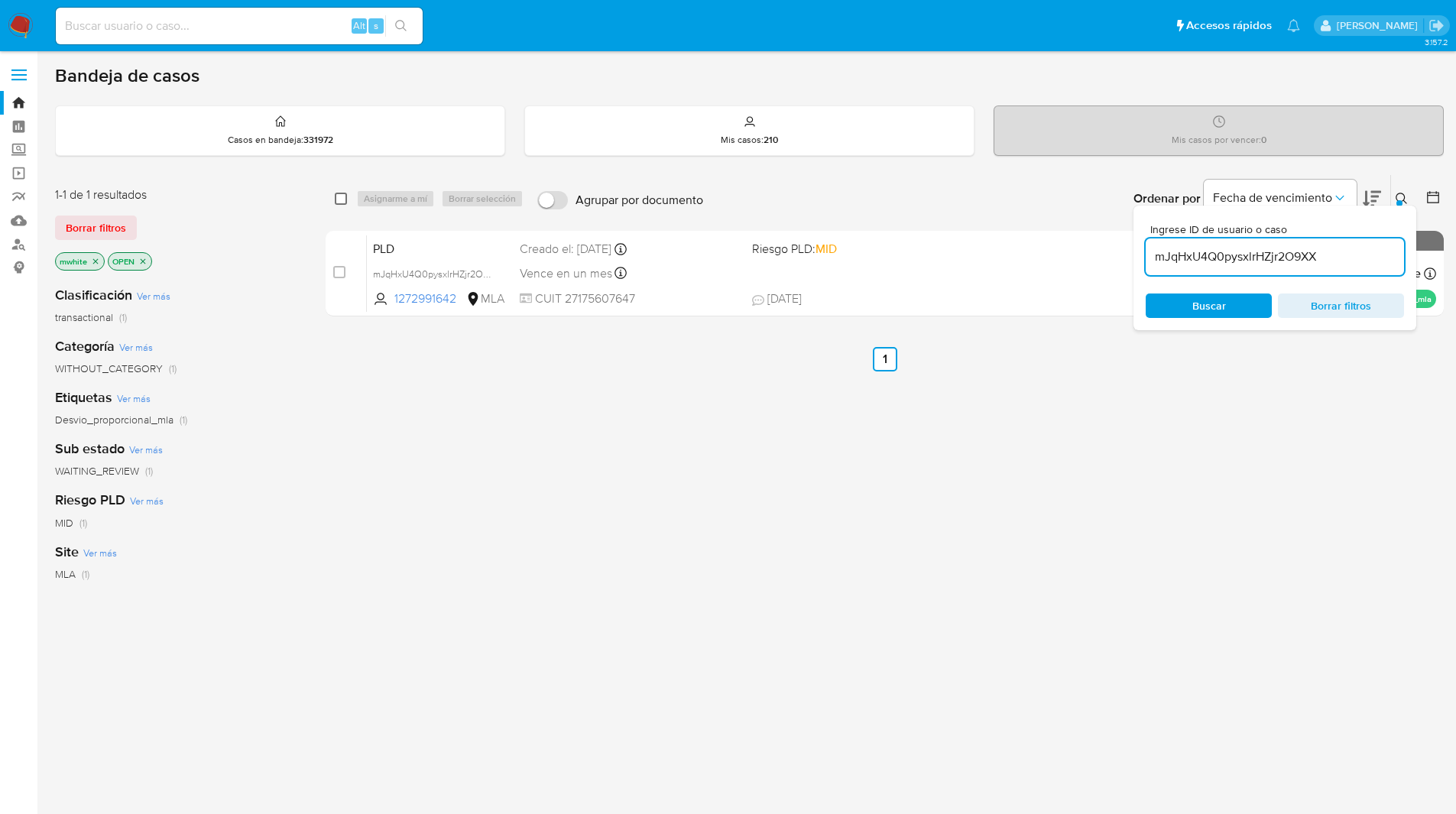
click at [337, 201] on input "checkbox" at bounding box center [341, 199] width 12 height 12
checkbox input "true"
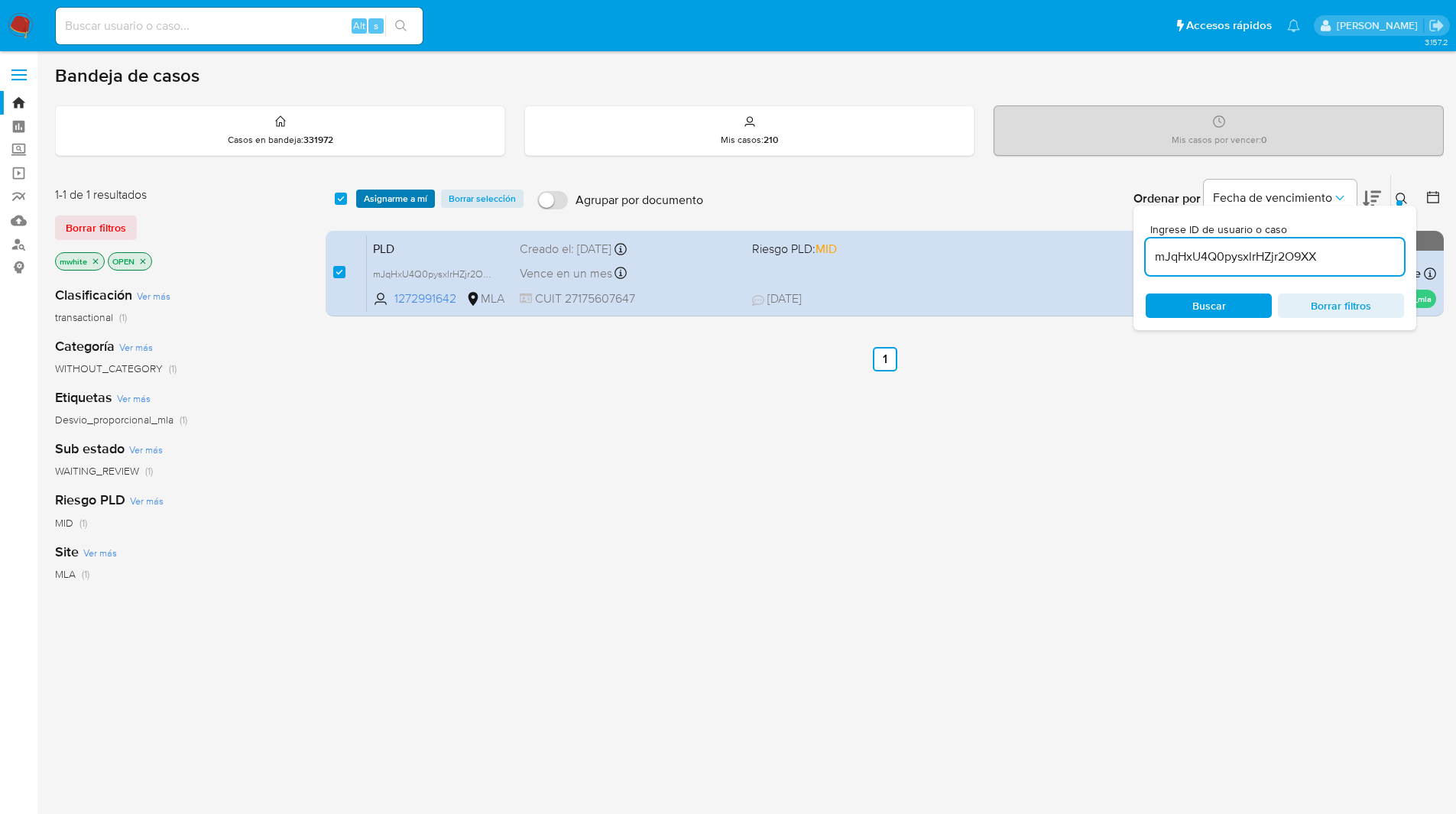
click at [370, 201] on span "Asignarme a mí" at bounding box center [395, 199] width 64 height 16
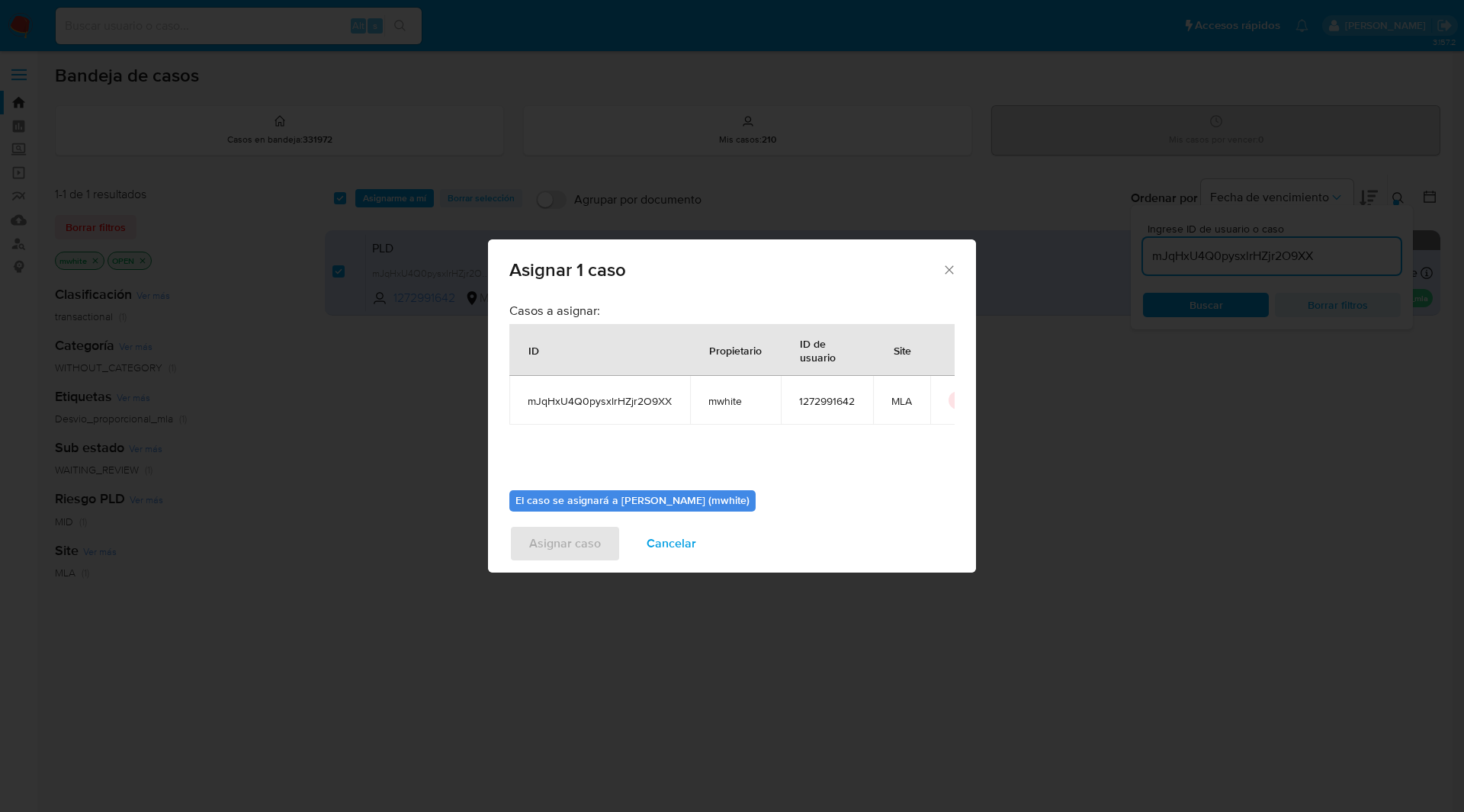
click at [716, 400] on span "mwhite" at bounding box center [735, 401] width 54 height 14
click at [713, 400] on span "mwhite" at bounding box center [735, 401] width 54 height 14
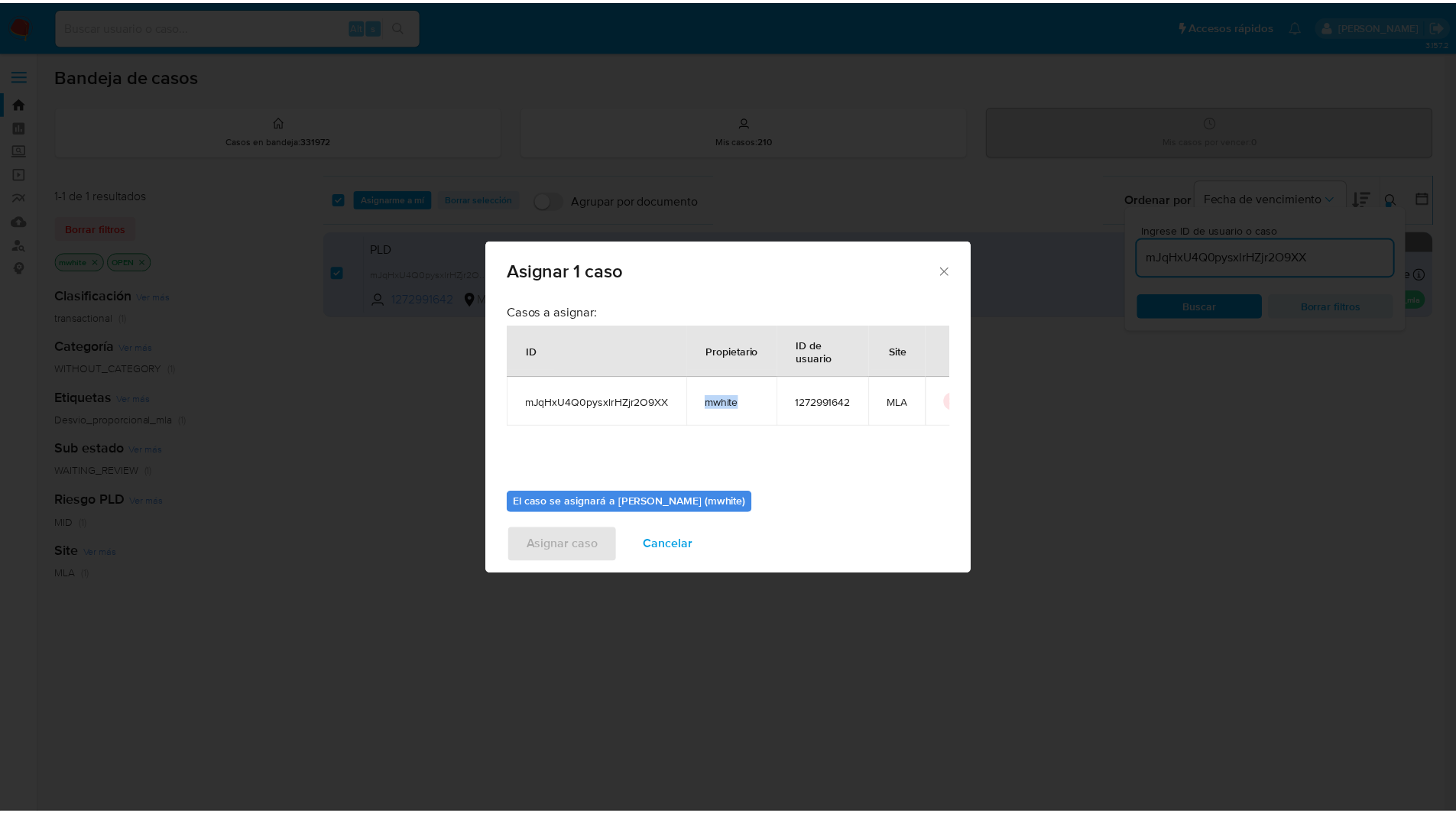
scroll to position [79, 0]
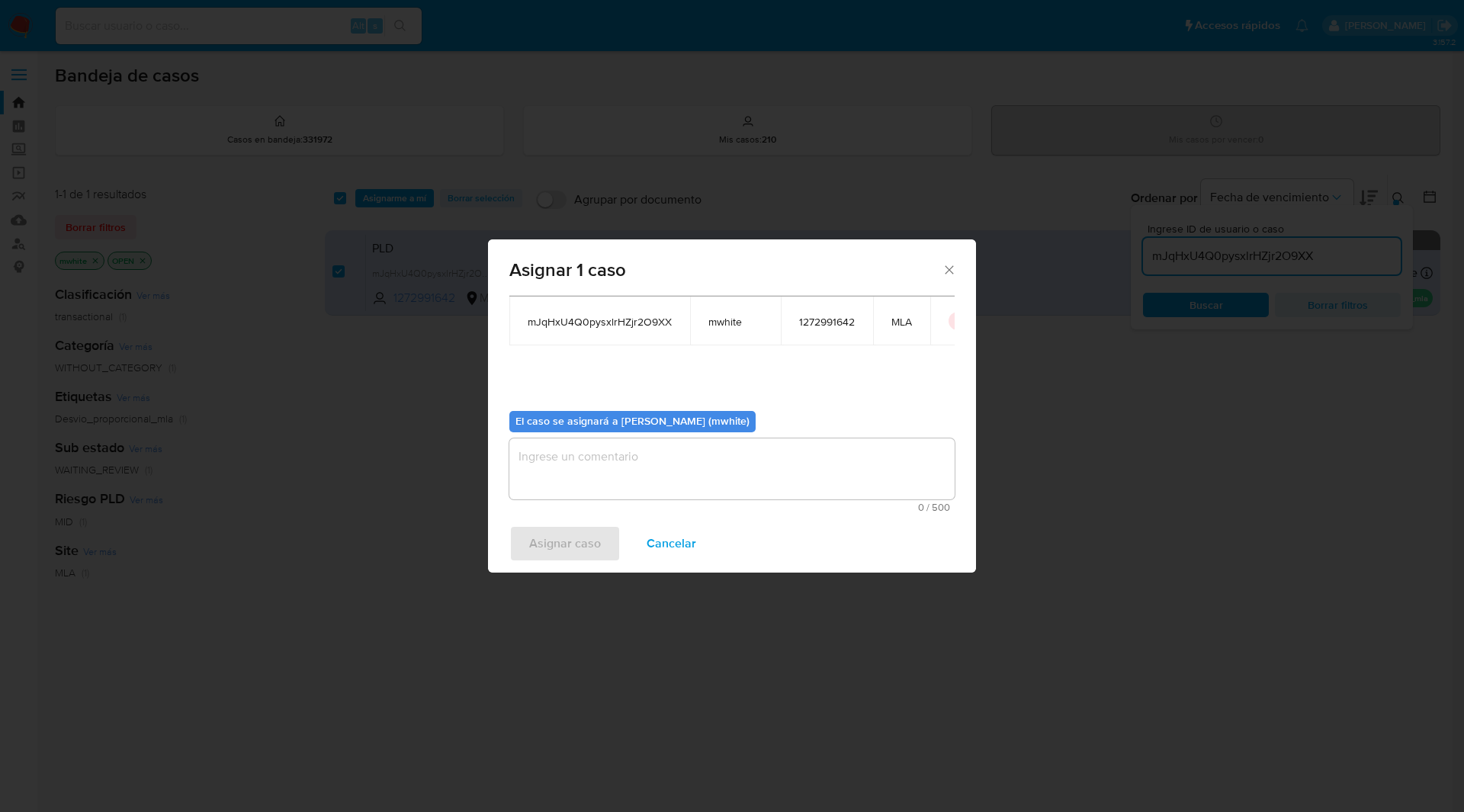
click at [568, 439] on textarea "assign-modal" at bounding box center [732, 468] width 445 height 61
click at [579, 473] on textarea "assign-modal" at bounding box center [732, 468] width 445 height 61
paste textarea "mwhite"
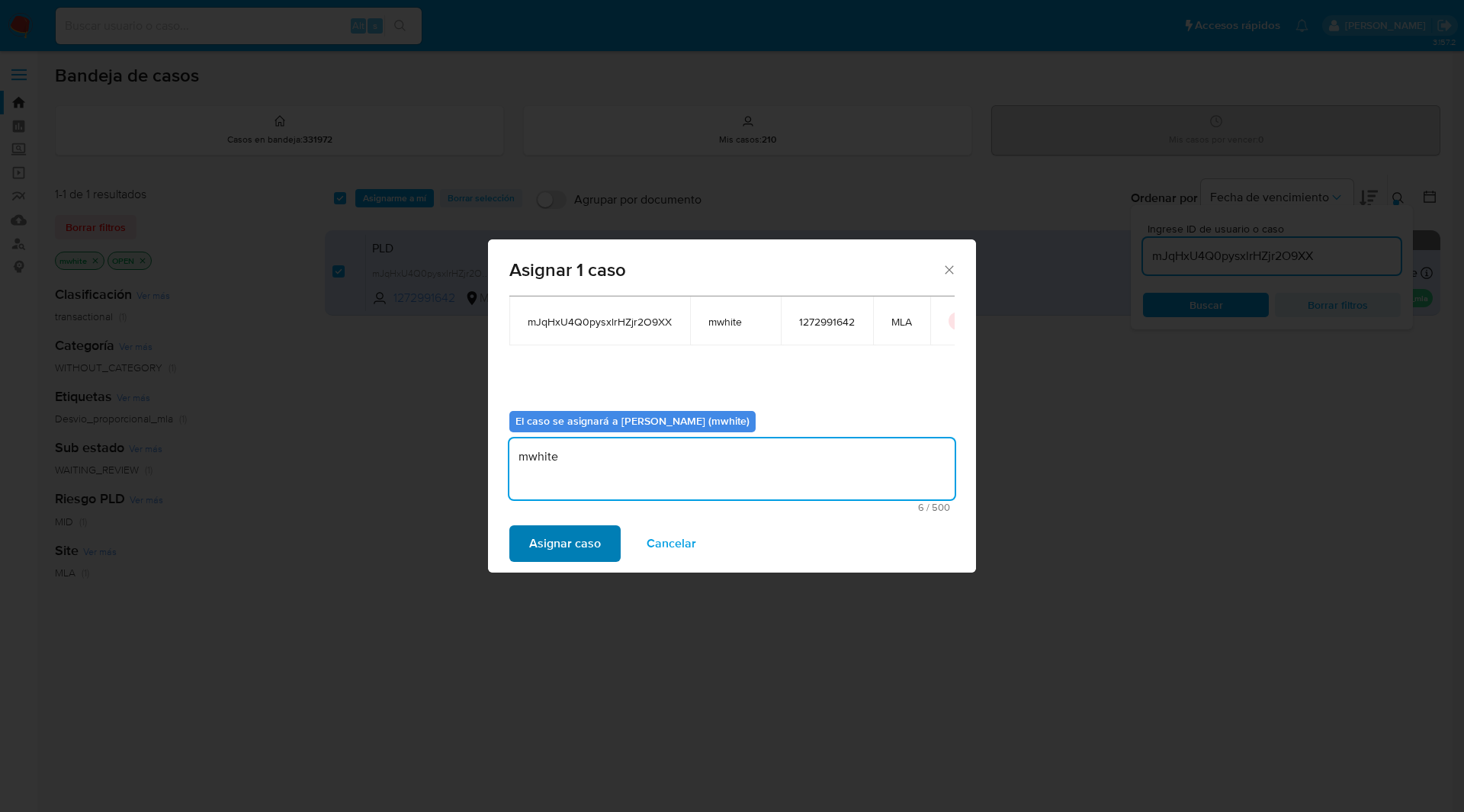
type textarea "mwhite"
click at [562, 527] on span "Asignar caso" at bounding box center [564, 544] width 71 height 33
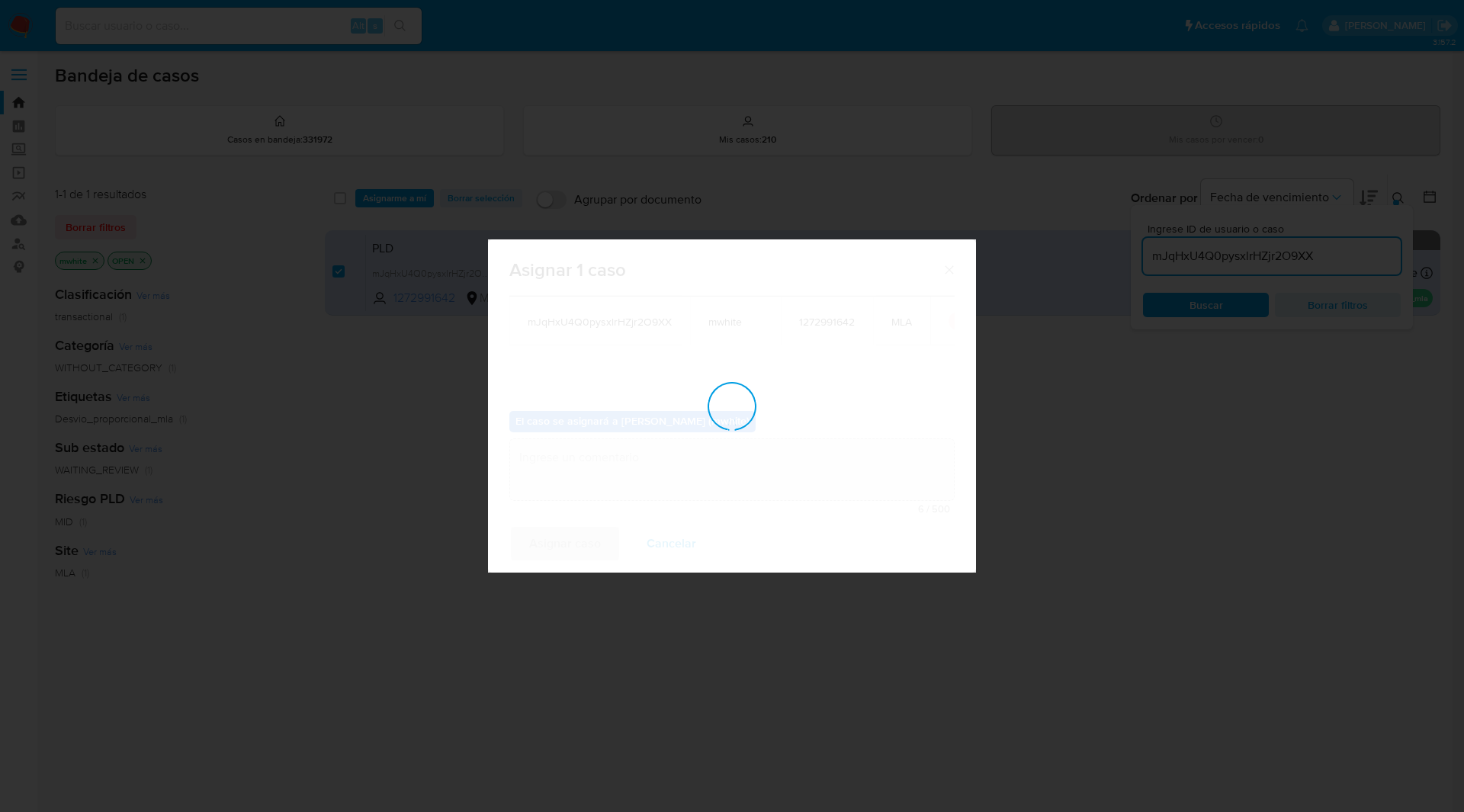
checkbox input "false"
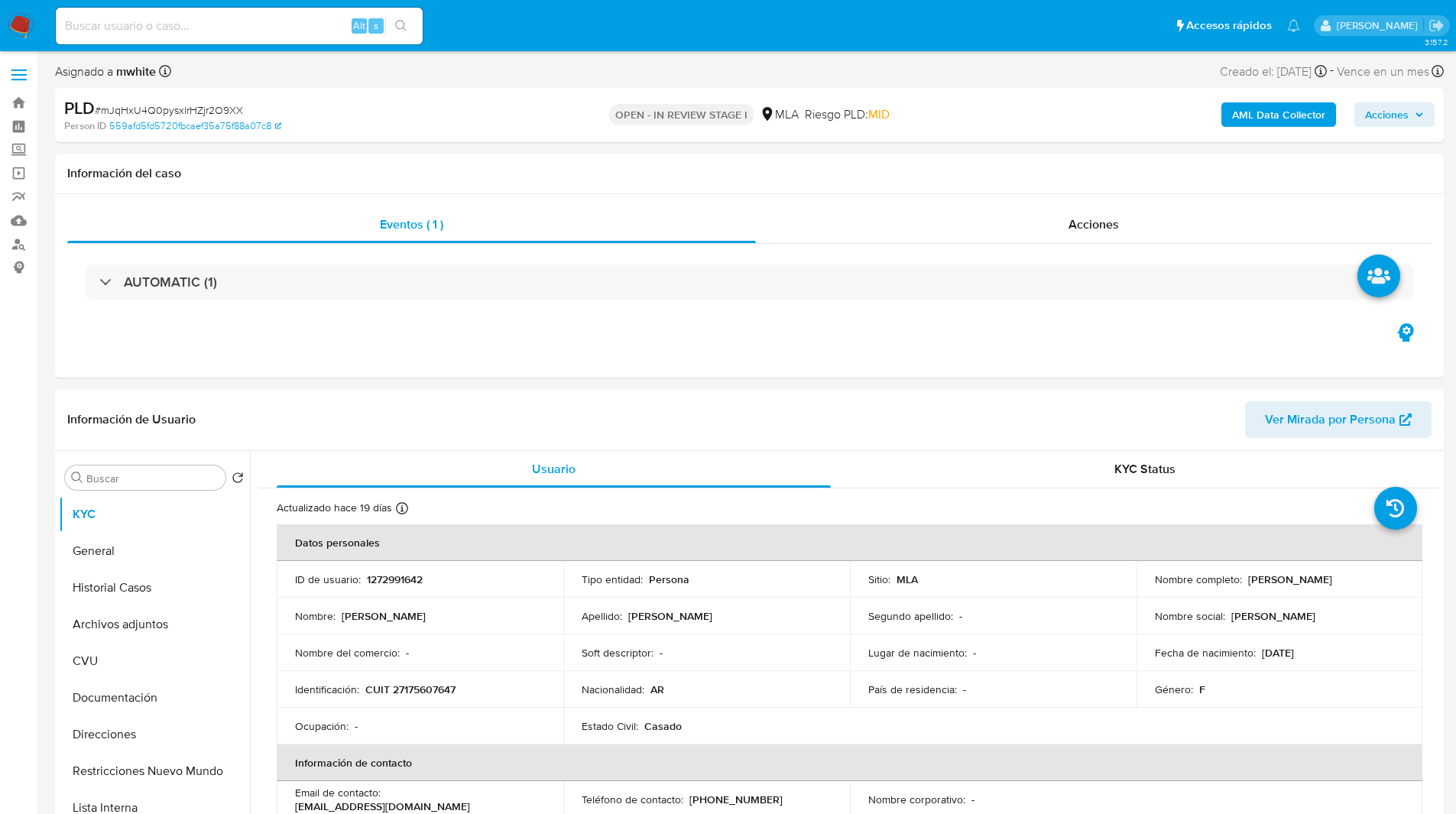
click at [578, 43] on ul "Pausado Ver notificaciones Alt s Accesos rápidos Presiona las siguientes teclas…" at bounding box center [677, 24] width 1259 height 38
select select "10"
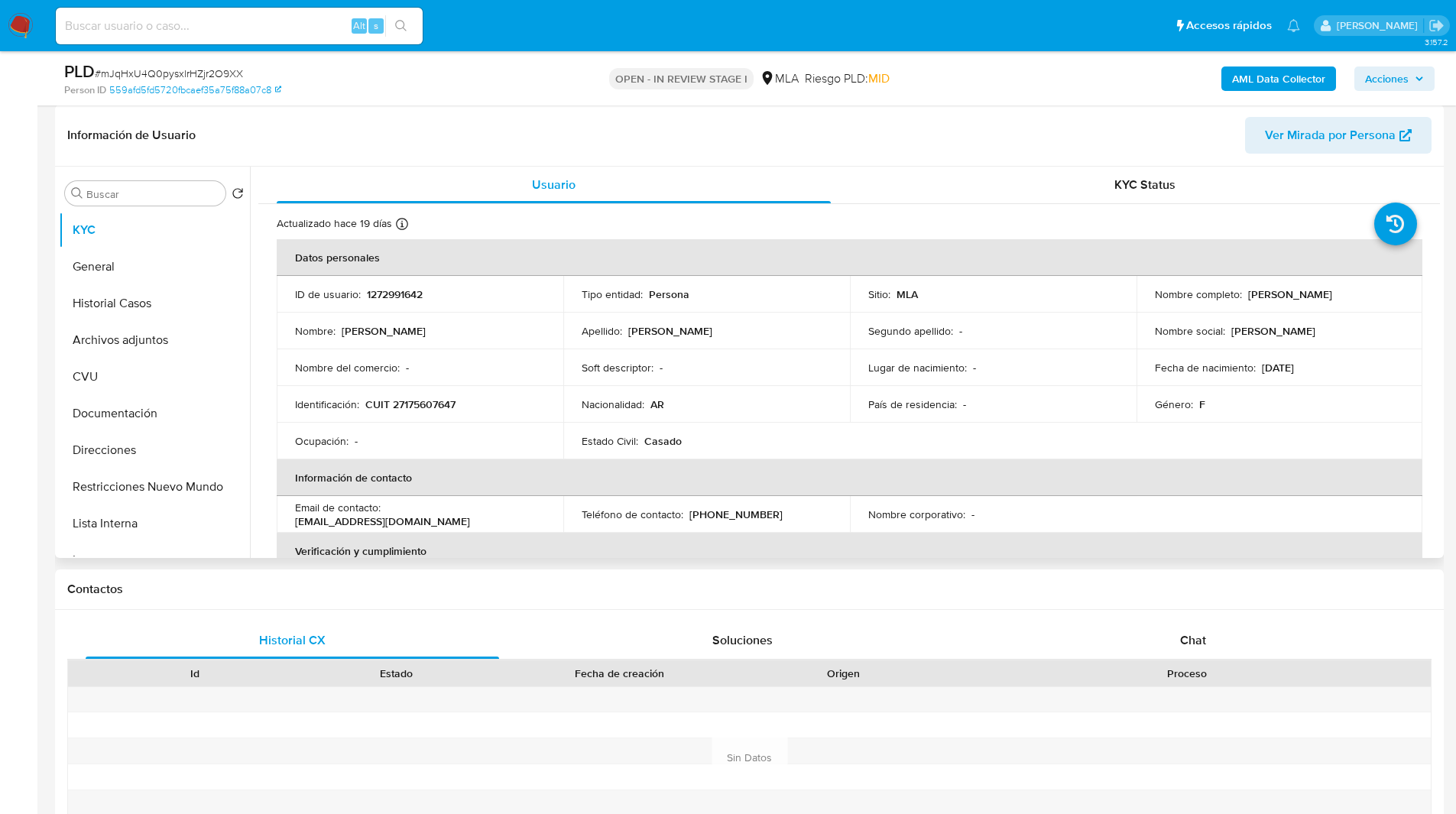
scroll to position [231, 0]
click at [1134, 635] on div "Chat" at bounding box center [1193, 639] width 414 height 36
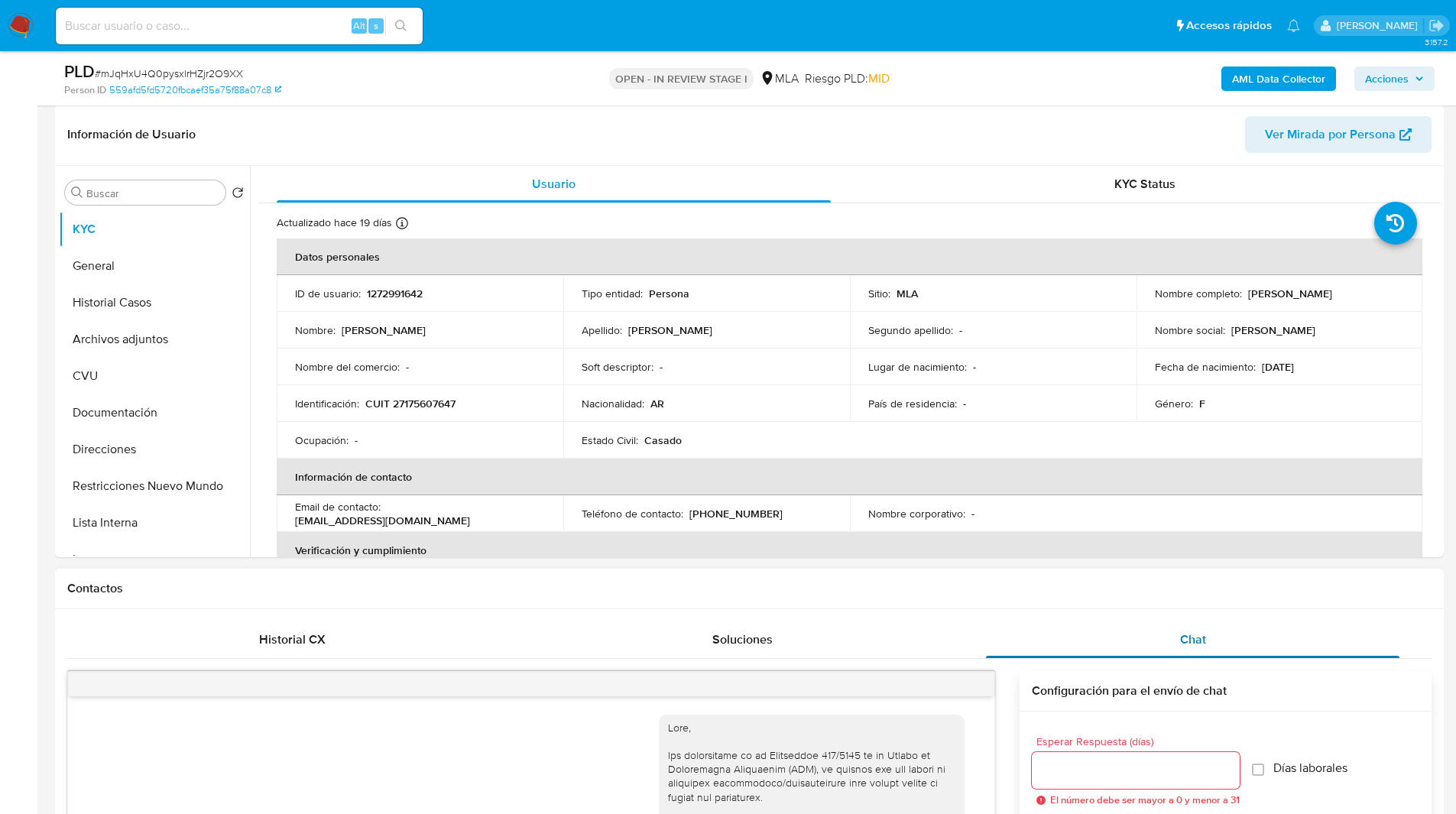
scroll to position [754, 0]
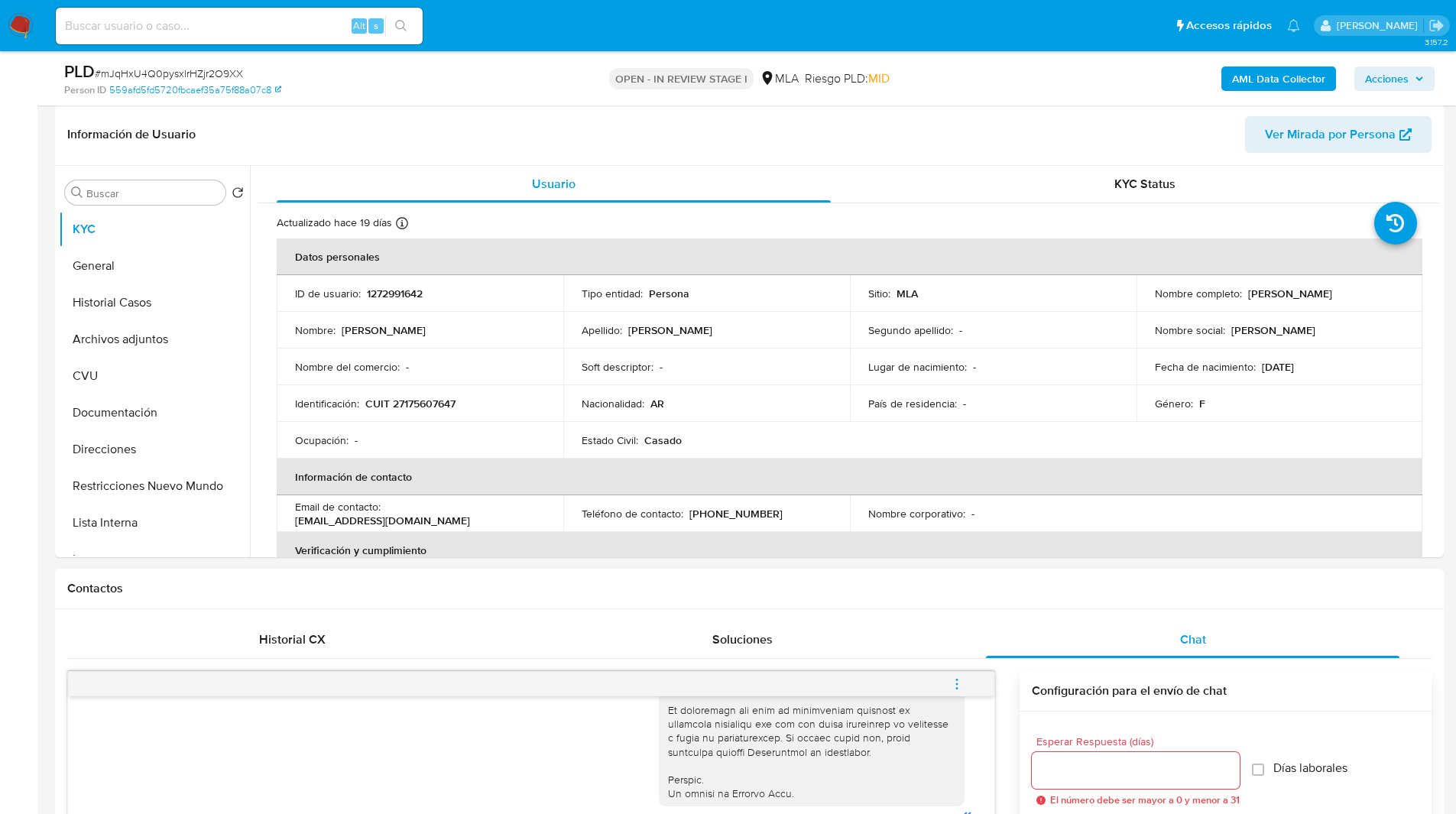
click at [1053, 588] on h1 "Contactos" at bounding box center [750, 589] width 1364 height 16
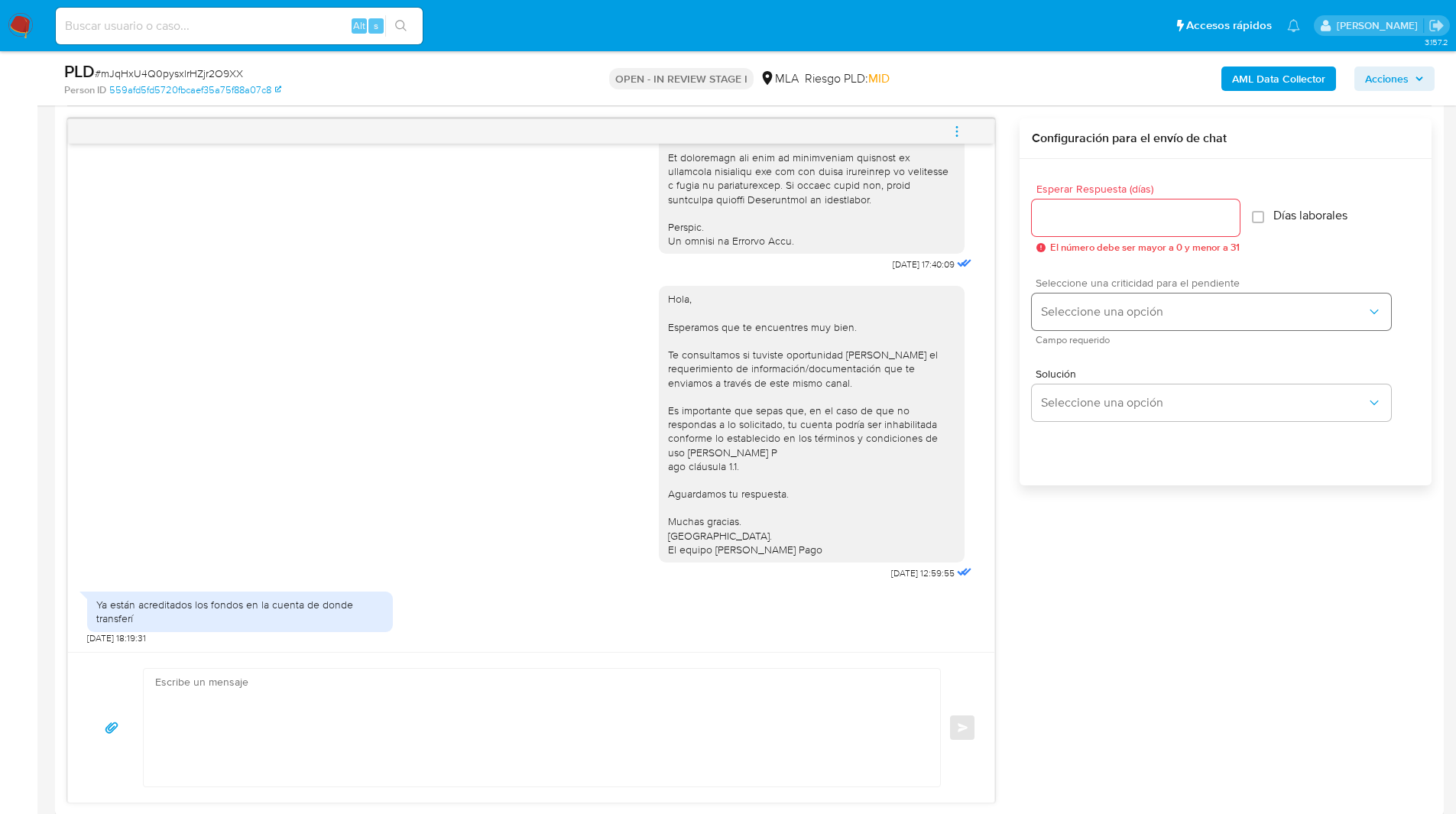
scroll to position [679, 0]
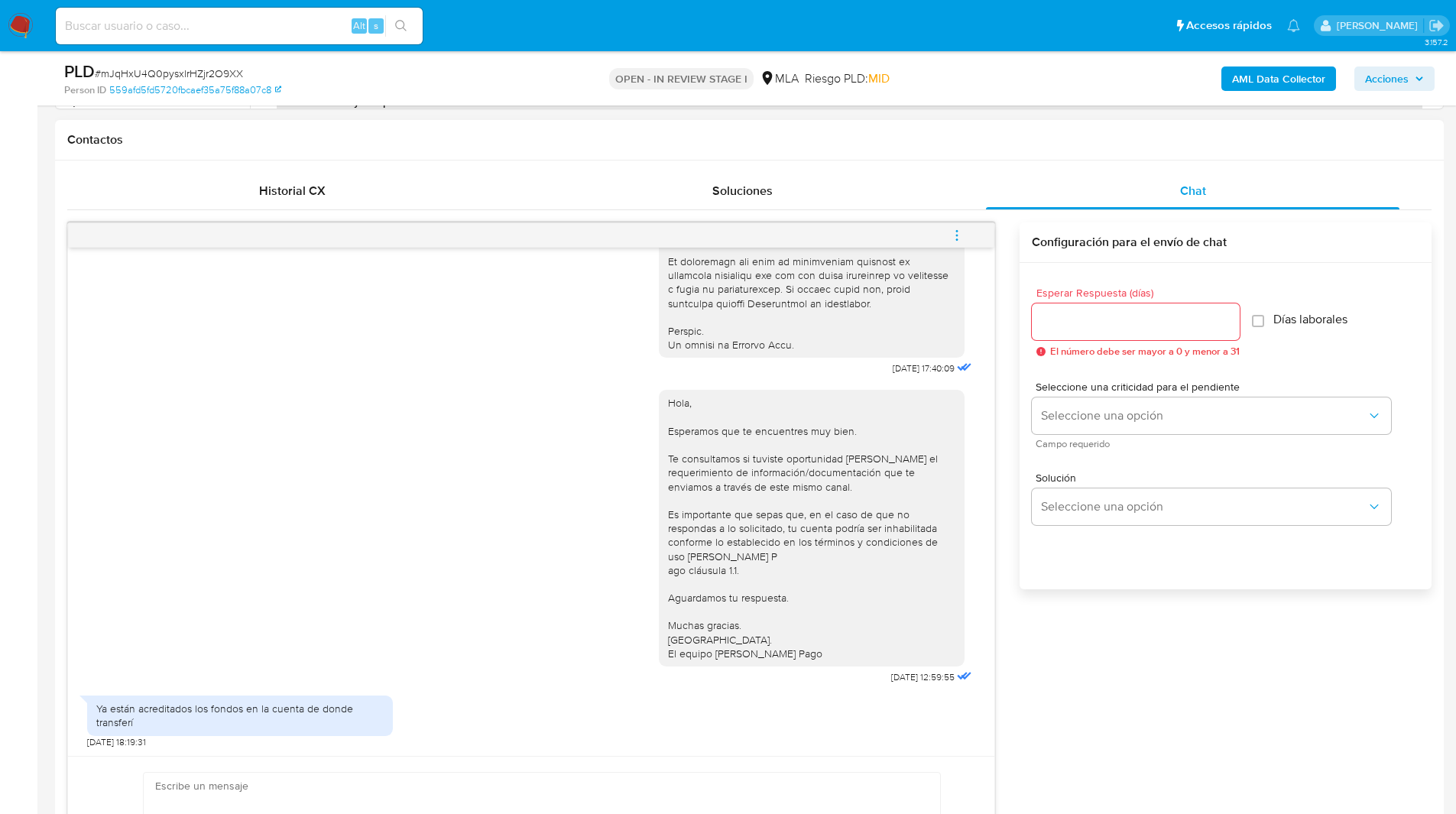
click at [955, 243] on span "menu-action" at bounding box center [957, 235] width 14 height 36
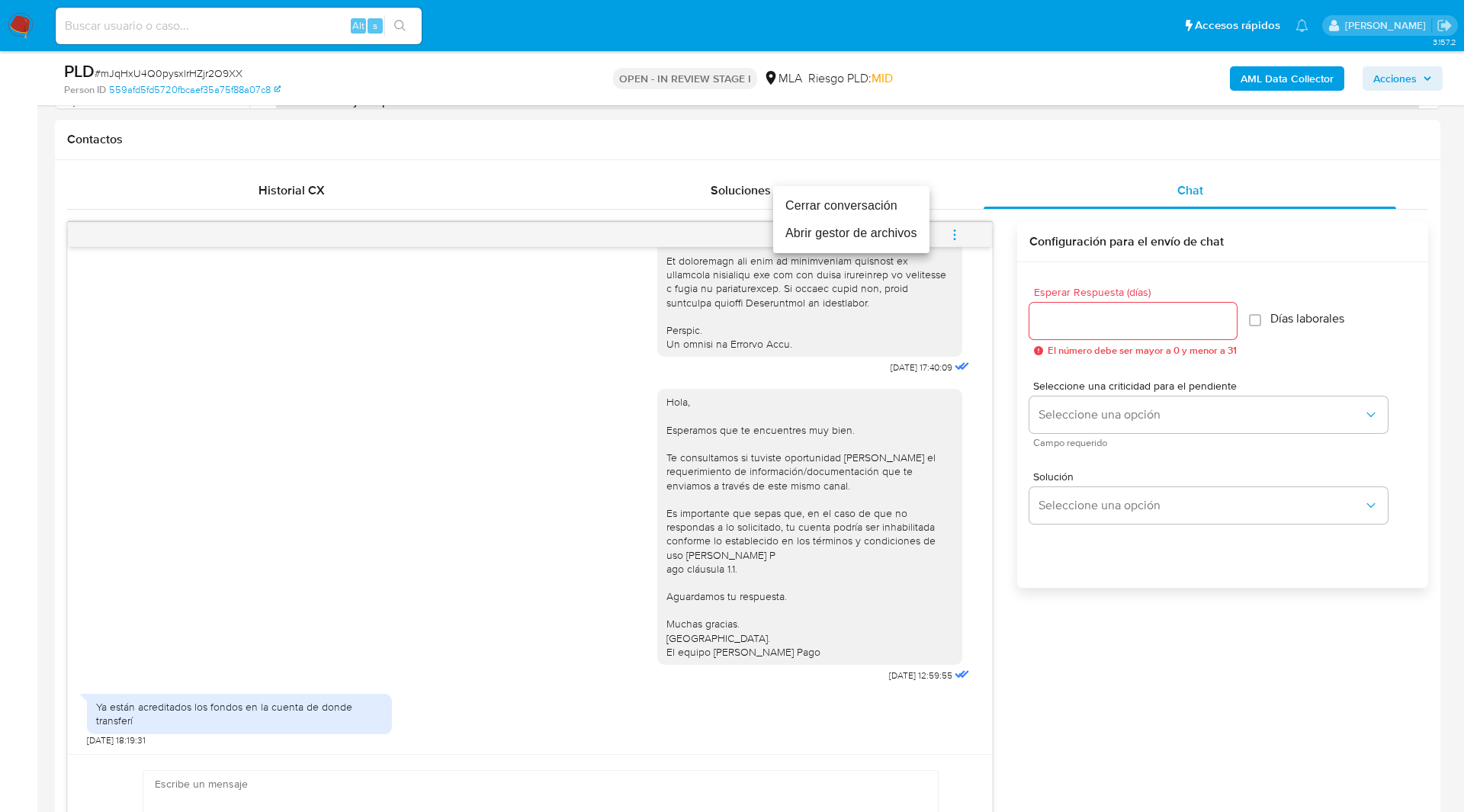
click at [865, 203] on li "Cerrar conversación" at bounding box center [851, 206] width 156 height 27
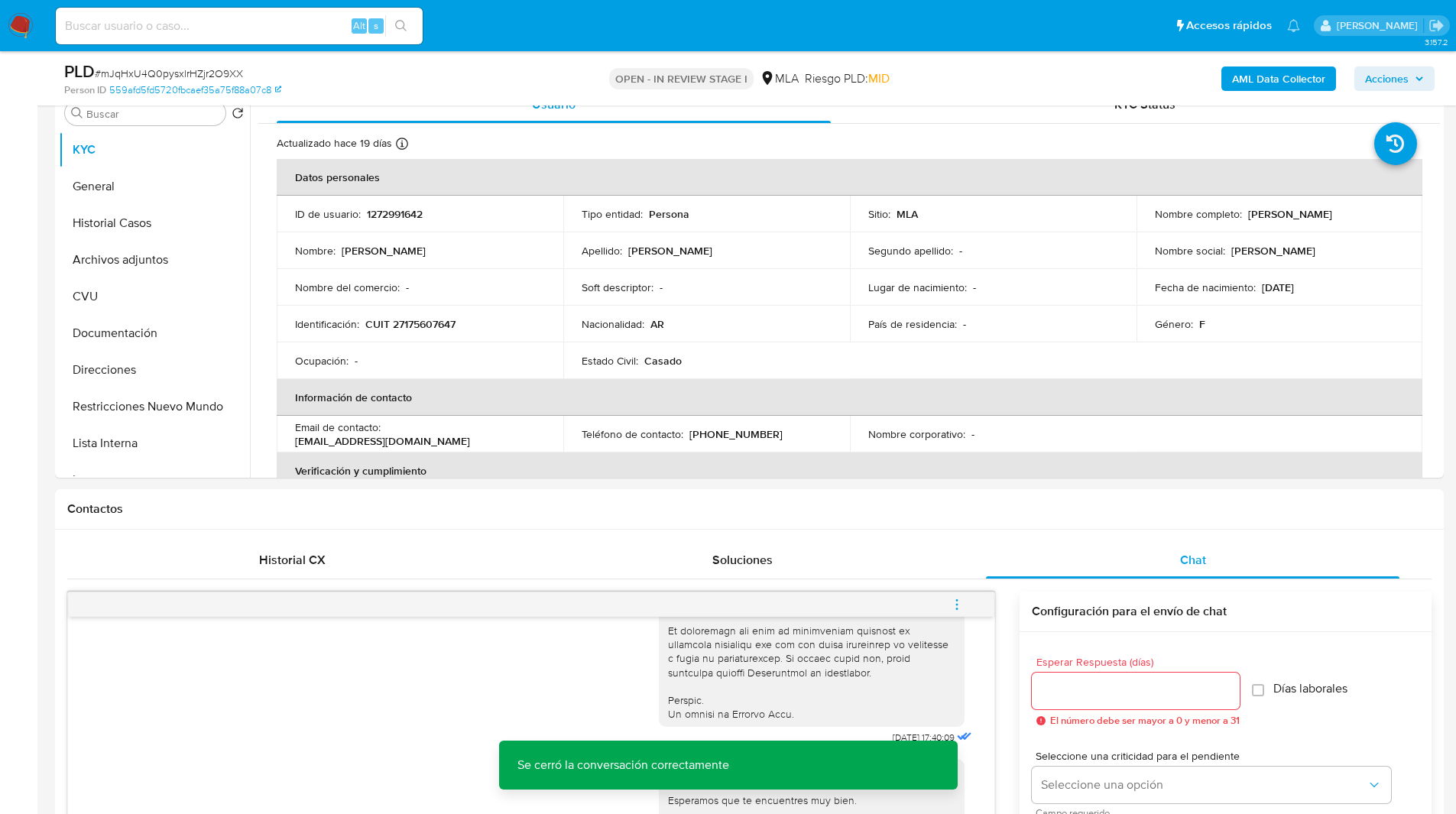
scroll to position [309, 0]
click at [117, 267] on button "Archivos adjuntos" at bounding box center [148, 260] width 179 height 36
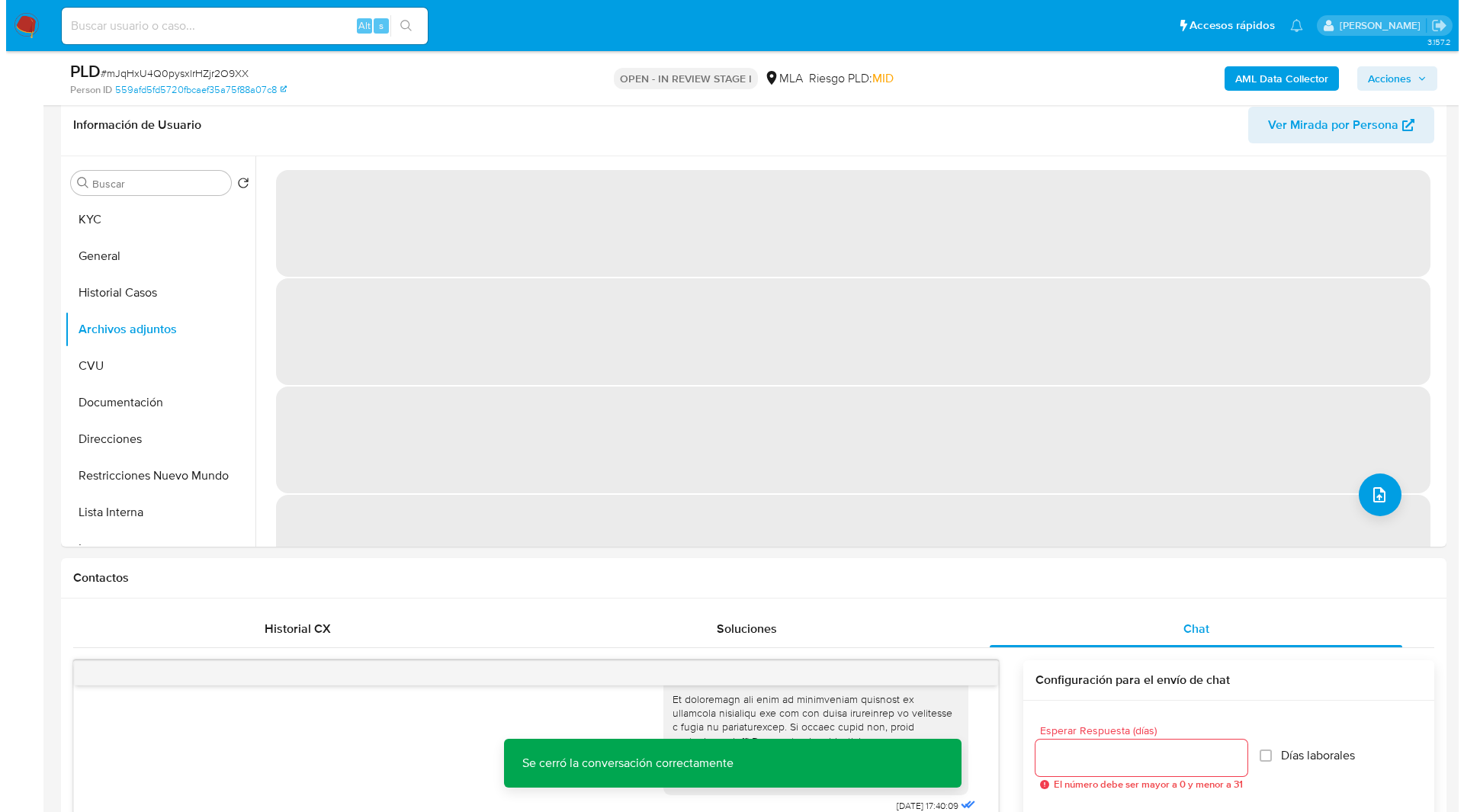
scroll to position [198, 0]
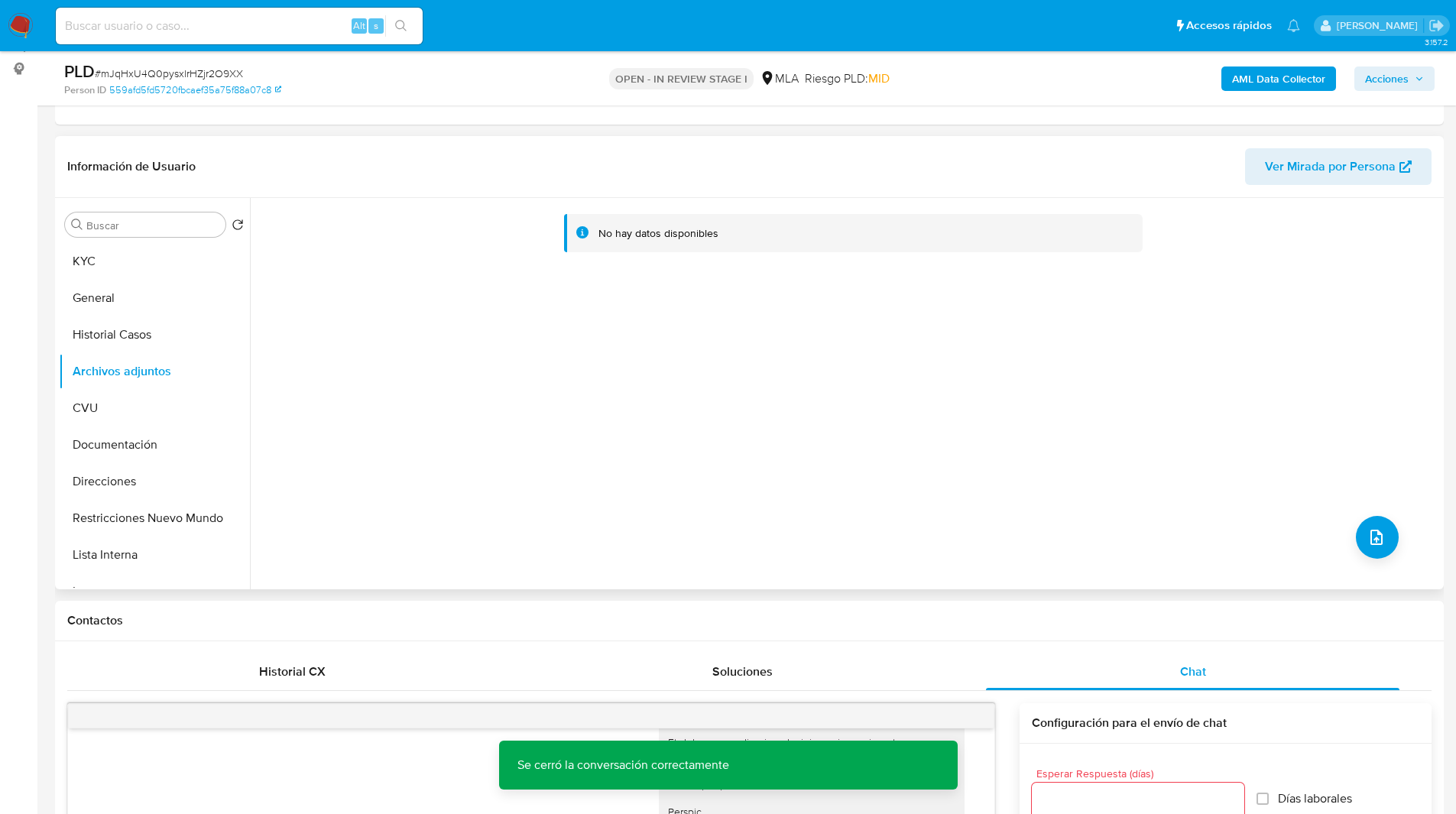
click at [527, 173] on header "Información de Usuario Ver Mirada por Persona" at bounding box center [750, 166] width 1364 height 36
click at [1272, 82] on b "AML Data Collector" at bounding box center [1278, 78] width 93 height 24
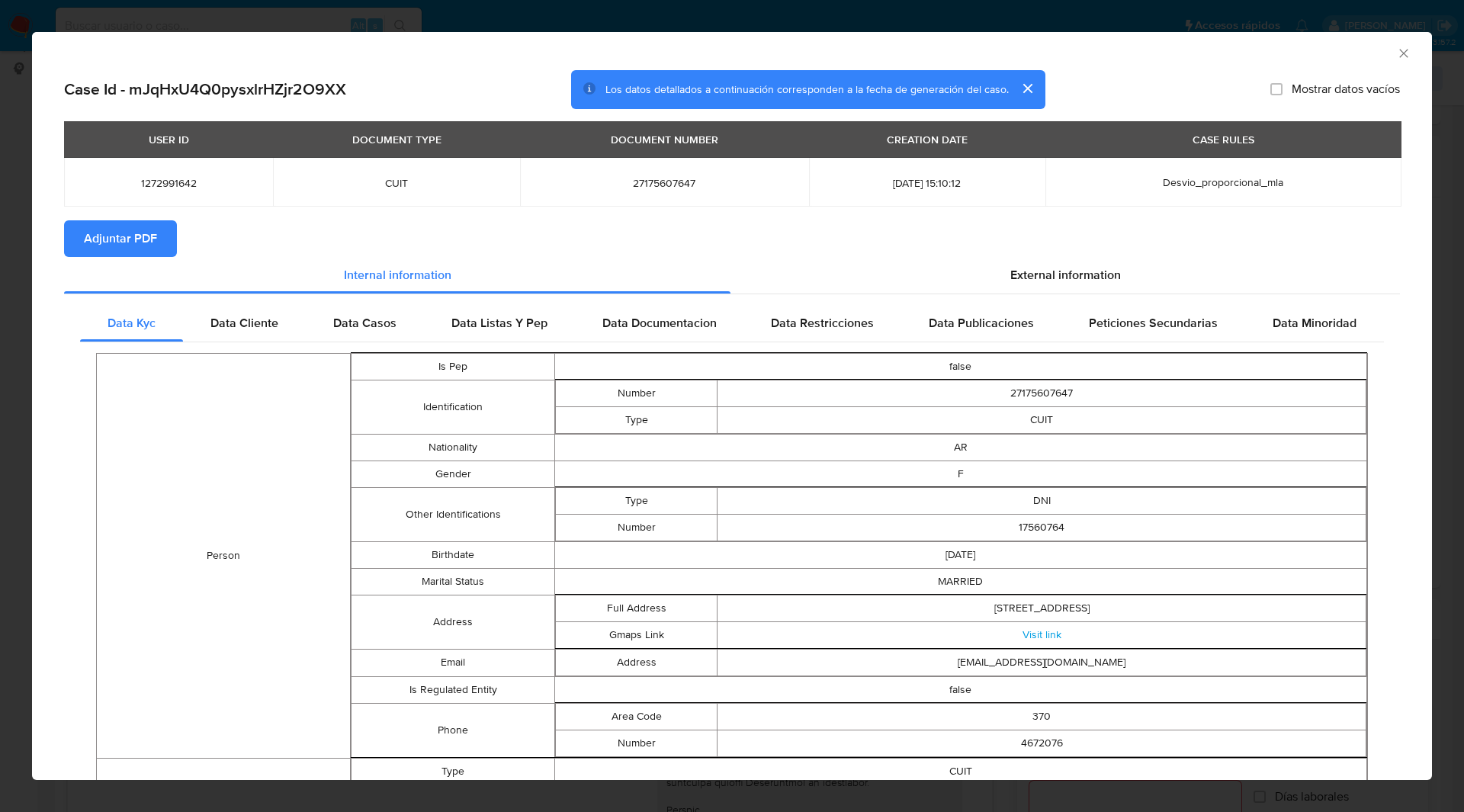
click at [159, 238] on button "Adjuntar PDF" at bounding box center [121, 238] width 113 height 36
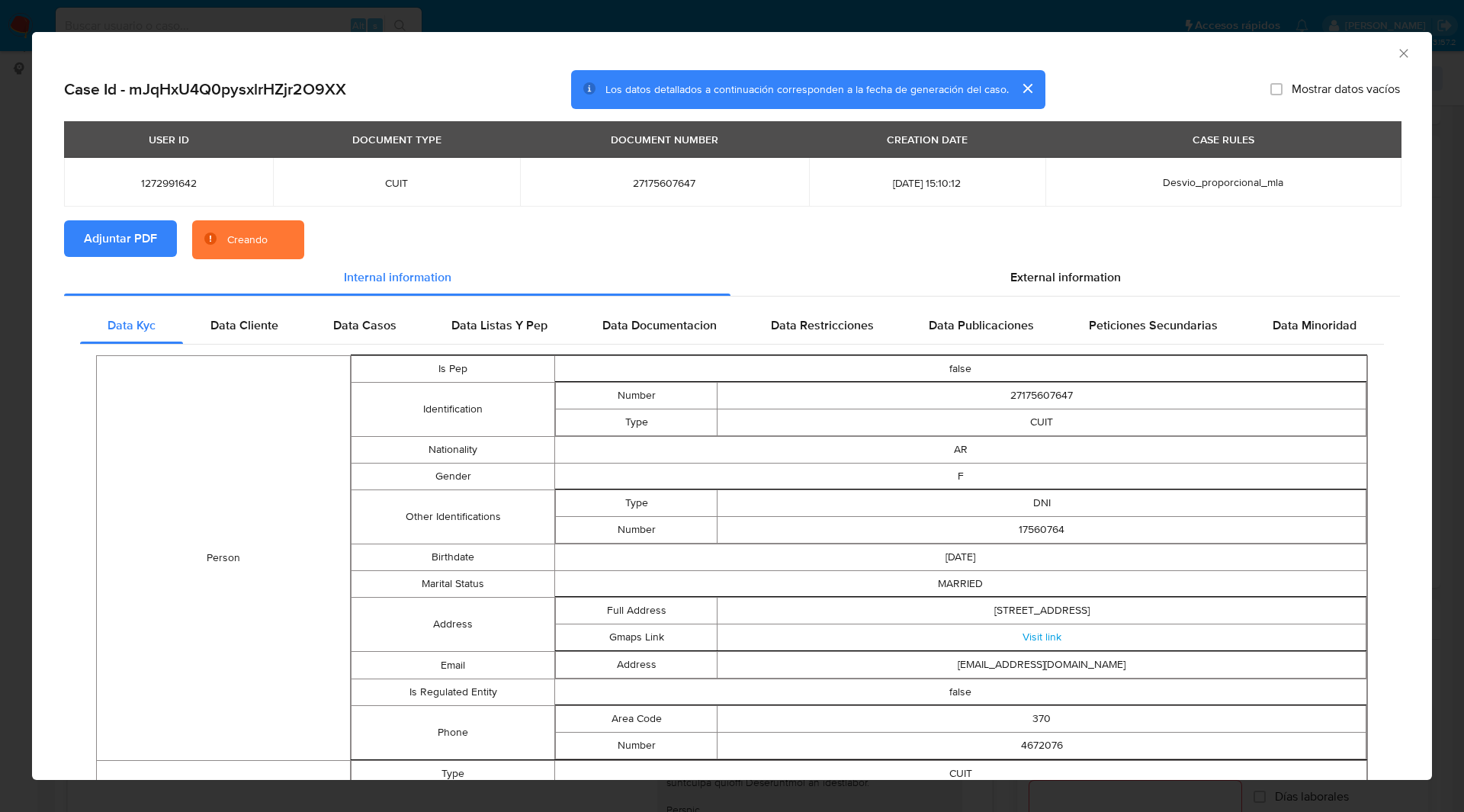
click at [349, 238] on section "Adjuntar PDF Creando" at bounding box center [732, 240] width 1336 height 40
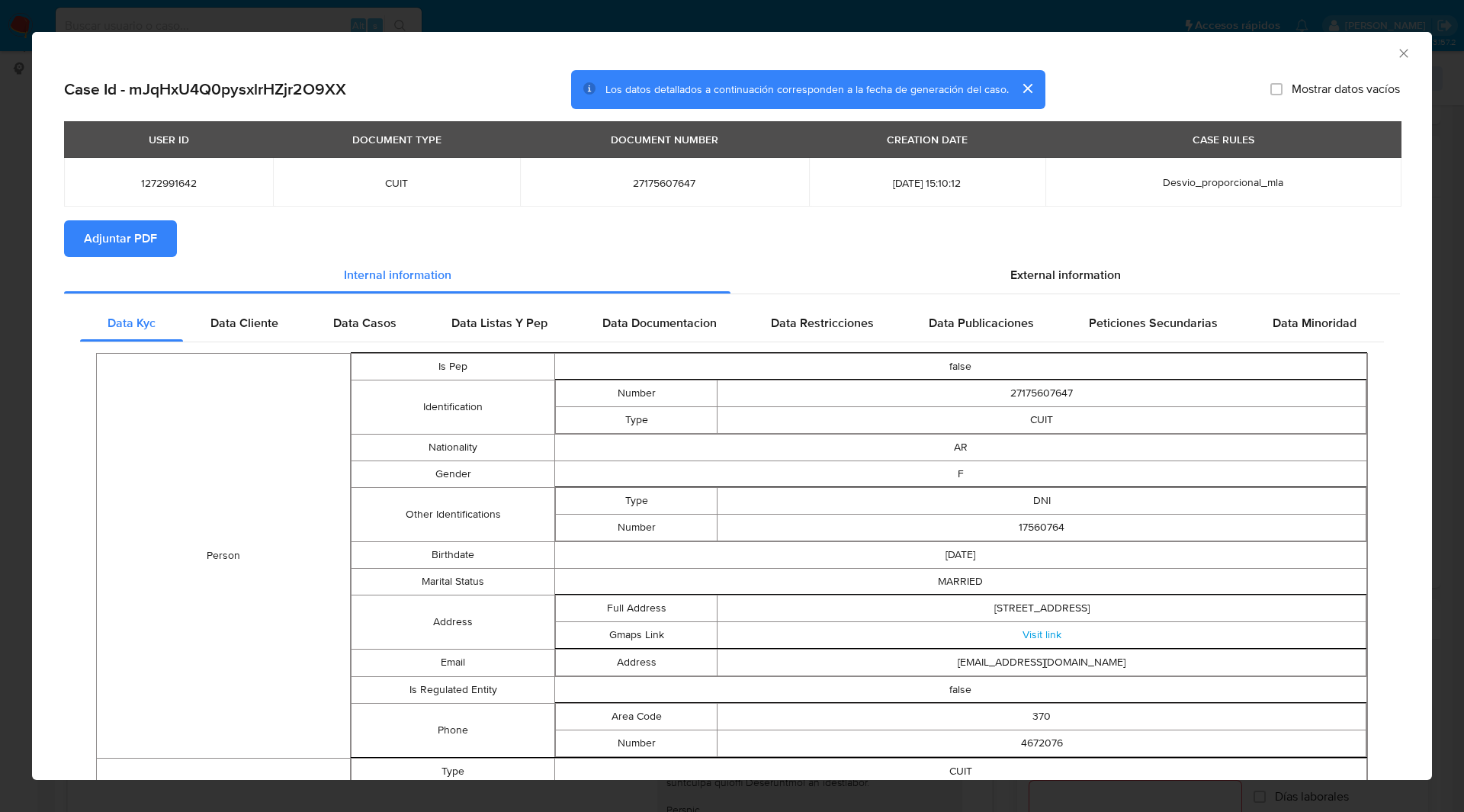
click at [1104, 51] on div "AML Data Collector" at bounding box center [719, 51] width 1354 height 17
click at [1397, 51] on icon "Cerrar ventana" at bounding box center [1403, 54] width 16 height 16
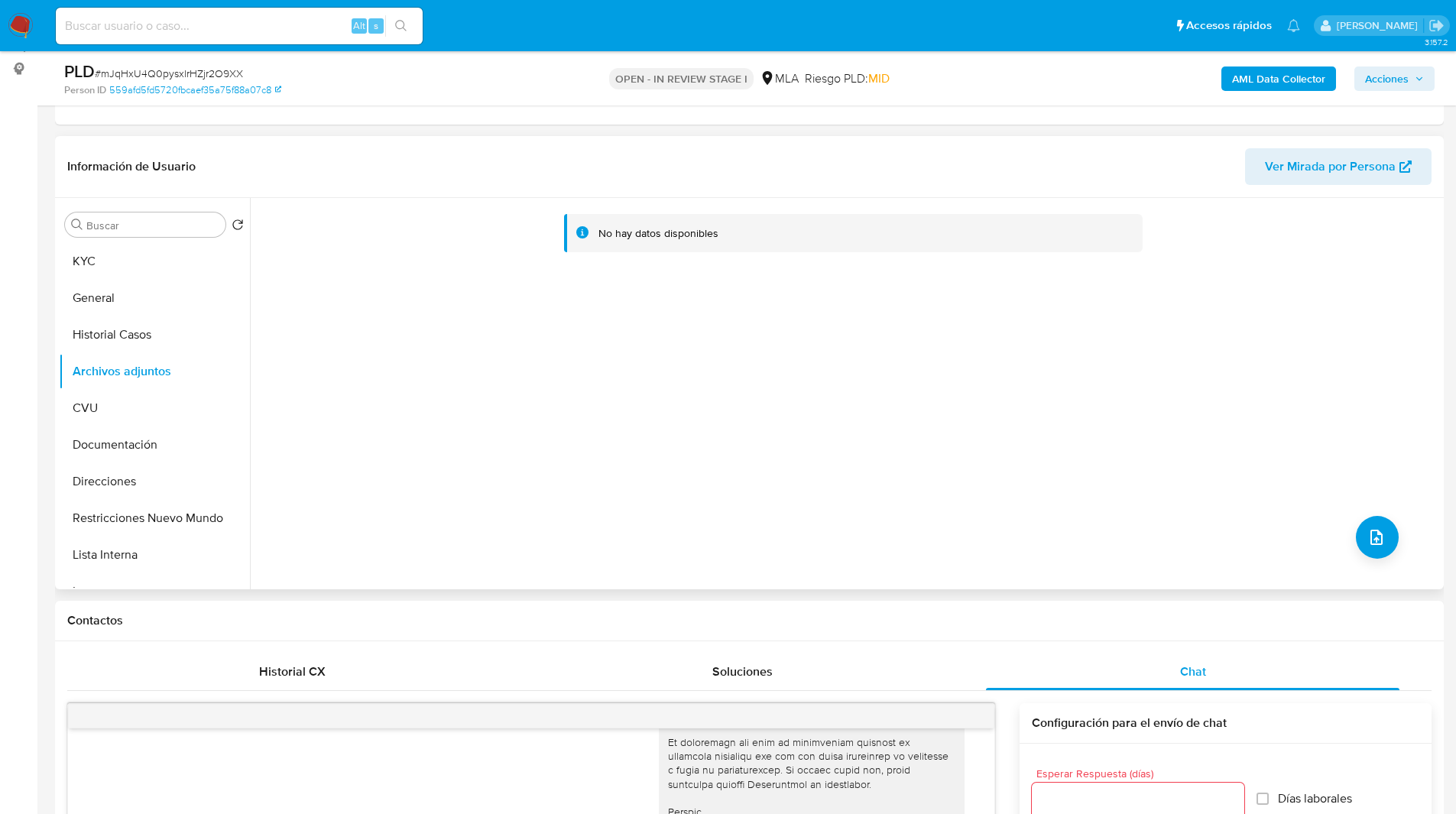
click at [1393, 540] on div "No hay datos disponibles" at bounding box center [844, 393] width 1190 height 391
click at [1388, 520] on div "No hay datos disponibles" at bounding box center [844, 393] width 1190 height 391
click at [1373, 529] on icon "upload-file" at bounding box center [1376, 537] width 19 height 19
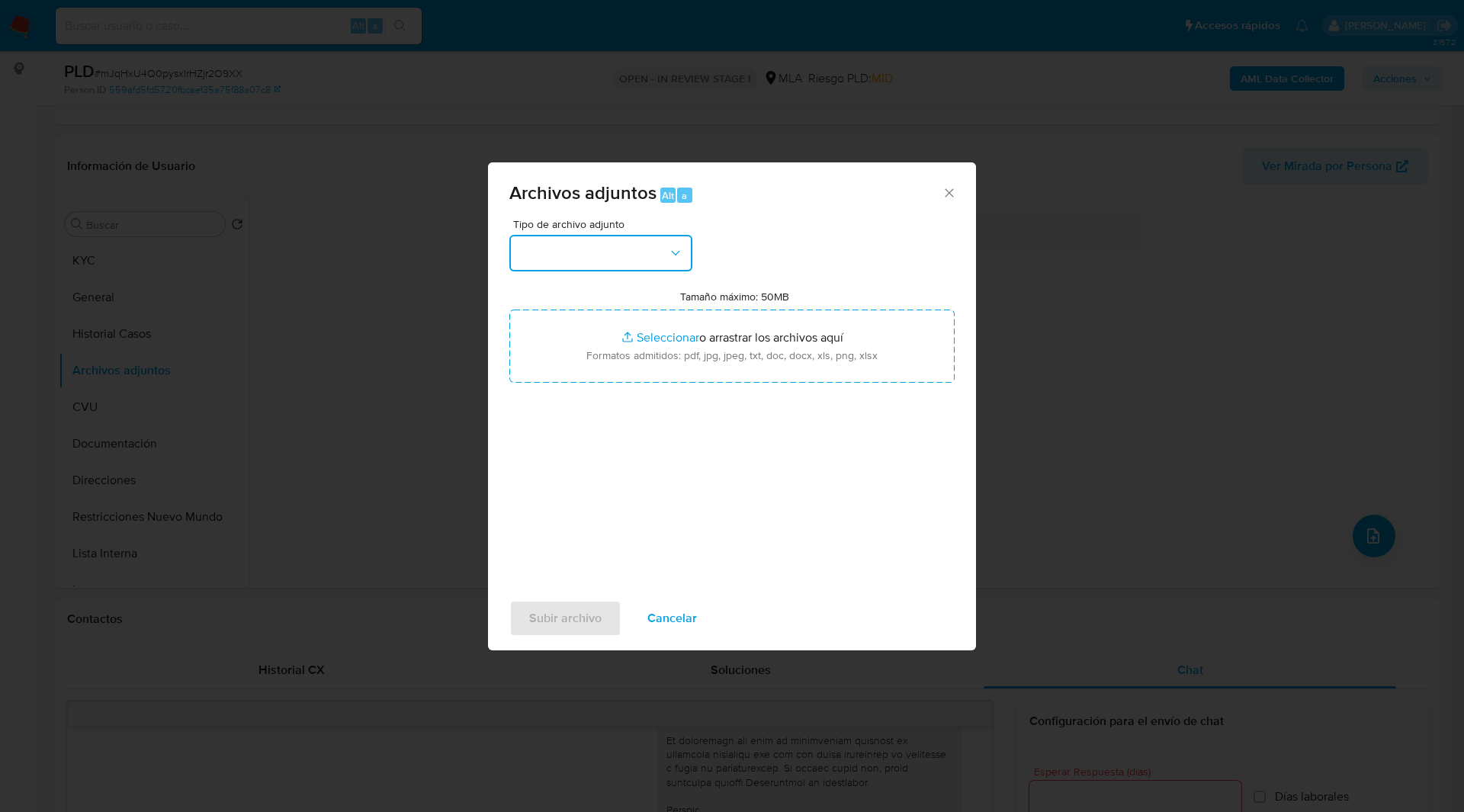
click at [633, 266] on button "button" at bounding box center [600, 253] width 183 height 36
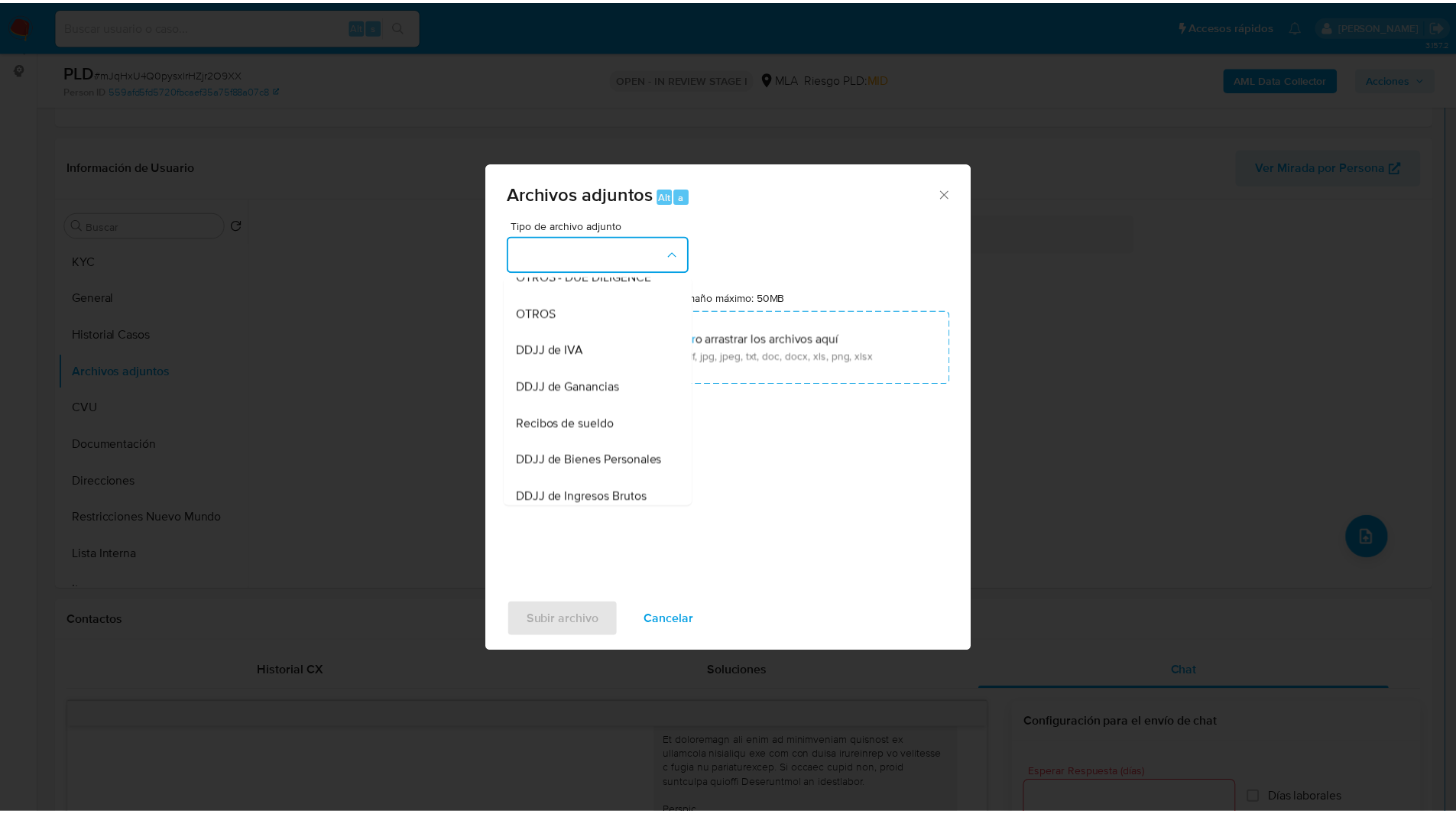
scroll to position [274, 0]
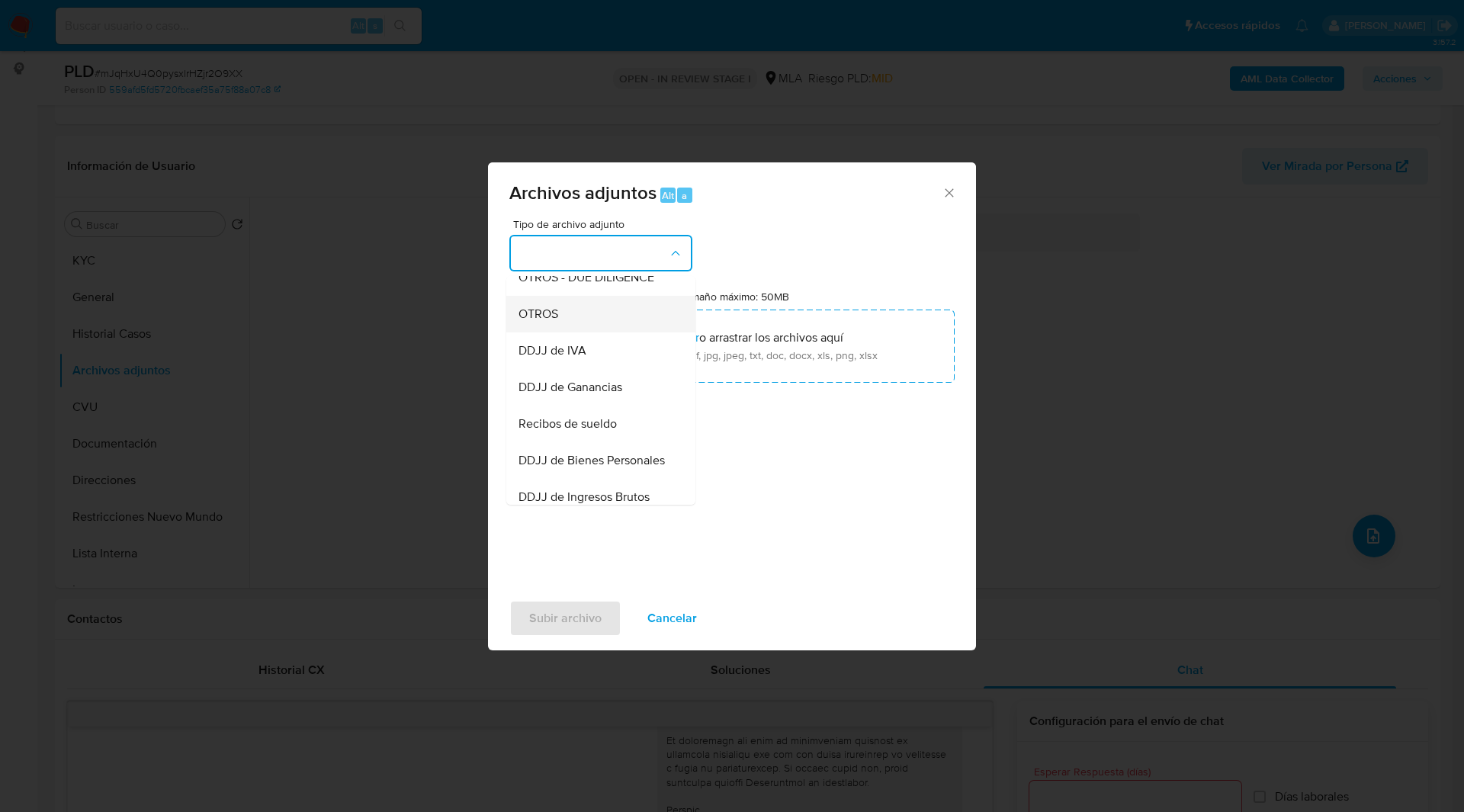
click at [548, 322] on span "OTROS" at bounding box center [538, 314] width 40 height 16
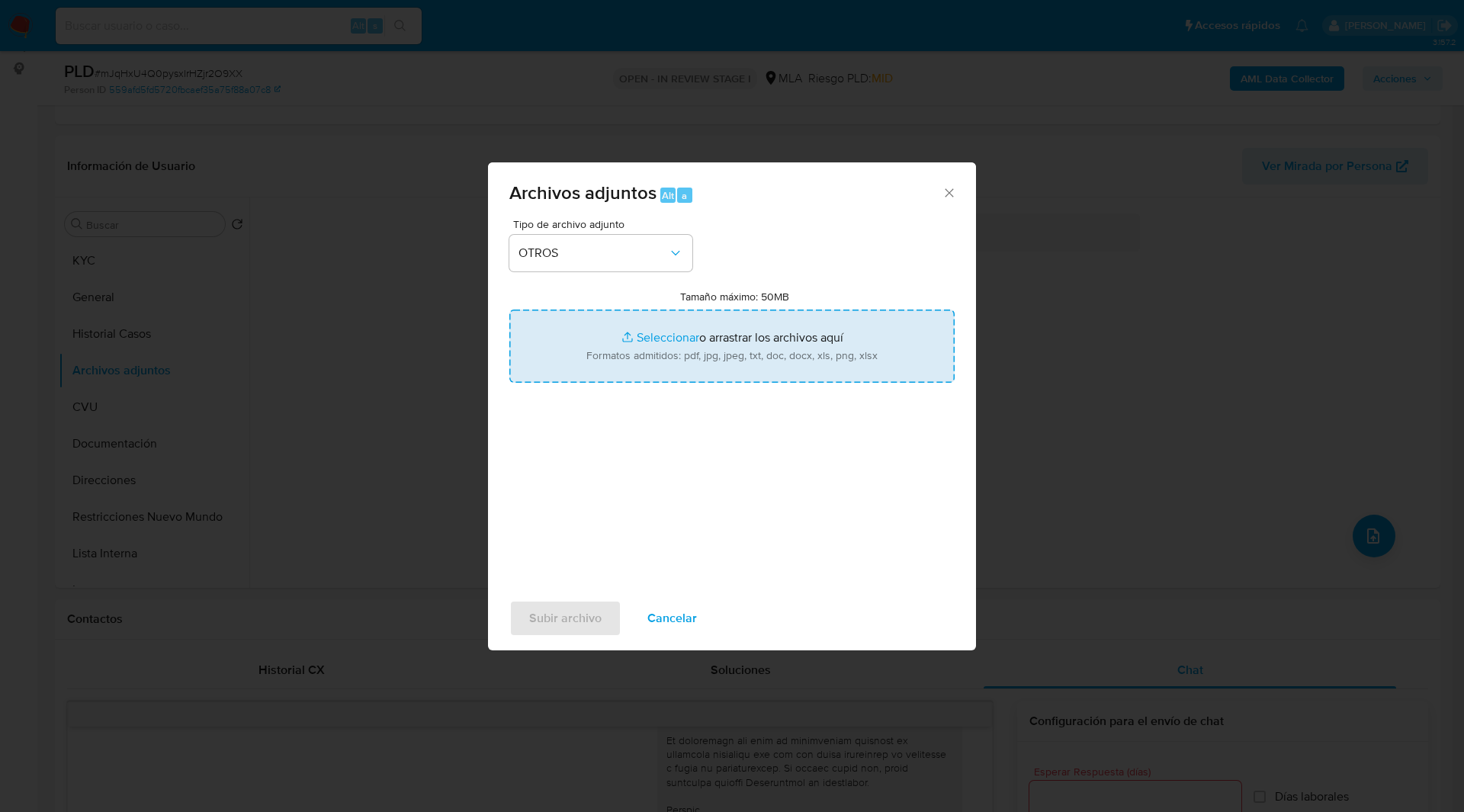
type input "C:\fakepath\Movimientos-1272991642.xlsx"
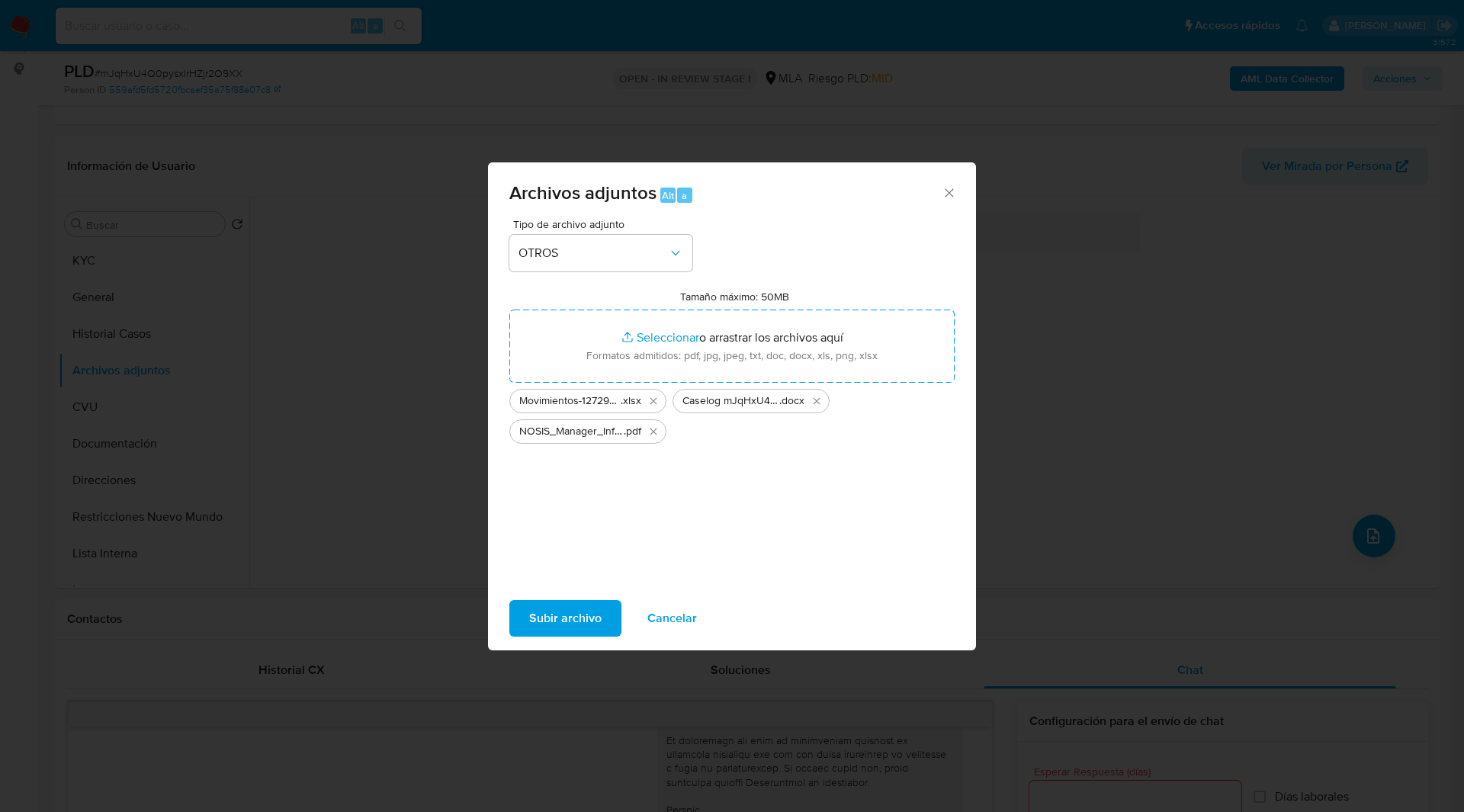
click at [566, 614] on span "Subir archivo" at bounding box center [565, 618] width 72 height 33
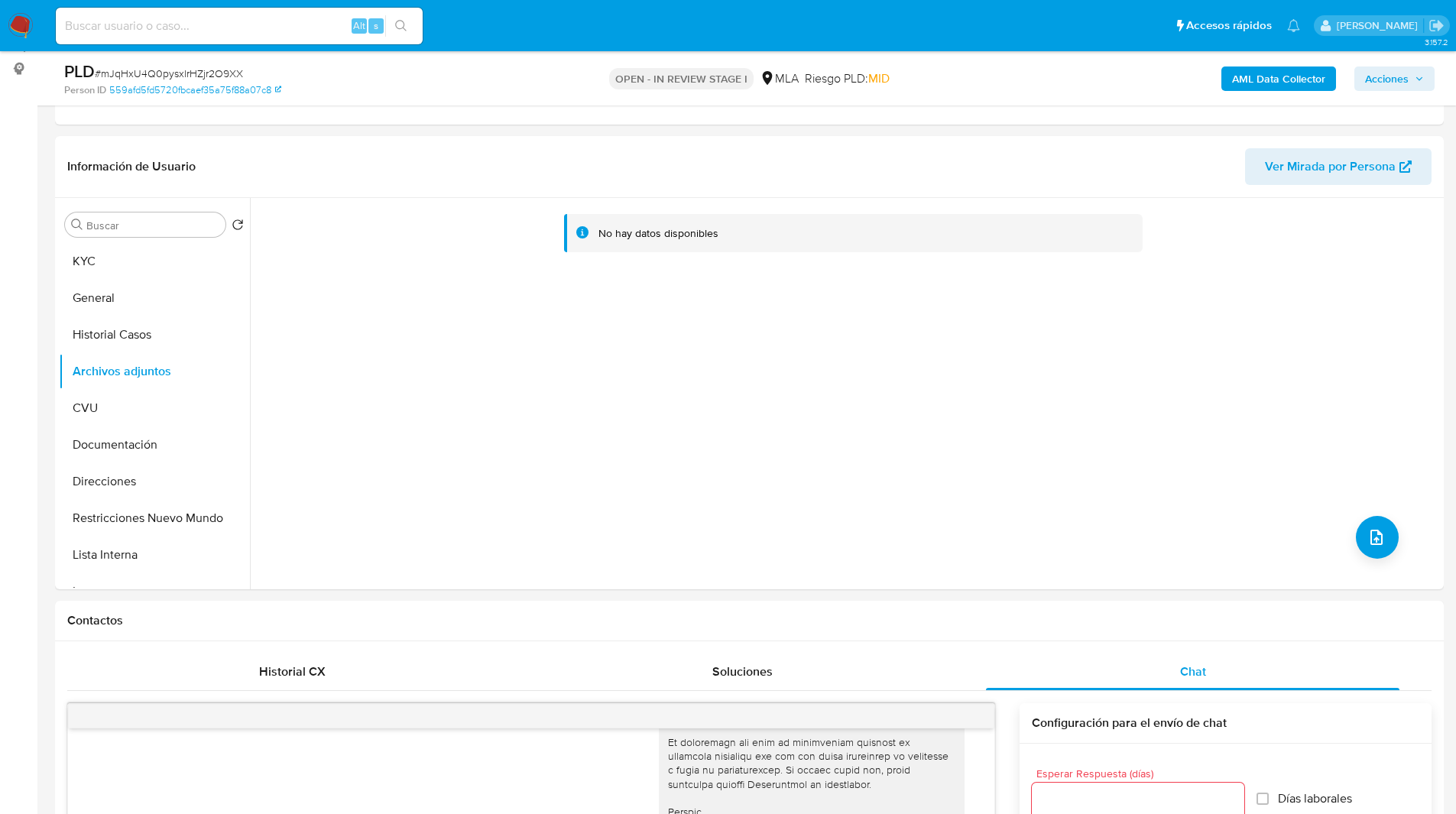
click at [1396, 69] on span "Acciones" at bounding box center [1387, 78] width 44 height 24
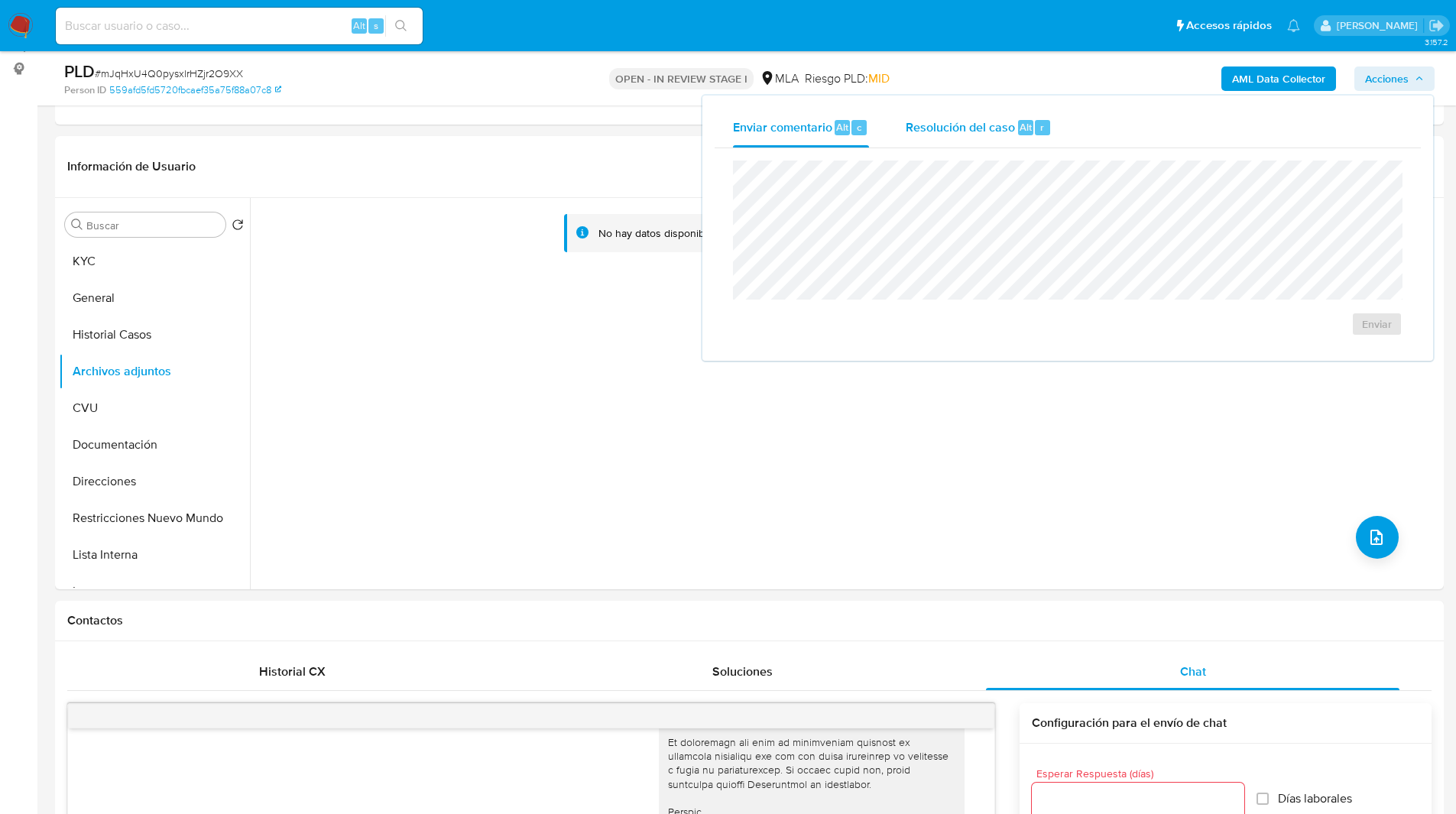
click at [962, 126] on span "Resolución del caso" at bounding box center [961, 126] width 110 height 18
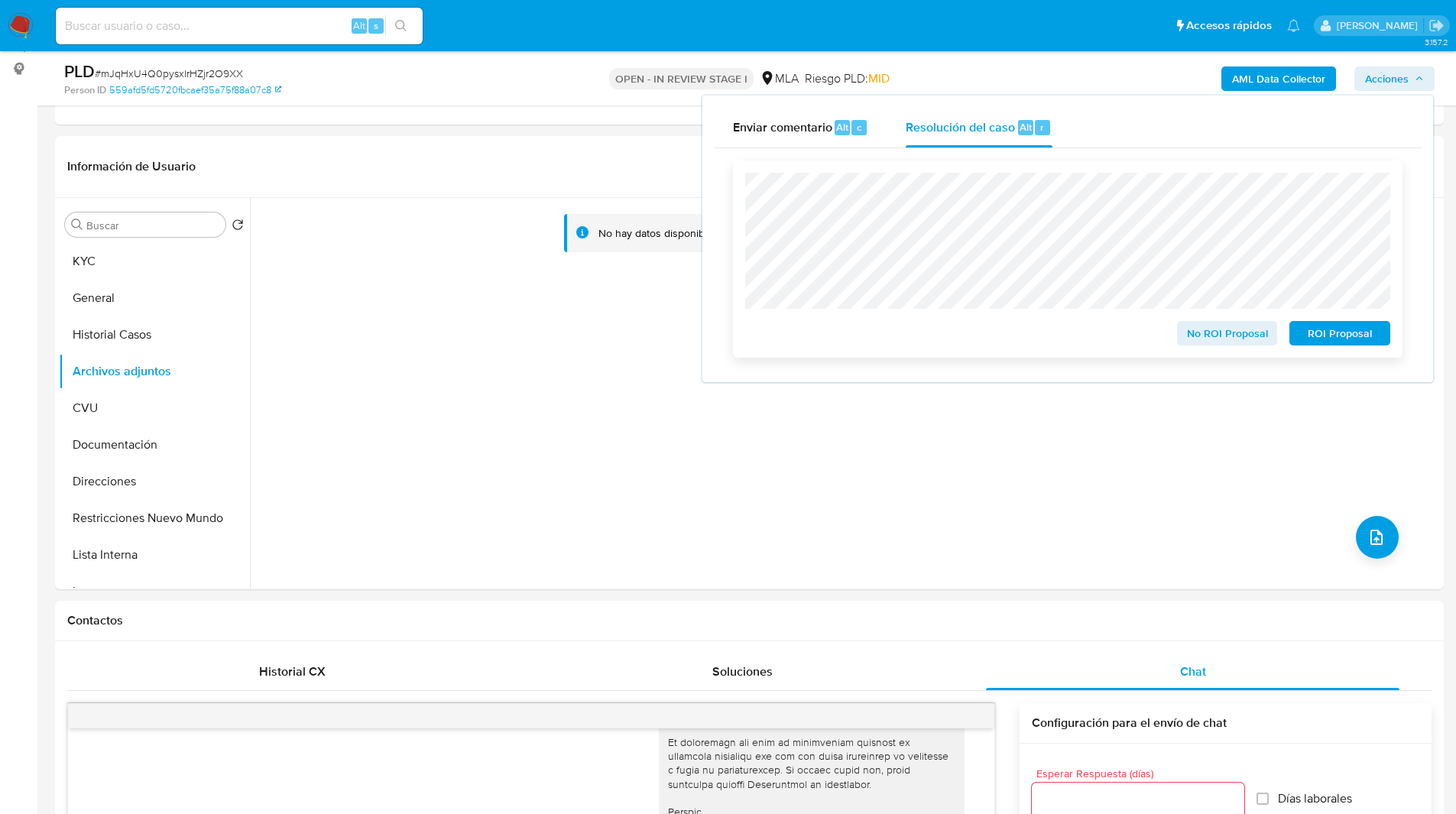
click at [1217, 339] on span "No ROI Proposal" at bounding box center [1227, 334] width 79 height 22
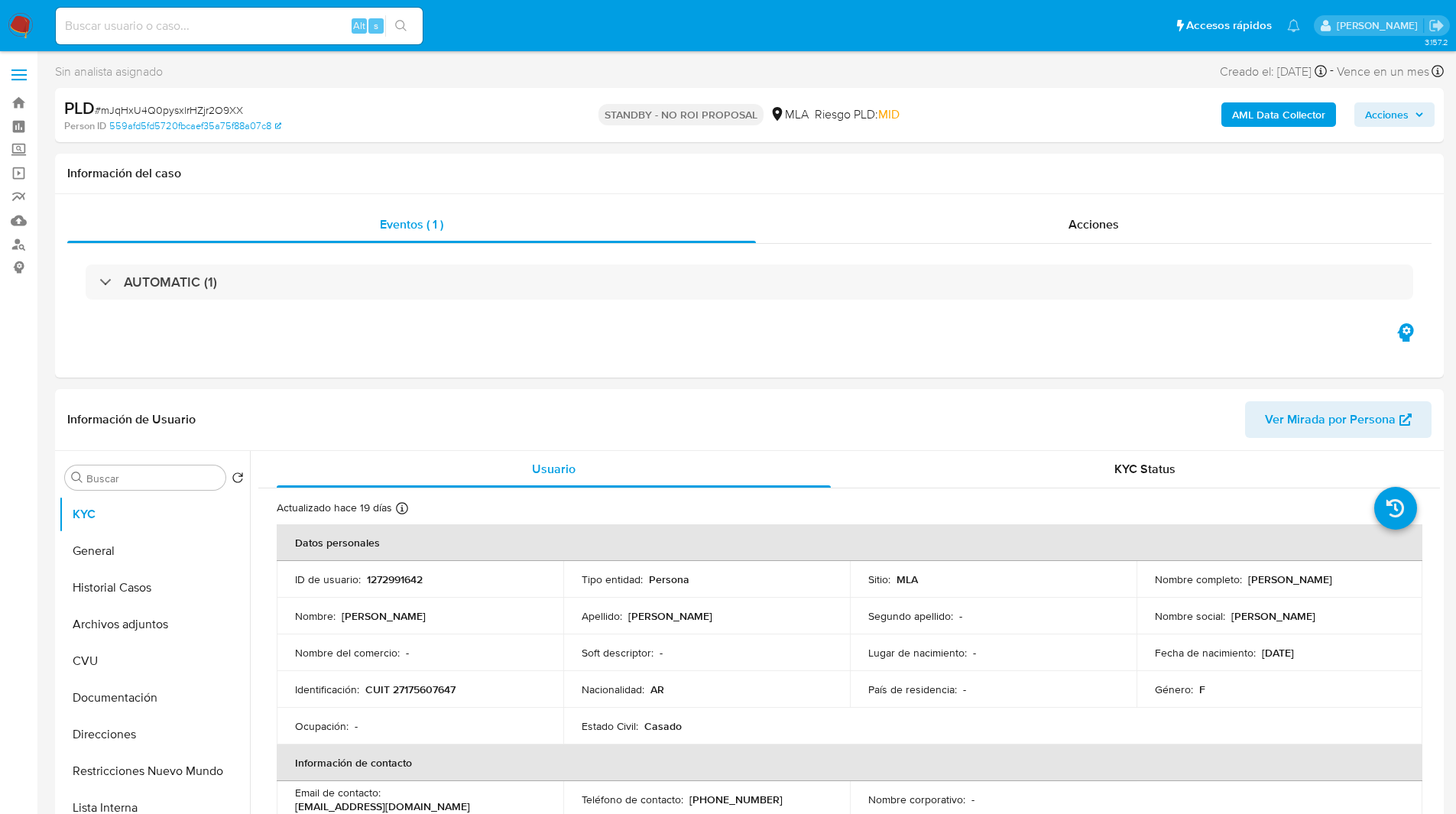
click at [244, 20] on input at bounding box center [239, 25] width 367 height 20
paste input "ZYO2pqn0DaXLiOdyNsHEoNsd"
type input "ZYO2pqn0DaXLiOdyNsHEoNsd"
select select "10"
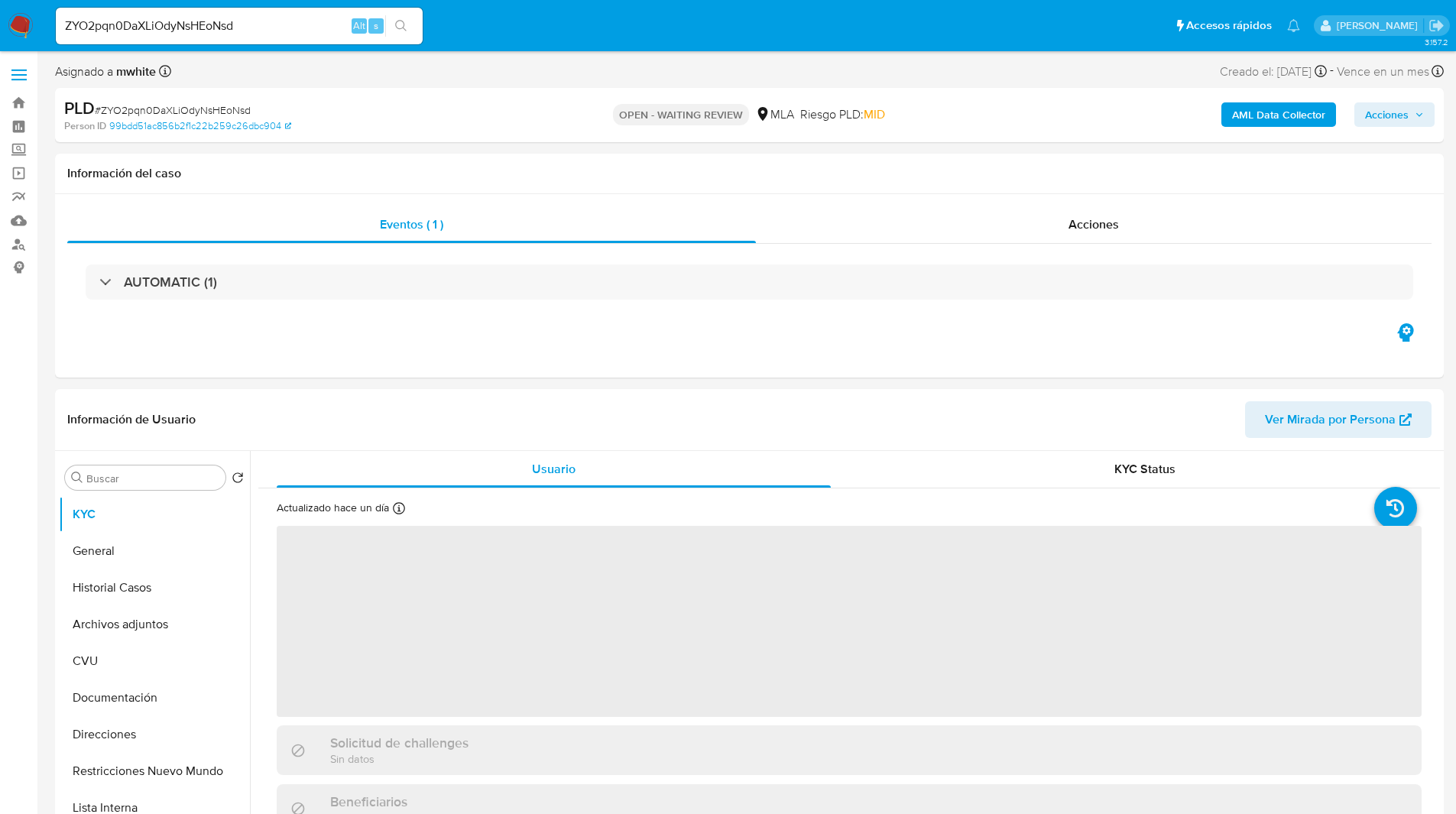
select select "10"
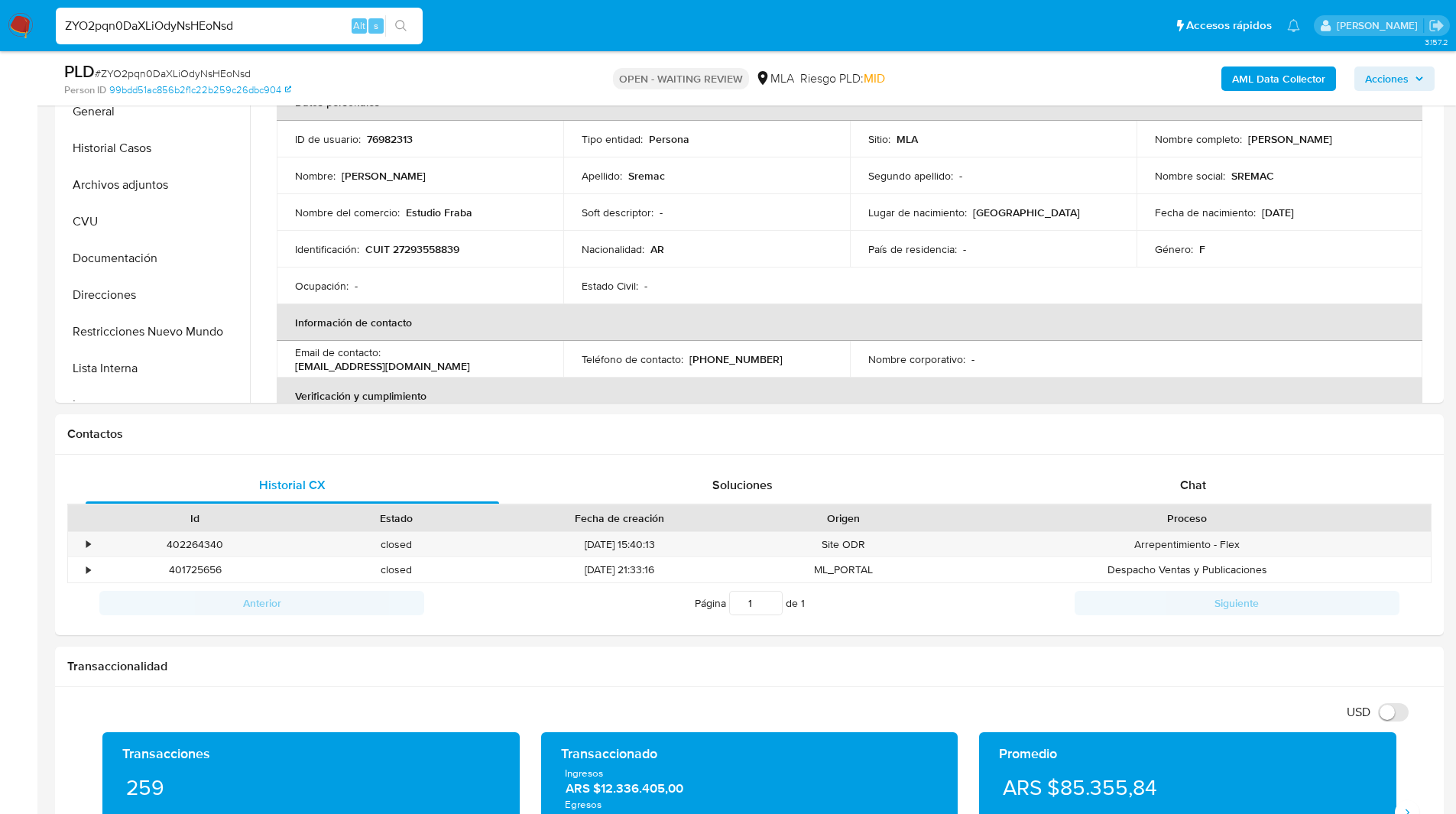
scroll to position [412, 0]
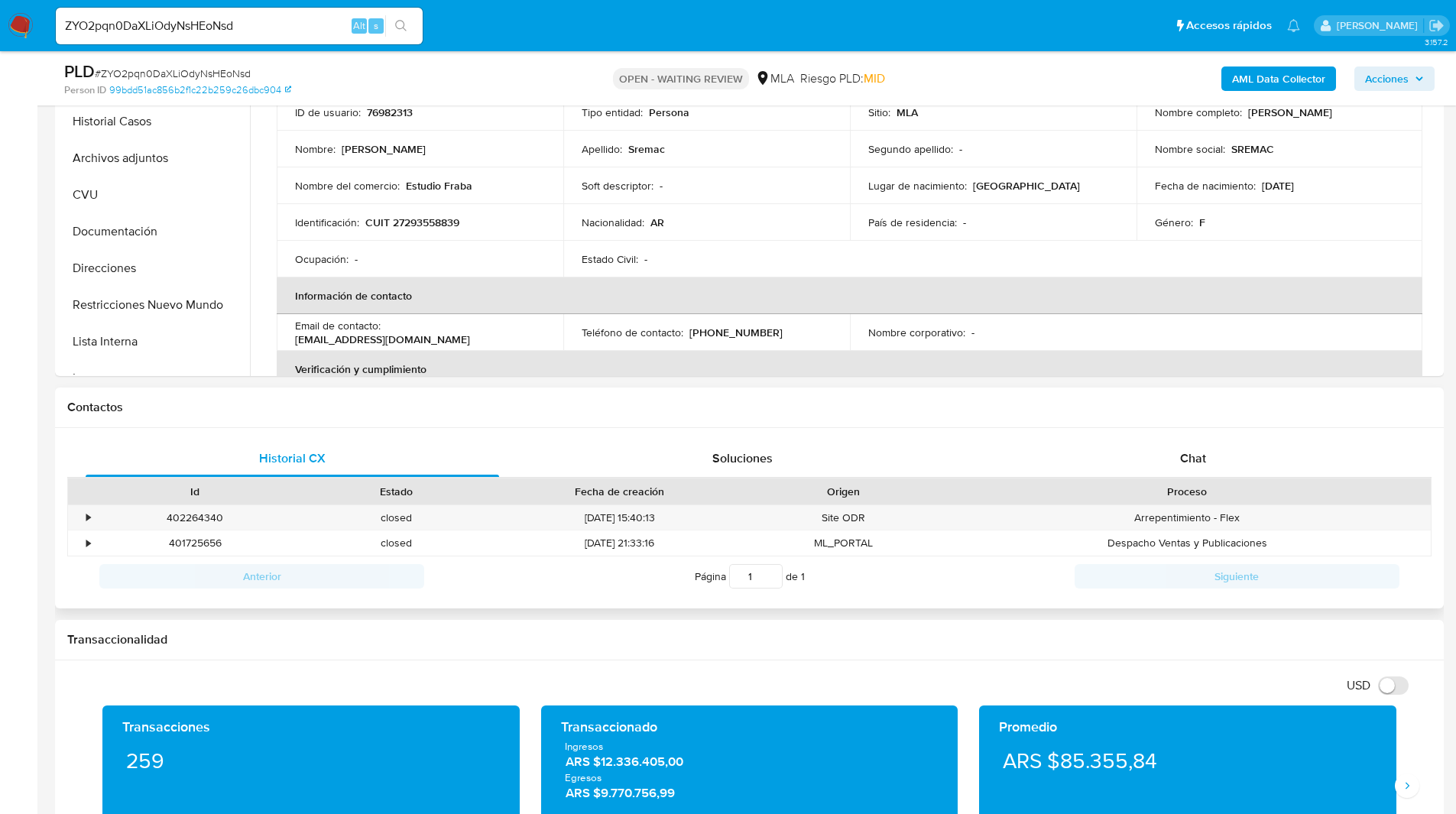
click at [1284, 415] on div "Contactos" at bounding box center [749, 407] width 1388 height 40
click at [1270, 443] on div "Chat" at bounding box center [1193, 458] width 414 height 36
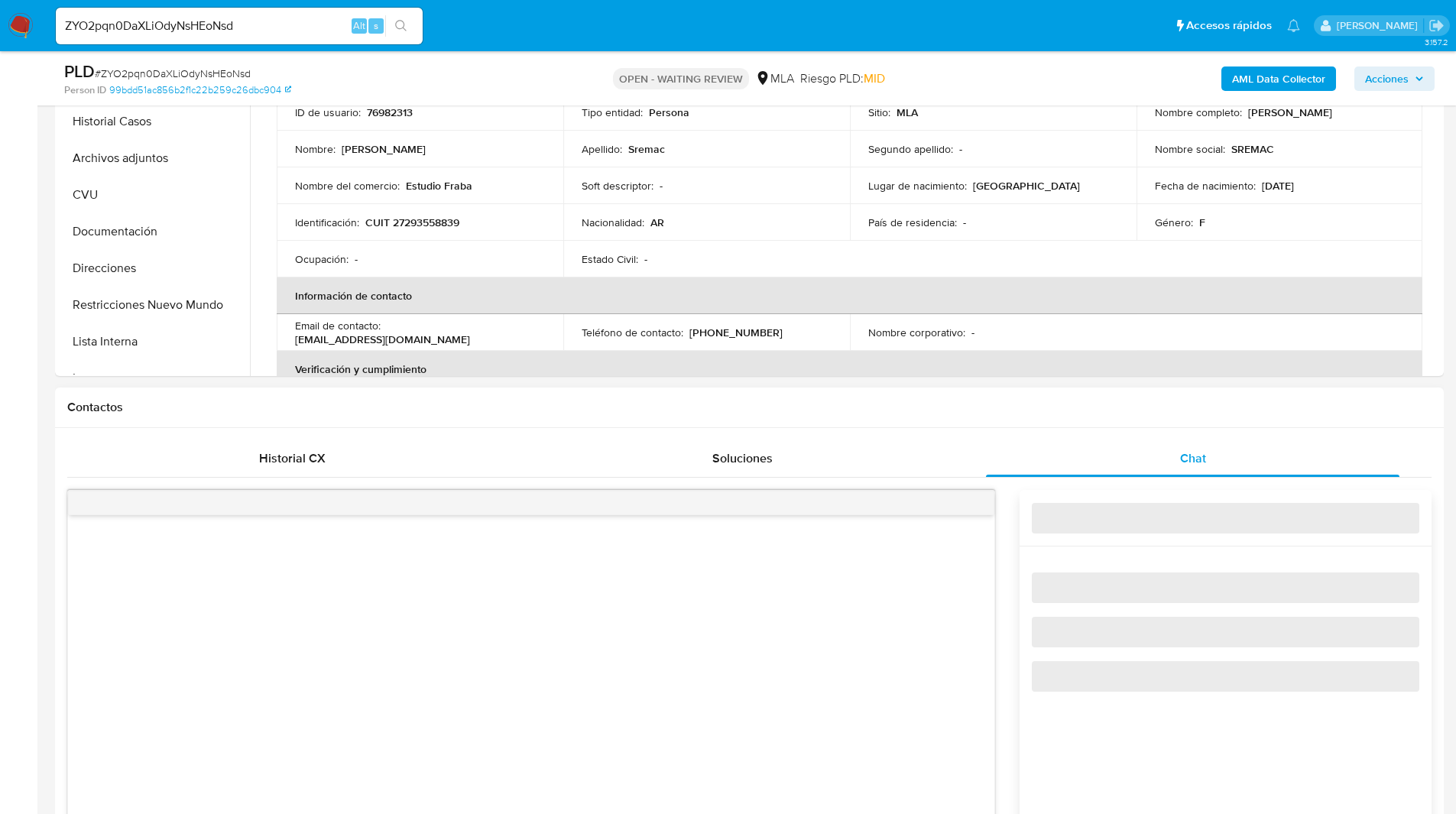
click at [1144, 423] on div "Contactos" at bounding box center [749, 407] width 1388 height 40
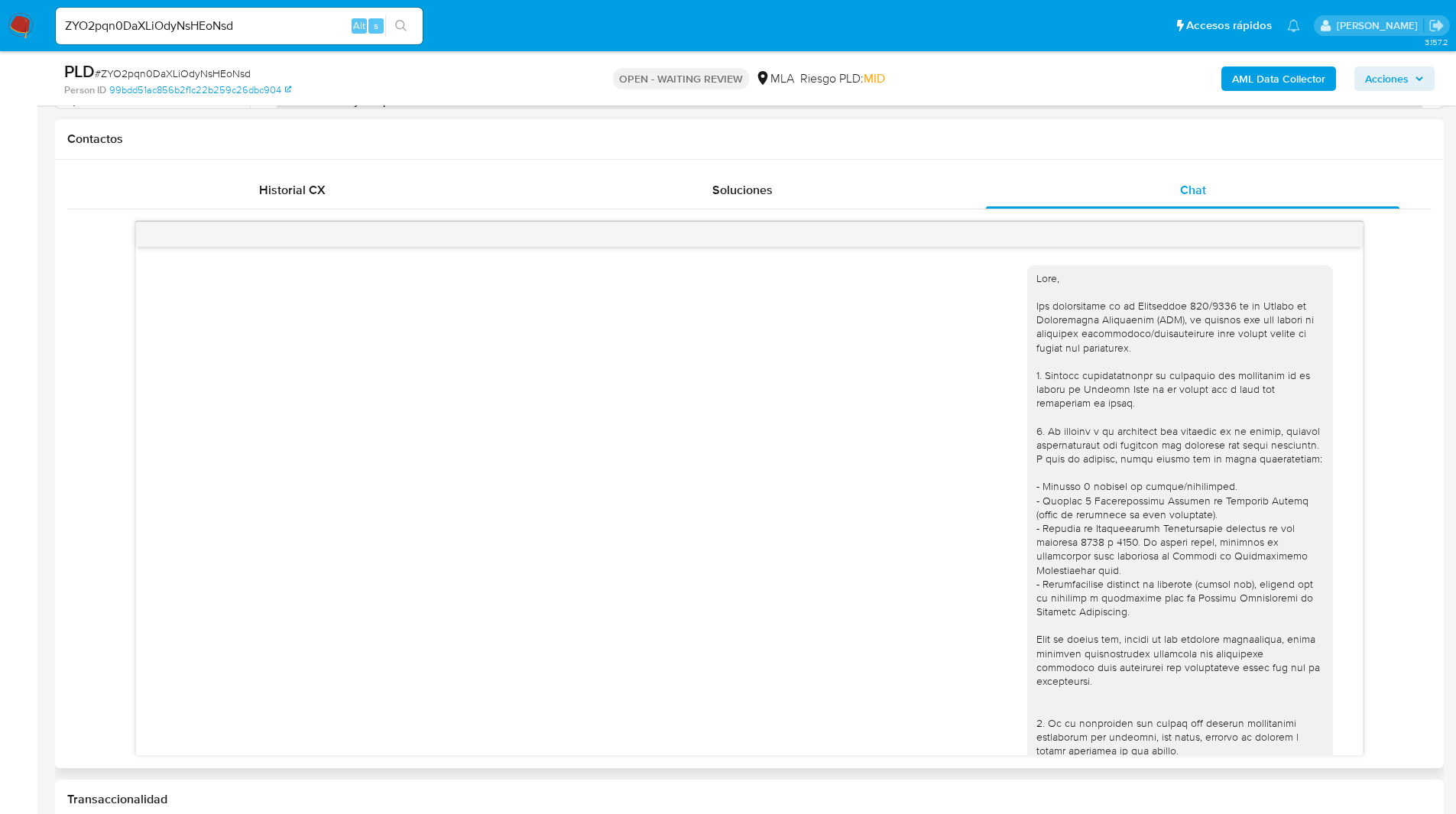
scroll to position [741, 0]
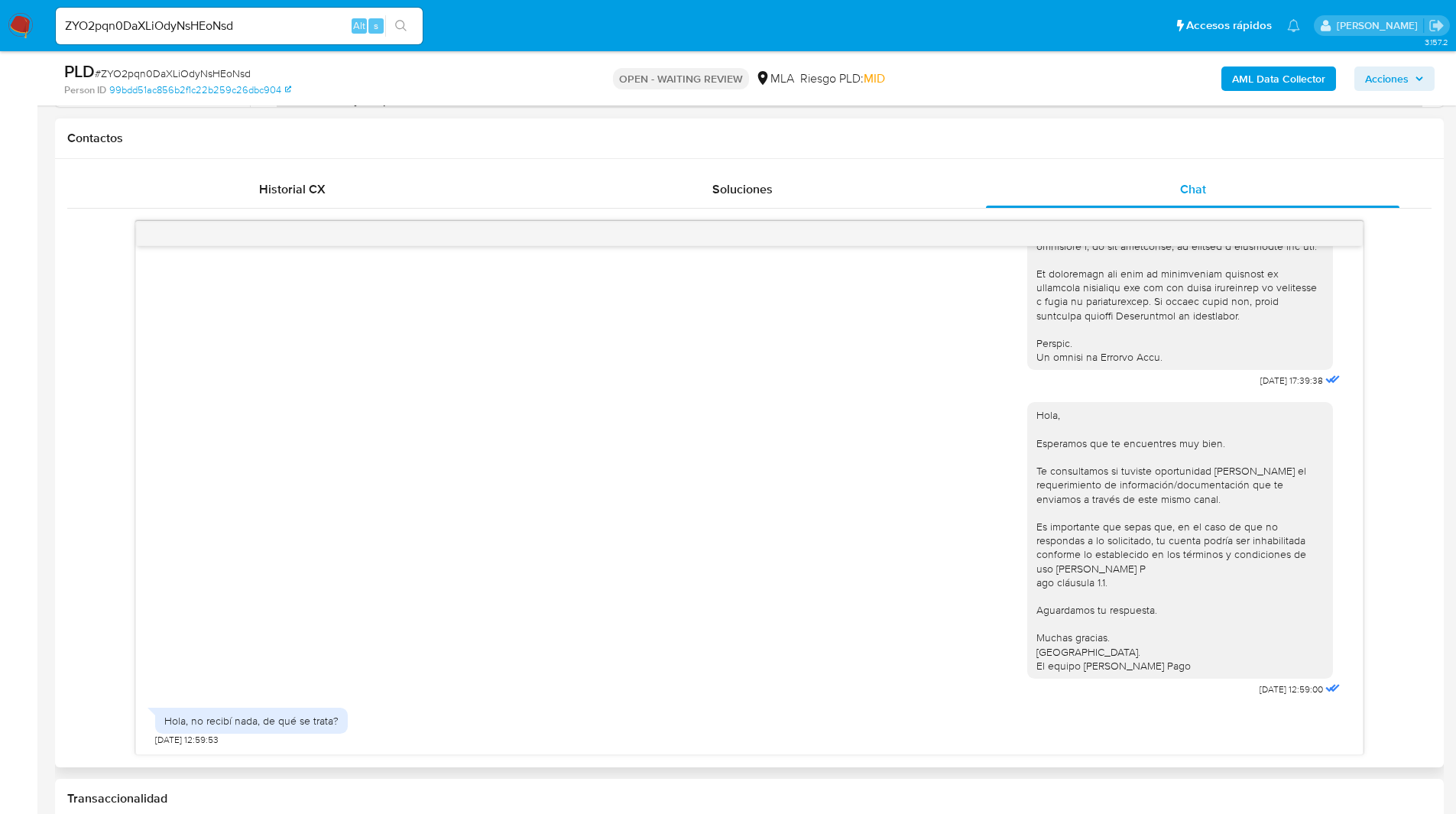
click at [523, 144] on h1 "Contactos" at bounding box center [750, 139] width 1364 height 16
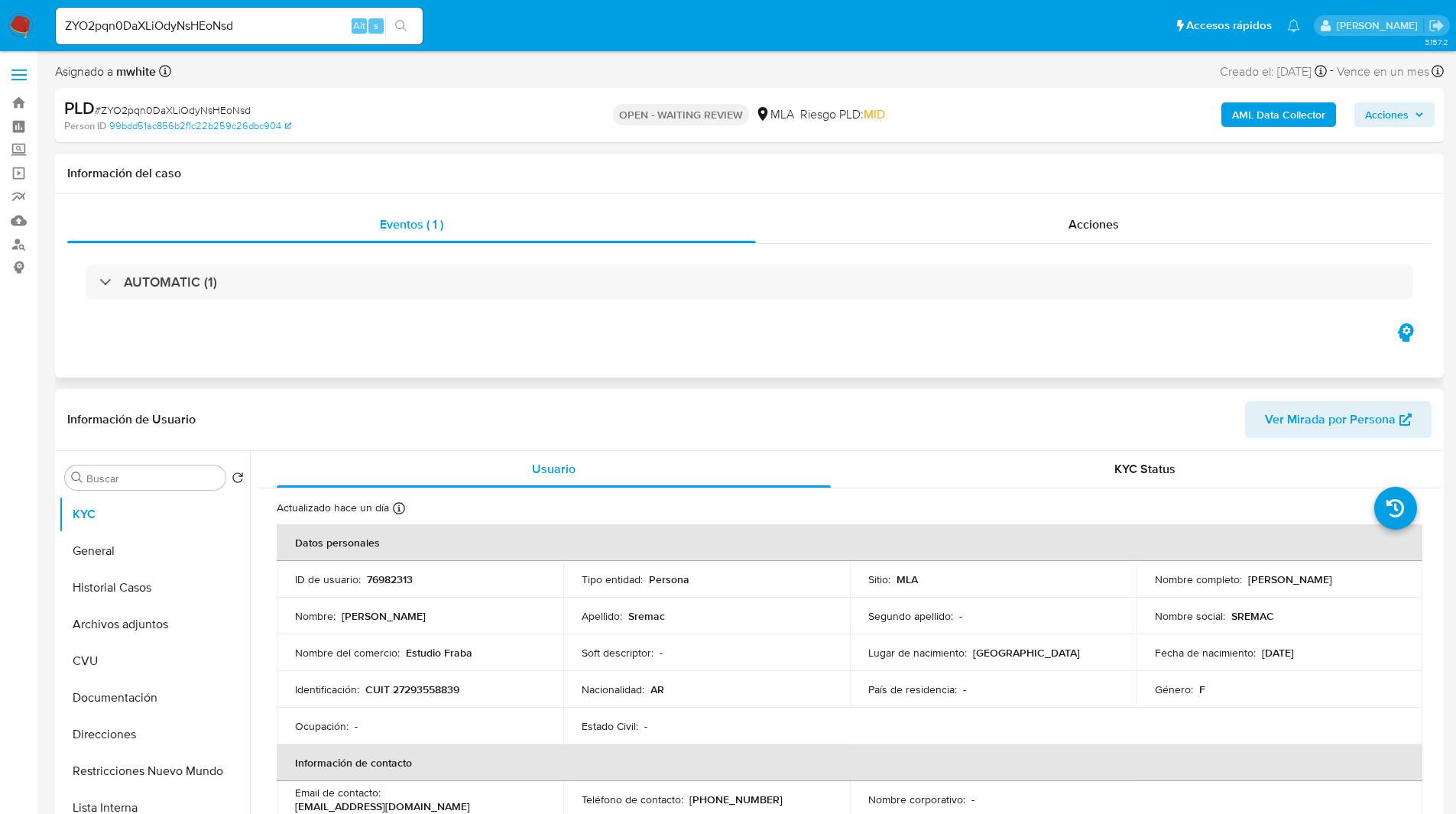
click at [719, 310] on div "AUTOMATIC (1)" at bounding box center [750, 282] width 1364 height 76
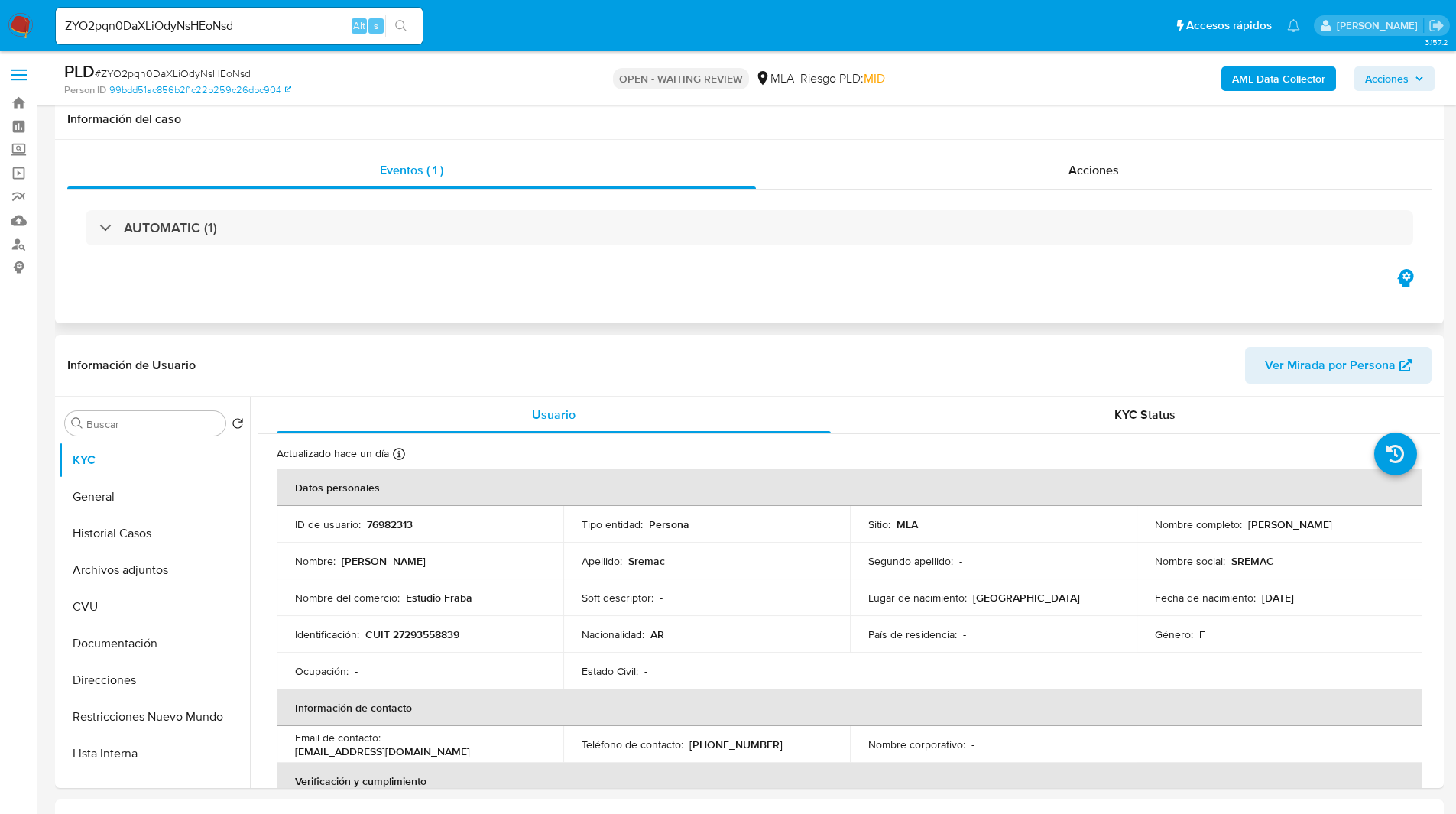
scroll to position [192, 0]
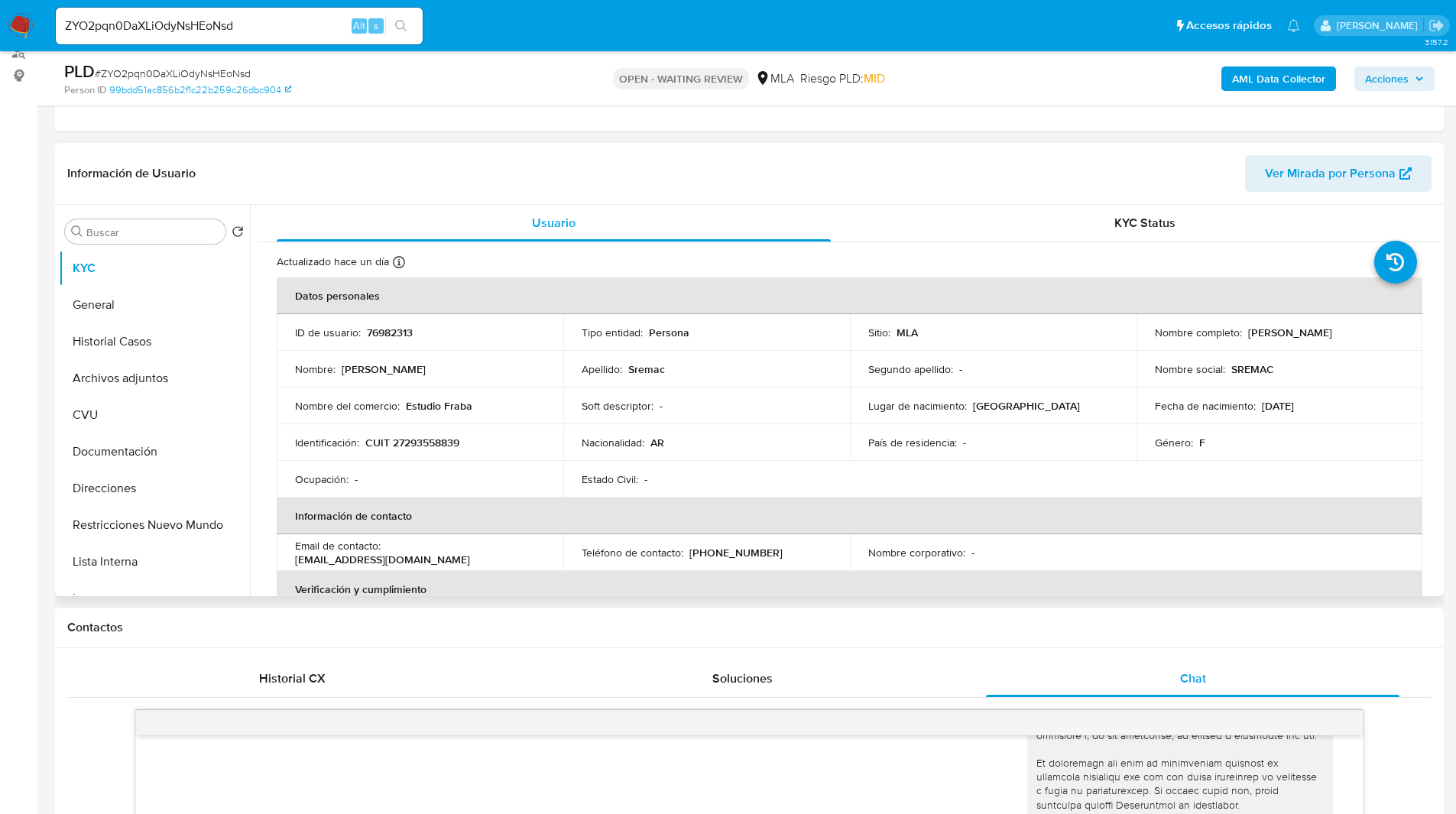
click at [434, 431] on td "Identificación : CUIT 27293558839" at bounding box center [420, 442] width 287 height 36
click at [434, 441] on p "CUIT 27293558839" at bounding box center [412, 442] width 94 height 14
copy p "27293558839"
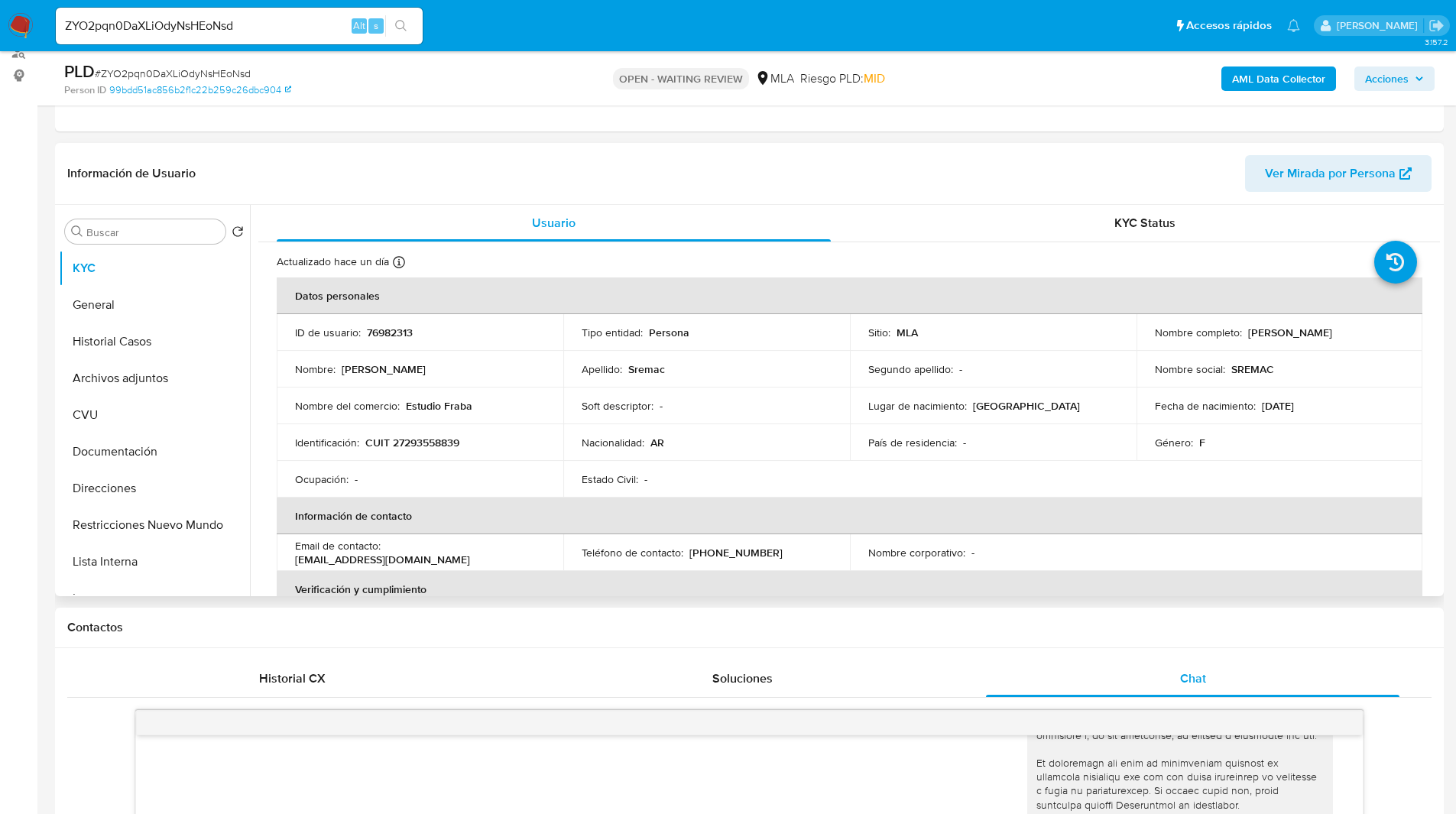
click at [763, 169] on header "Información de Usuario Ver Mirada por Persona" at bounding box center [750, 173] width 1364 height 36
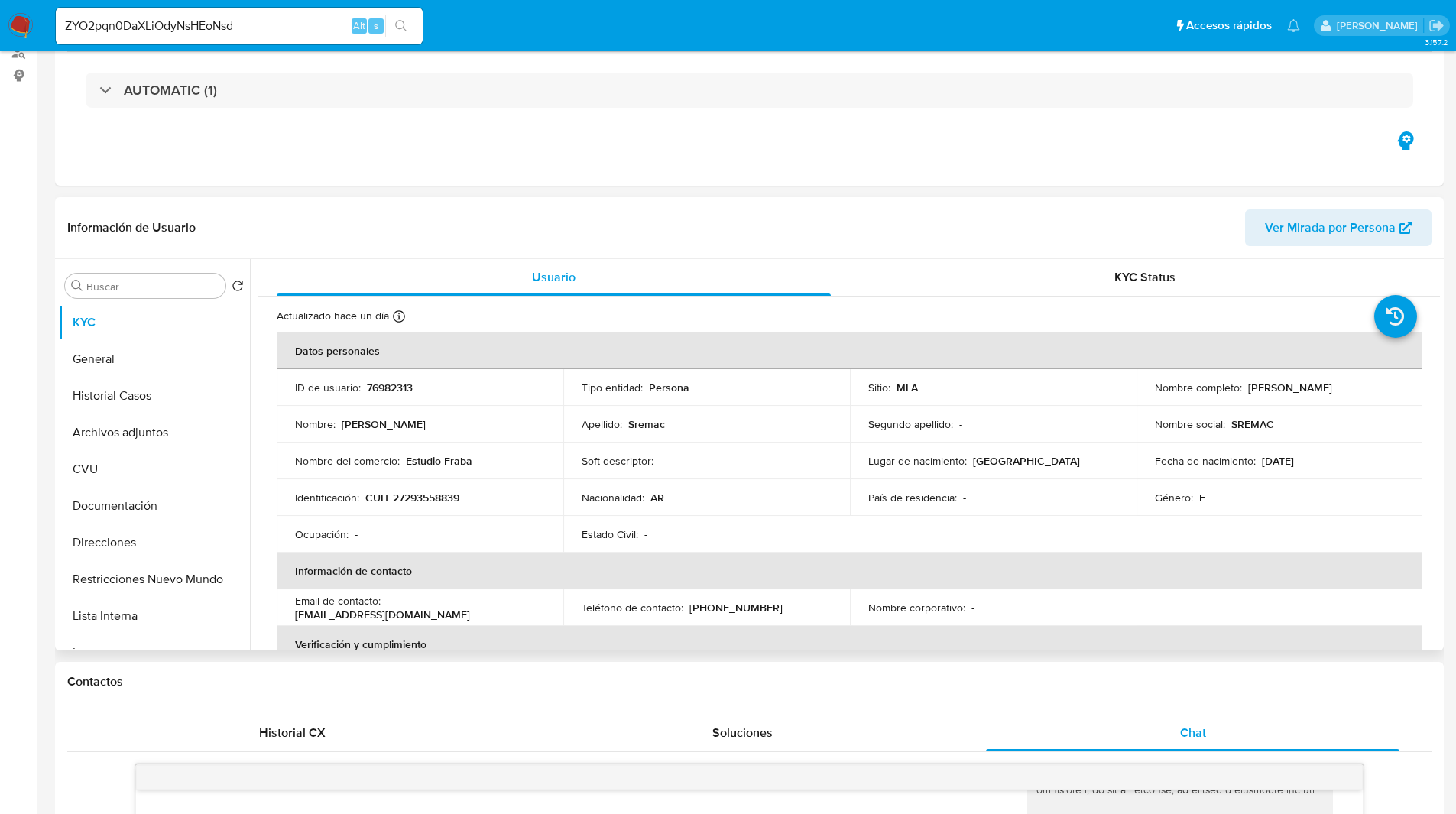
scroll to position [0, 0]
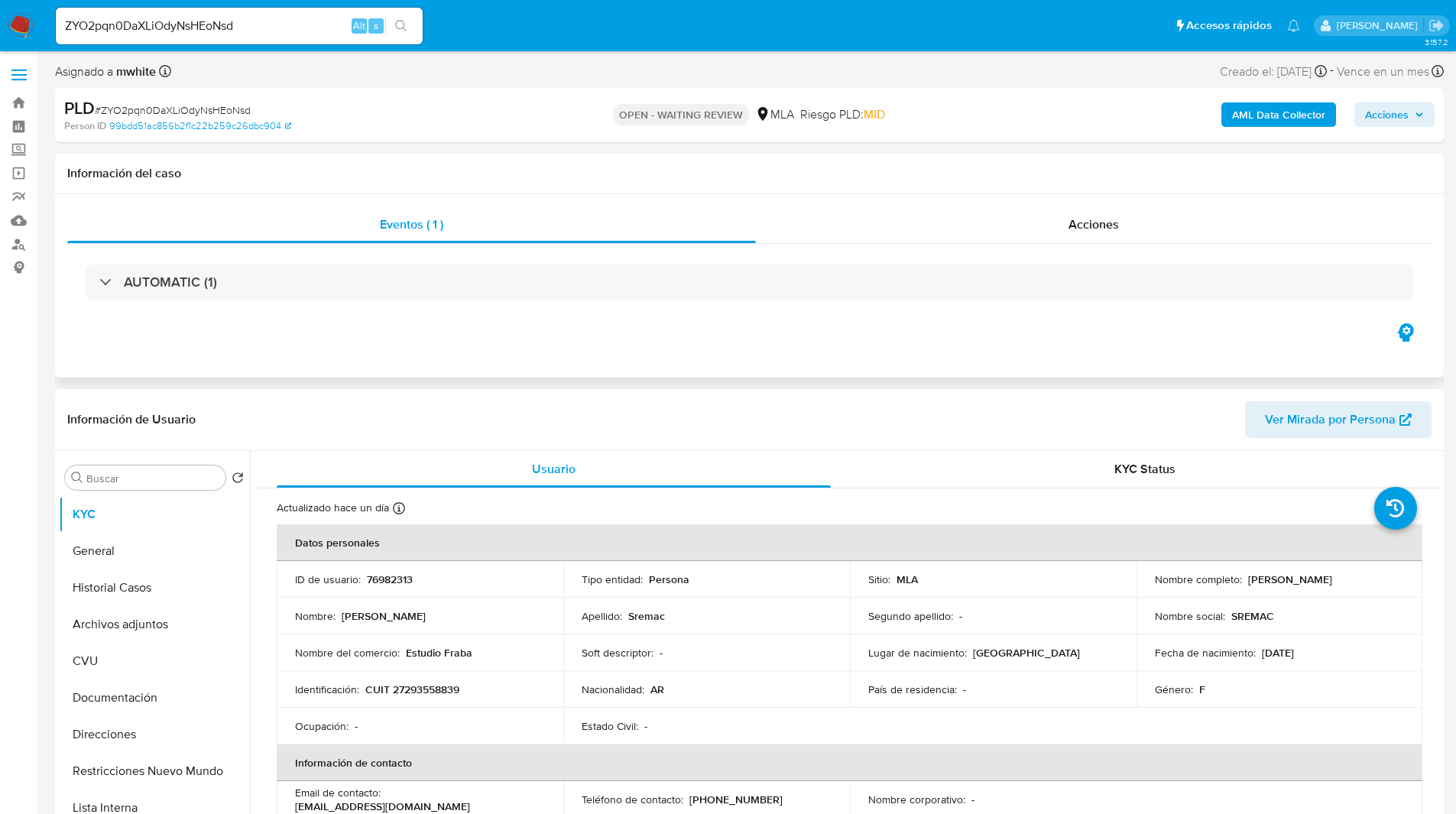
click at [770, 320] on div "AUTOMATIC (1)" at bounding box center [750, 282] width 1364 height 76
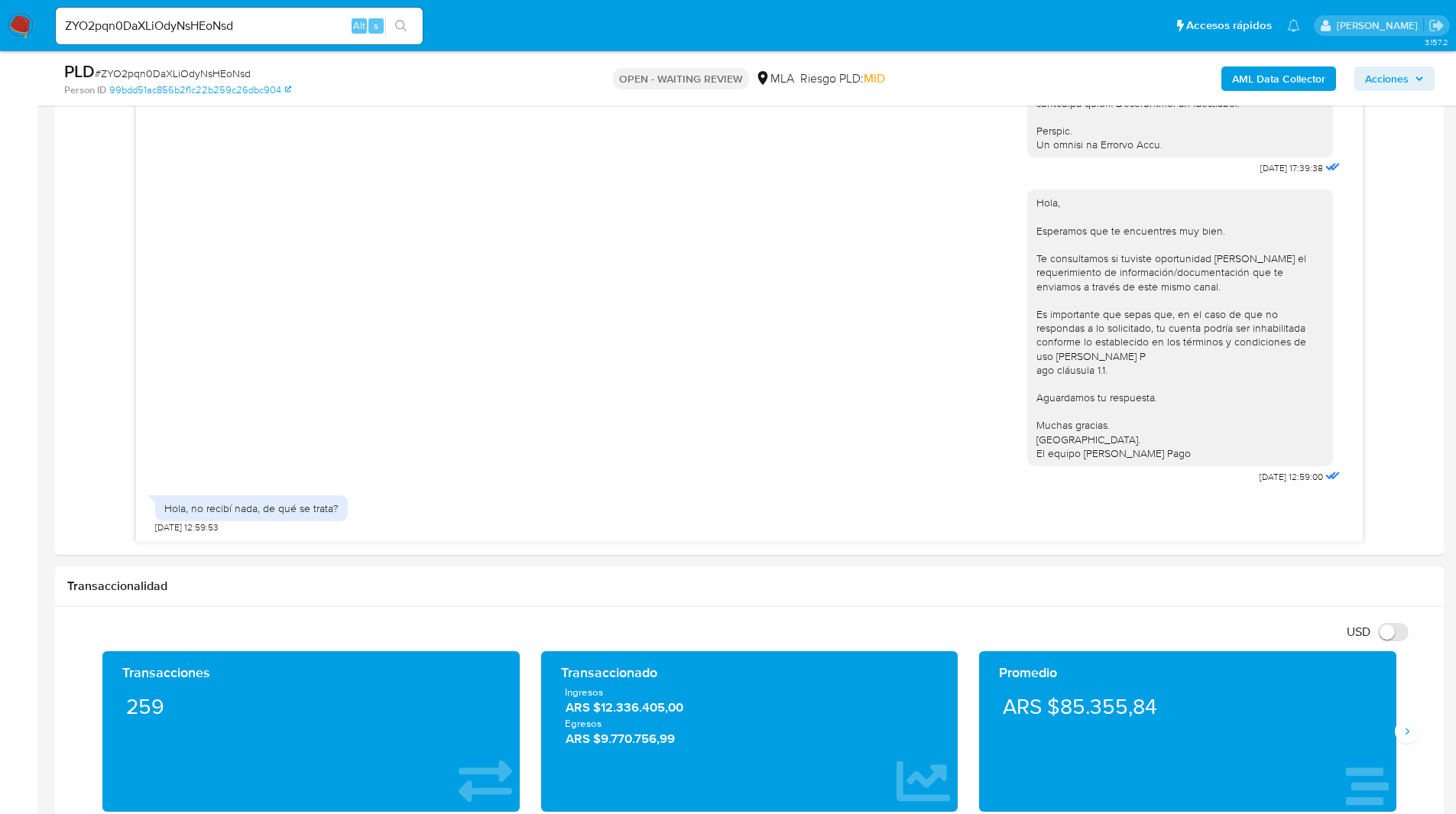
scroll to position [892, 0]
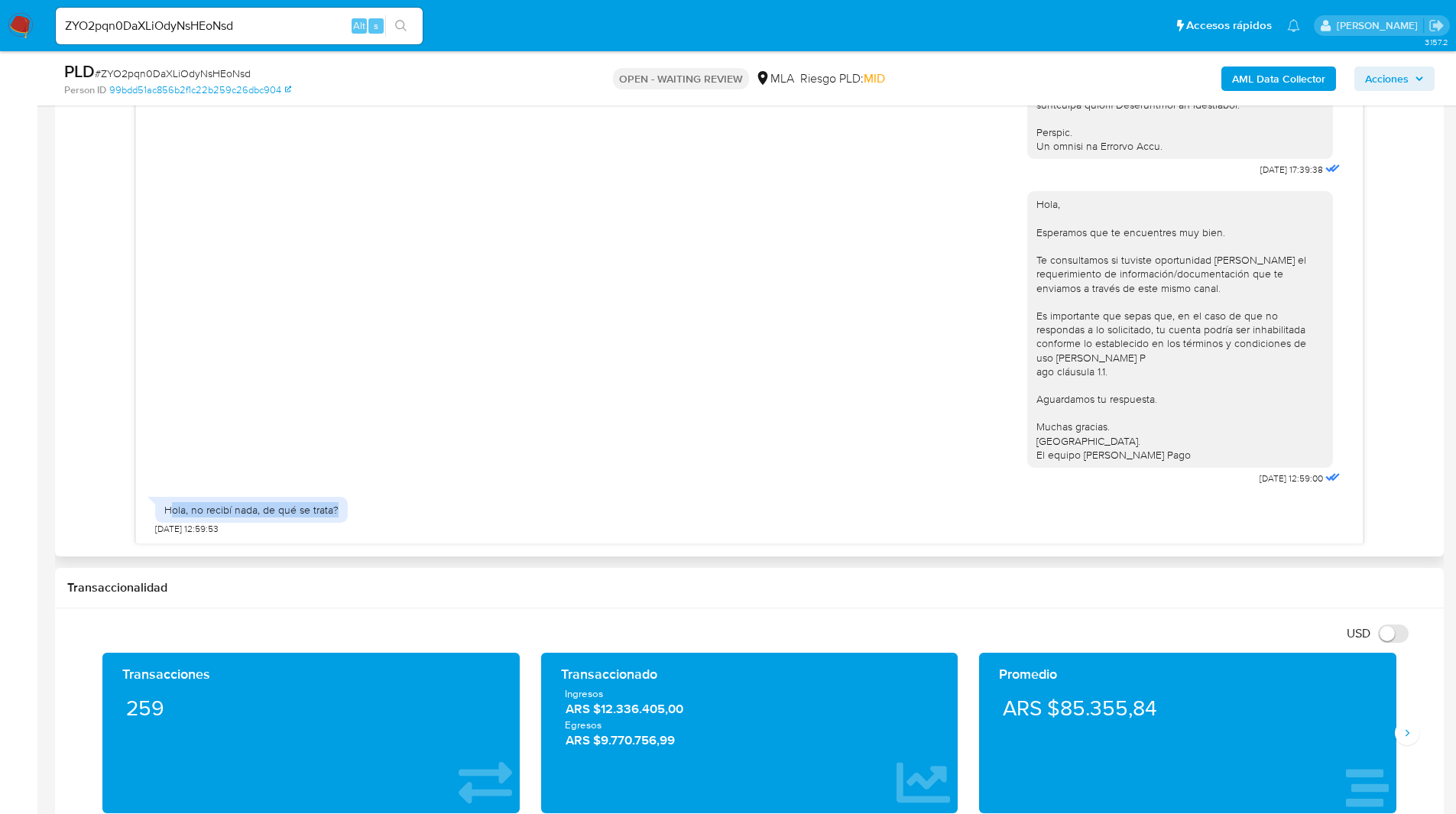
drag, startPoint x: 187, startPoint y: 512, endPoint x: 362, endPoint y: 515, distance: 175.0
click at [362, 515] on div "Hola, no recibí nada, de qué se trata? [DATE] 12:59:53" at bounding box center [750, 512] width 1189 height 46
click at [399, 389] on div "Hola, Esperamos que te encuentres muy bien. Te consultamos si tuviste oportunid…" at bounding box center [750, 335] width 1189 height 309
click at [65, 489] on div "Historial CX Soluciones Chat Id Estado Fecha de creación Origen Proceso • 40226…" at bounding box center [749, 252] width 1388 height 609
click at [71, 417] on div "[DATE] 17:39:38 Hola, Esperamos que te encuentres muy bien. Te consultamos si t…" at bounding box center [750, 277] width 1364 height 534
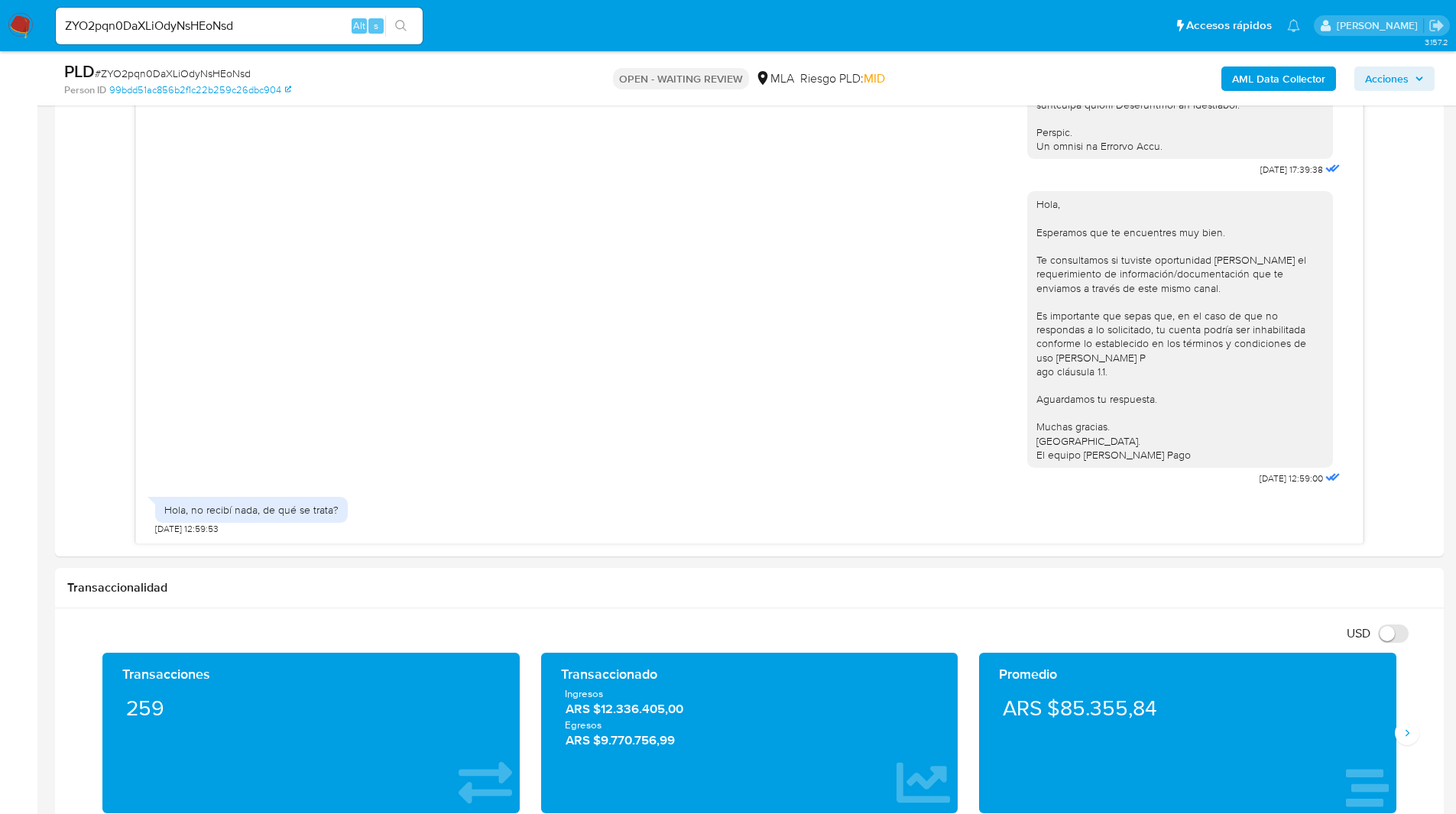
click at [538, 34] on ul "Pausado Ver notificaciones ZYO2pqn0DaXLiOdyNsHEoNsd Alt s Accesos rápidos Presi…" at bounding box center [677, 24] width 1259 height 38
click at [902, 391] on div "Hola, Esperamos que te encuentres muy bien. Te consultamos si tuviste oportunid…" at bounding box center [750, 335] width 1189 height 309
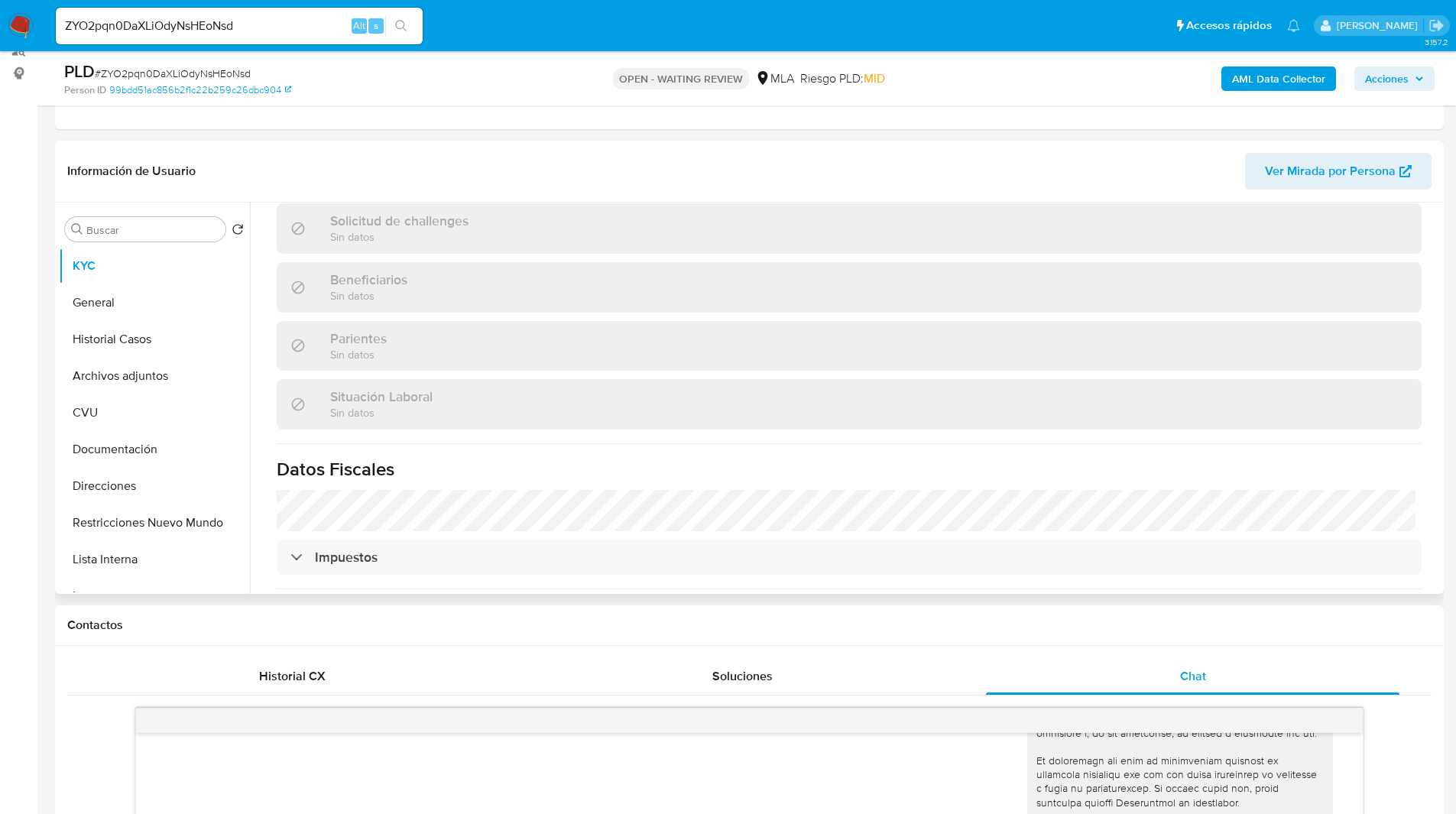
scroll to position [819, 0]
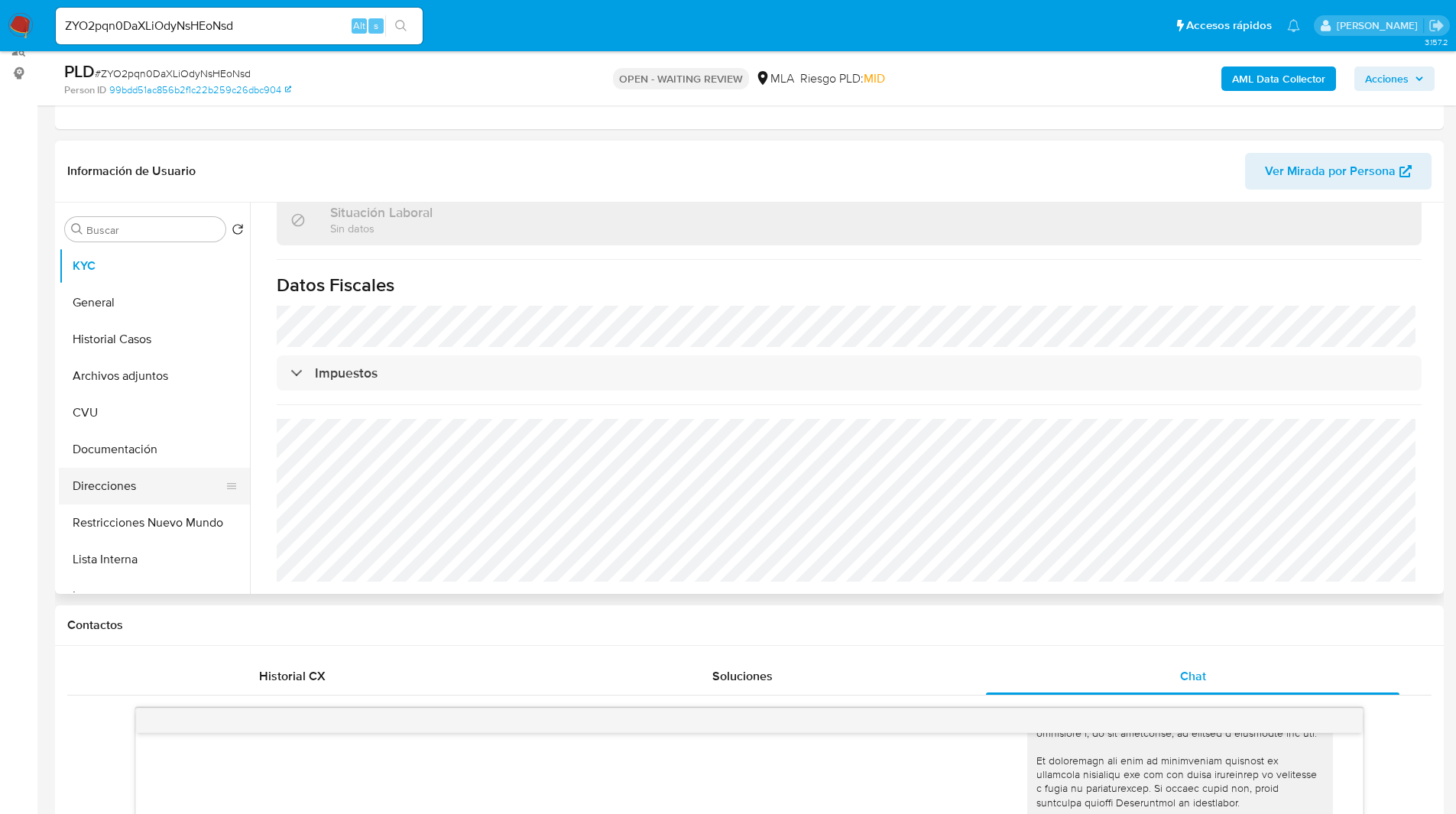
click at [133, 490] on button "Direcciones" at bounding box center [148, 485] width 179 height 36
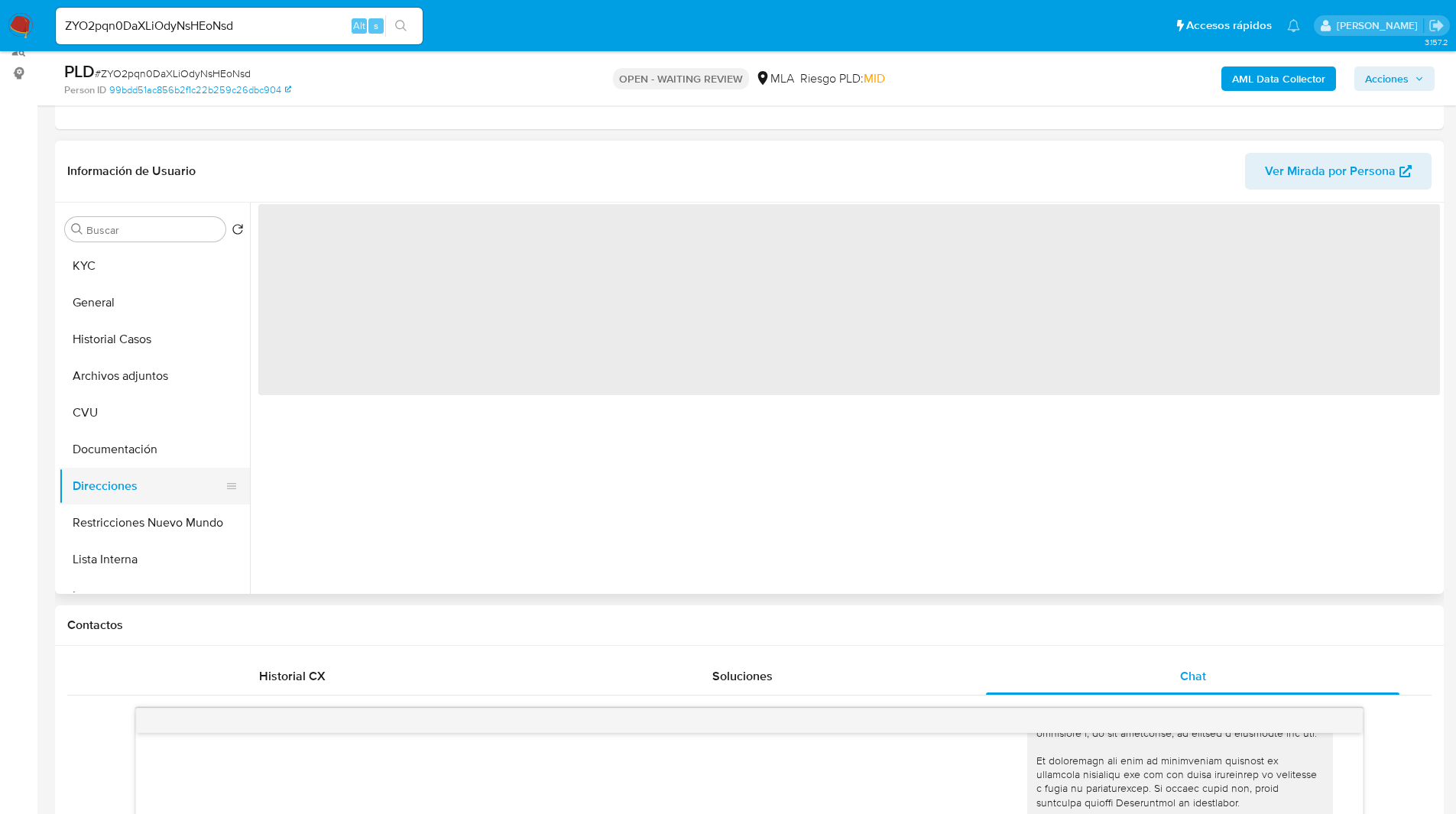
scroll to position [0, 0]
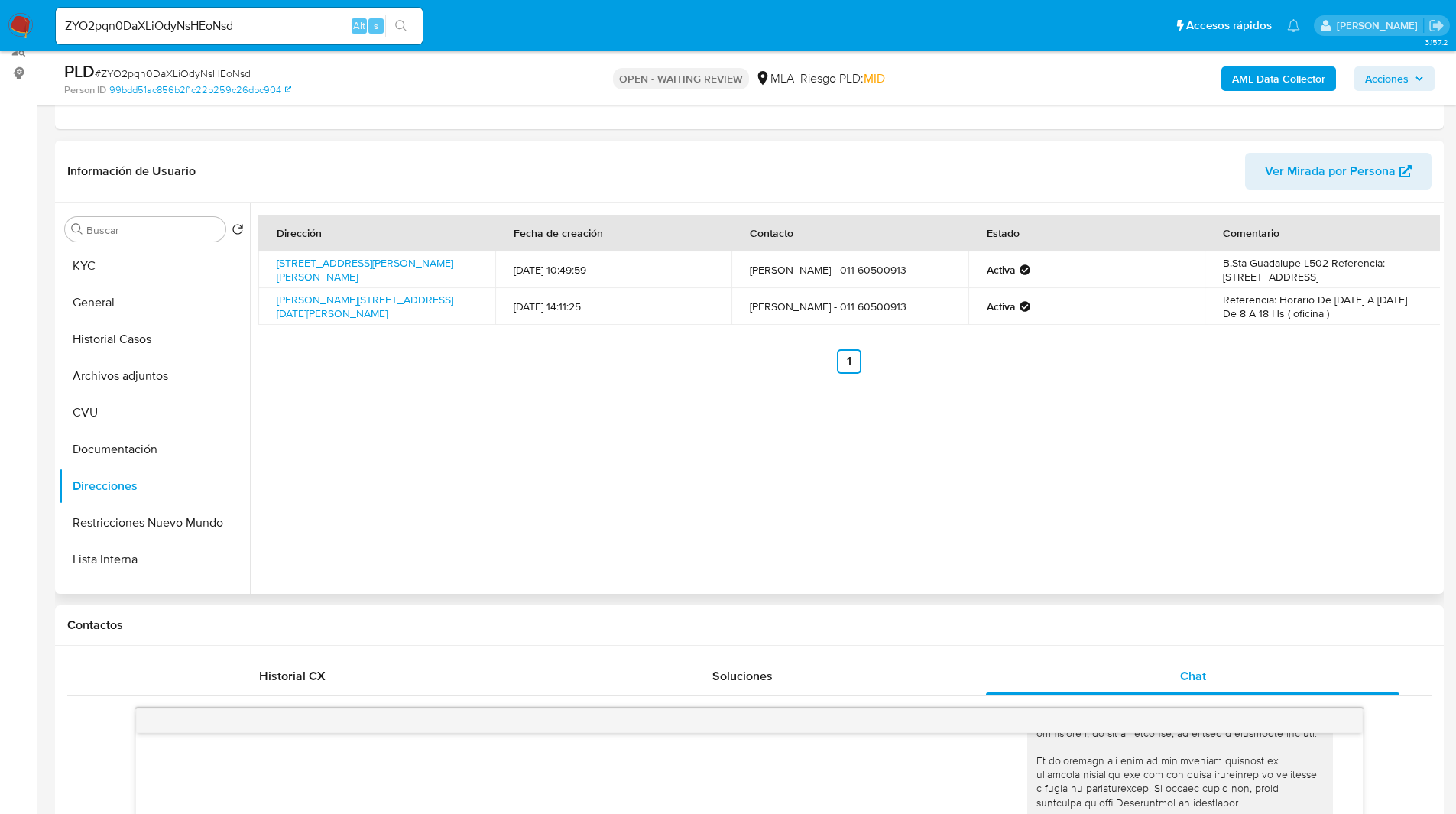
click at [446, 154] on header "Información de Usuario Ver Mirada por Persona" at bounding box center [750, 170] width 1364 height 36
click at [478, 158] on header "Información de Usuario Ver Mirada por Persona" at bounding box center [750, 170] width 1364 height 36
click at [522, 166] on header "Información de Usuario Ver Mirada por Persona" at bounding box center [750, 170] width 1364 height 36
click at [513, 178] on header "Información de Usuario Ver Mirada por Persona" at bounding box center [750, 170] width 1364 height 36
click at [497, 174] on header "Información de Usuario Ver Mirada por Persona" at bounding box center [750, 170] width 1364 height 36
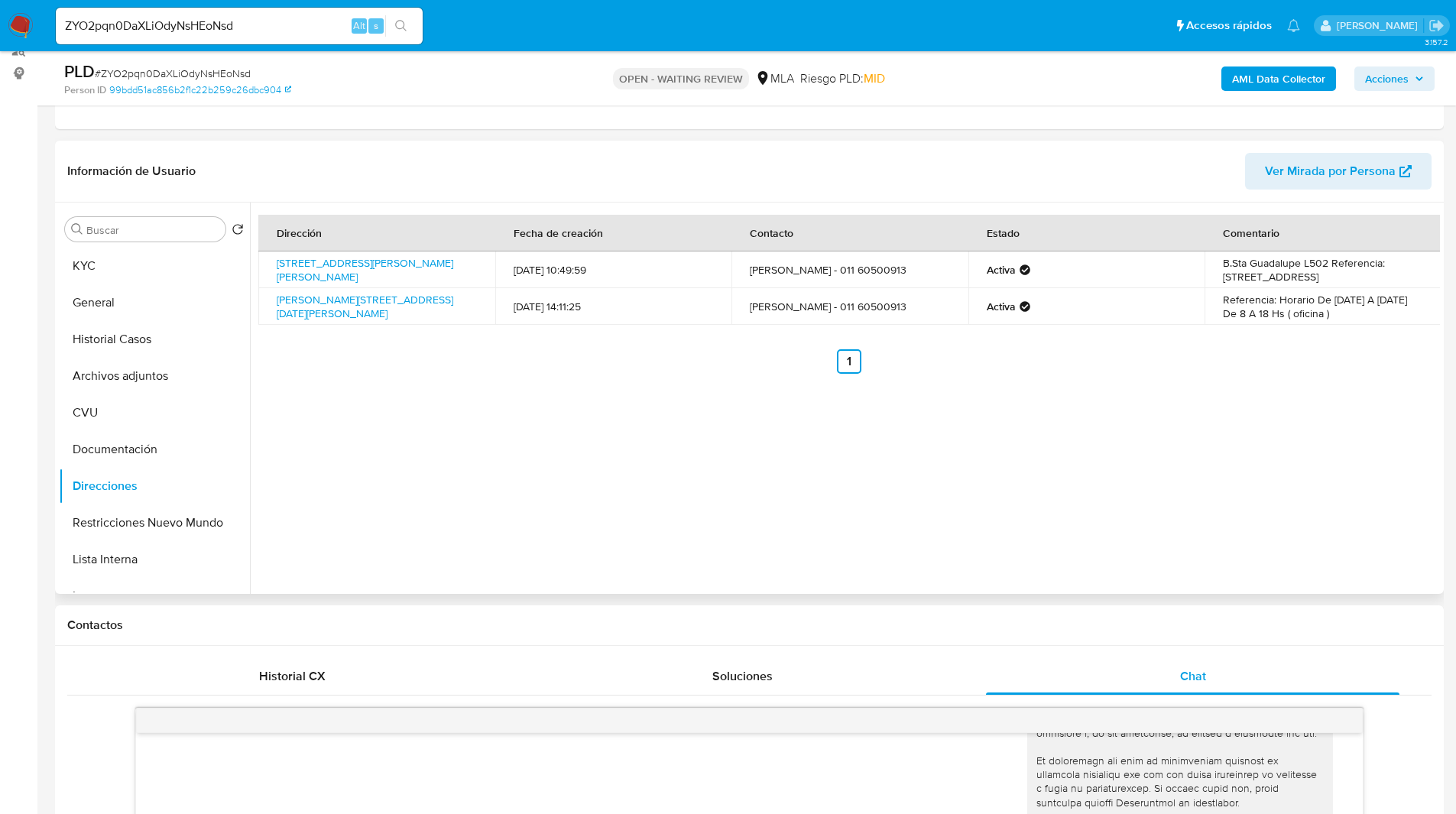
click at [400, 374] on ul "Anterior 1 Siguiente" at bounding box center [849, 361] width 1182 height 24
click at [476, 380] on div "Dirección Fecha de creación Contacto Estado Comentario [STREET_ADDRESS][PERSON_…" at bounding box center [844, 398] width 1190 height 391
click at [1006, 380] on div "Dirección Fecha de creación Contacto Estado Comentario [STREET_ADDRESS][PERSON_…" at bounding box center [844, 398] width 1190 height 391
click at [937, 425] on div "Dirección Fecha de creación Contacto Estado Comentario [STREET_ADDRESS][PERSON_…" at bounding box center [844, 398] width 1190 height 391
click at [873, 430] on div "Dirección Fecha de creación Contacto Estado Comentario [STREET_ADDRESS][PERSON_…" at bounding box center [844, 398] width 1190 height 391
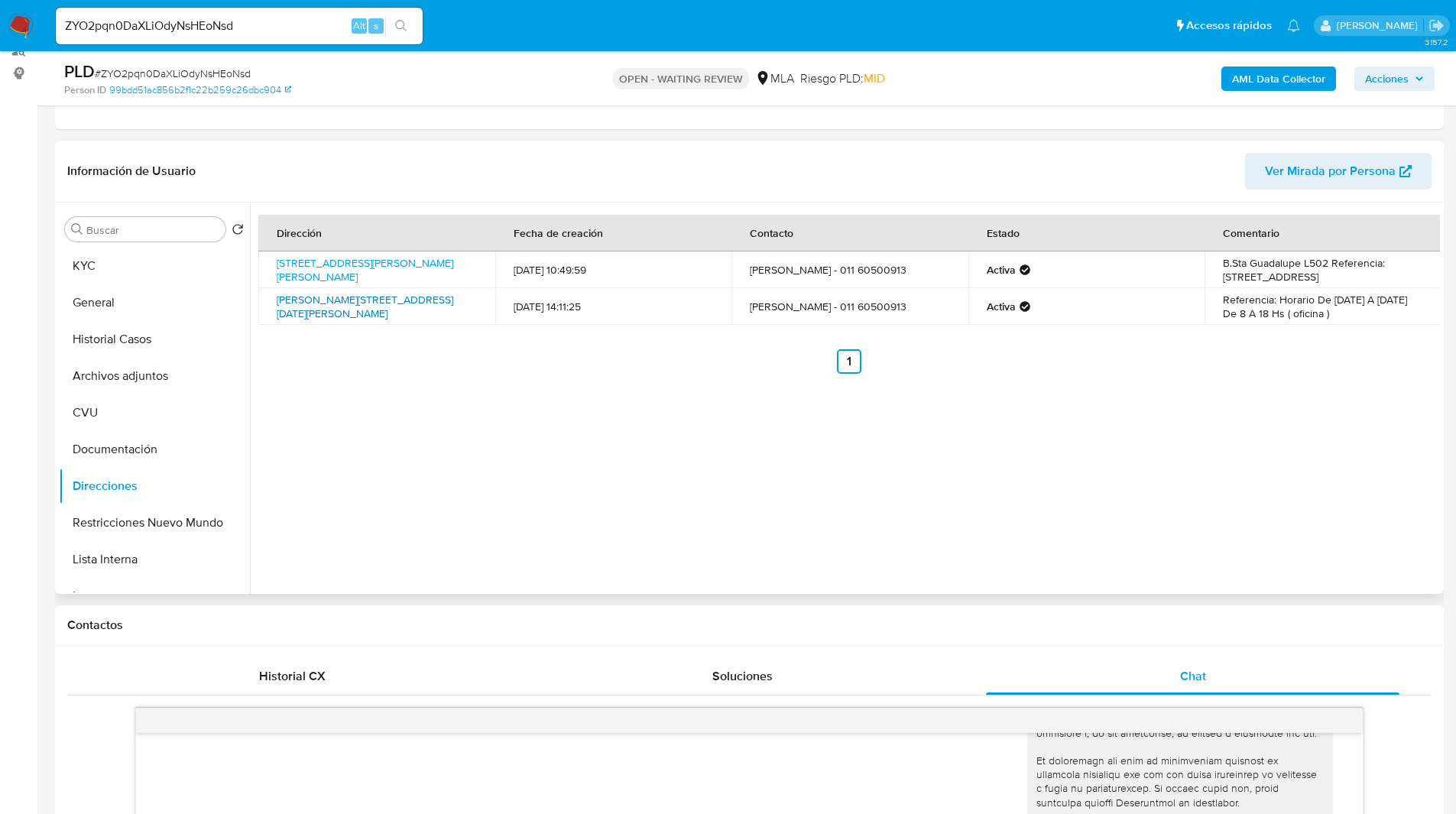
click at [326, 302] on link "[PERSON_NAME][STREET_ADDRESS][DATE][PERSON_NAME]" at bounding box center [365, 306] width 176 height 29
click at [468, 20] on ul "Pausado Ver notificaciones ZYO2pqn0DaXLiOdyNsHEoNsd Alt s Accesos rápidos Presi…" at bounding box center [677, 24] width 1259 height 38
click at [903, 169] on header "Información de Usuario Ver Mirada por Persona" at bounding box center [750, 170] width 1364 height 36
click at [972, 168] on header "Información de Usuario Ver Mirada por Persona" at bounding box center [750, 170] width 1364 height 36
click at [885, 13] on ul "Pausado Ver notificaciones ZYO2pqn0DaXLiOdyNsHEoNsd Alt s Accesos rápidos Presi…" at bounding box center [677, 24] width 1259 height 38
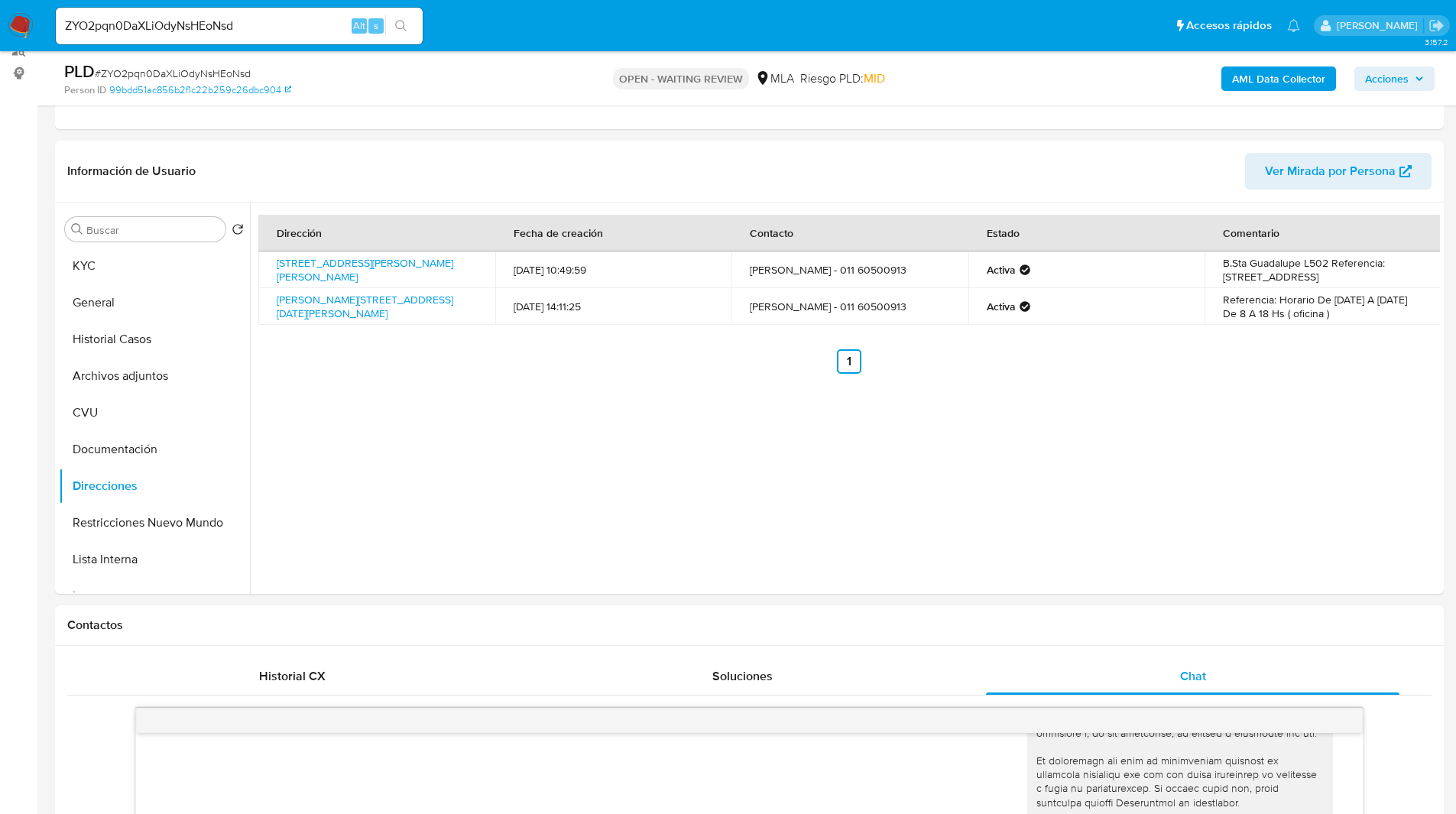
click at [523, 28] on ul "Pausado Ver notificaciones ZYO2pqn0DaXLiOdyNsHEoNsd Alt s Accesos rápidos Presi…" at bounding box center [677, 24] width 1259 height 38
